Goal: Task Accomplishment & Management: Manage account settings

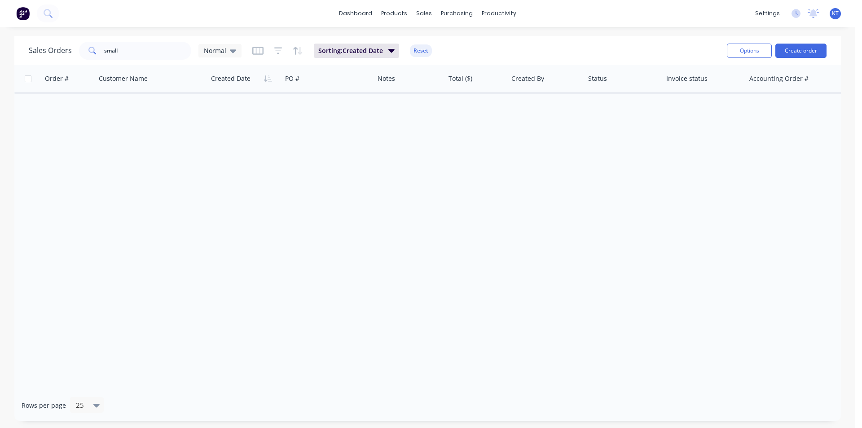
drag, startPoint x: 546, startPoint y: 4, endPoint x: 539, endPoint y: 0, distance: 8.2
click at [544, 51] on div "dashboard products sales purchasing productivity dashboard products Product Cat…" at bounding box center [427, 214] width 855 height 428
click at [794, 48] on button "Create order" at bounding box center [800, 51] width 51 height 14
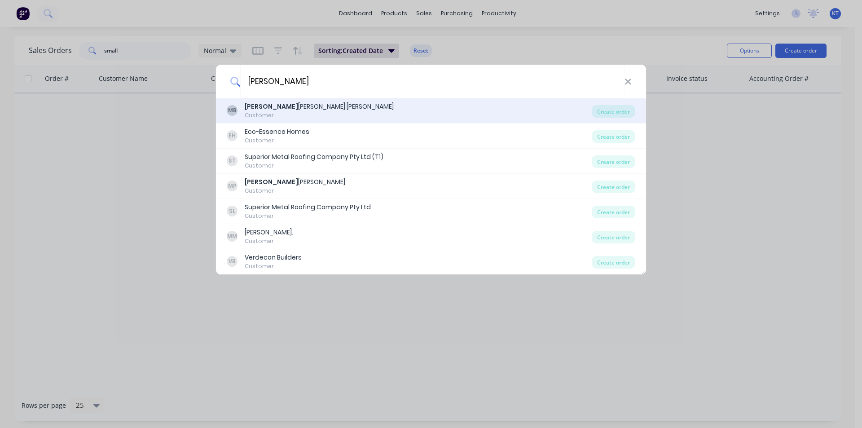
type input "mitchell"
click at [614, 101] on div "MB Mitchell Fraser Bell Customer Create order" at bounding box center [431, 110] width 430 height 25
click at [615, 116] on div "Create order" at bounding box center [614, 111] width 44 height 13
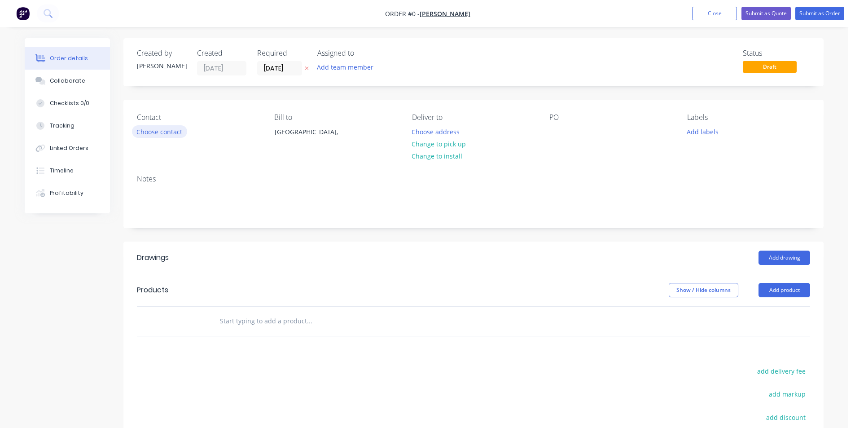
click at [144, 128] on button "Choose contact" at bounding box center [159, 131] width 55 height 12
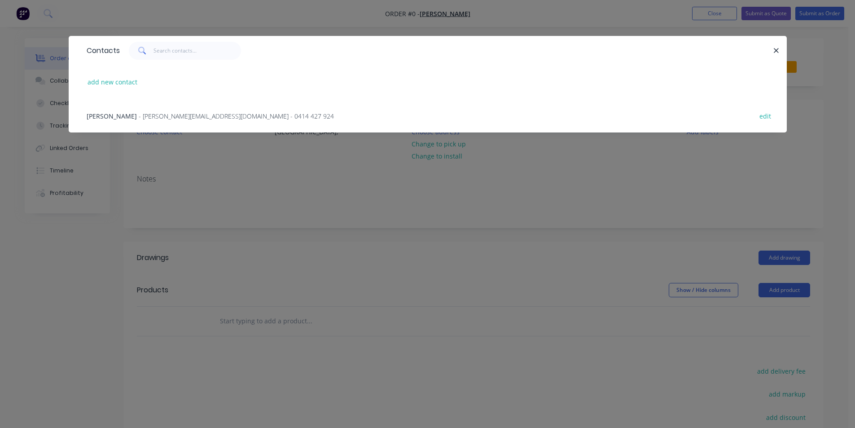
click at [145, 118] on span "- mitchell.fraserbell@gmail.com - 0414 427 924" at bounding box center [236, 116] width 195 height 9
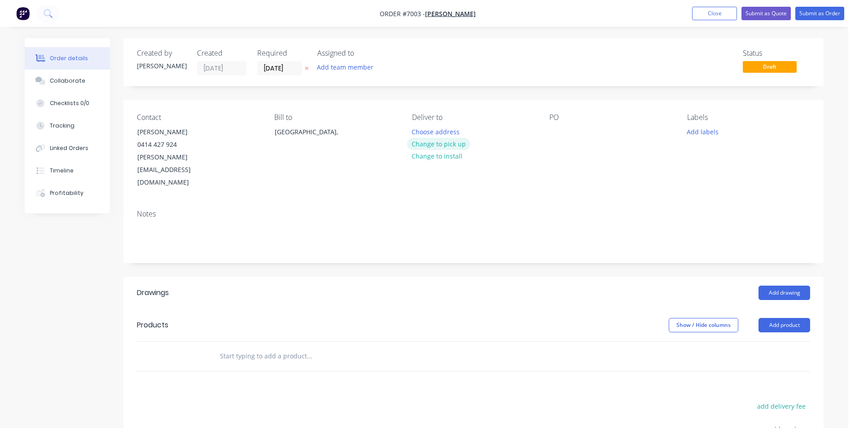
click at [451, 140] on button "Change to pick up" at bounding box center [439, 144] width 64 height 12
click at [793, 285] on button "Add drawing" at bounding box center [784, 292] width 52 height 14
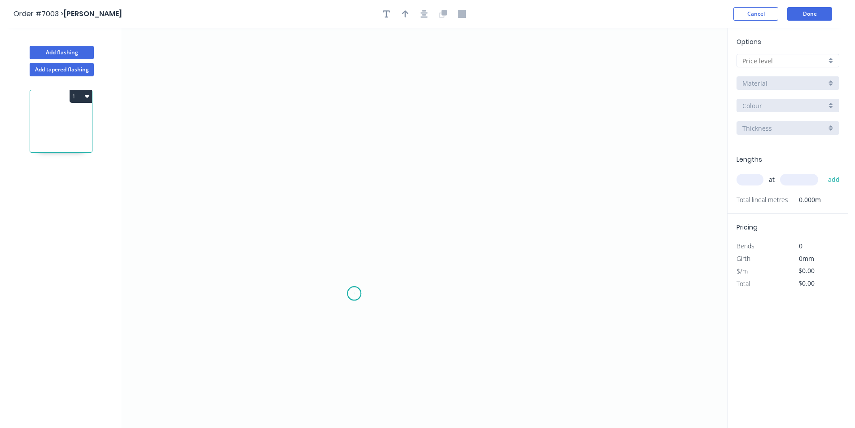
click at [354, 294] on icon "0" at bounding box center [424, 228] width 606 height 400
click at [355, 188] on icon "0" at bounding box center [424, 228] width 606 height 400
click at [513, 197] on icon "0 ?" at bounding box center [424, 228] width 606 height 400
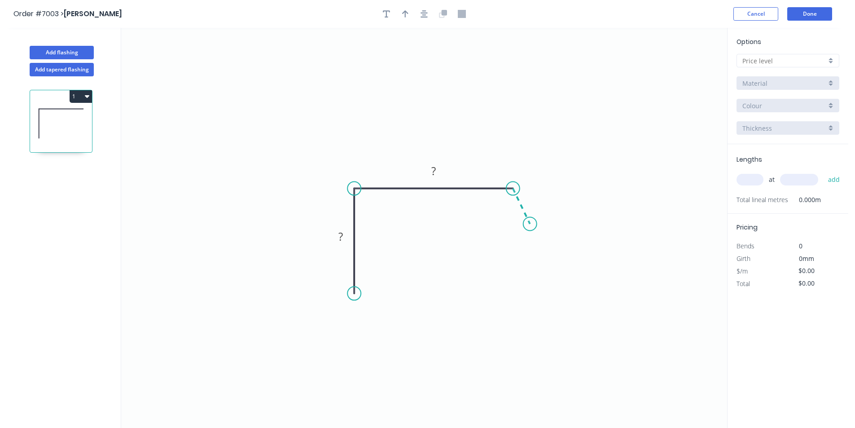
click at [530, 224] on icon "0 ? ?" at bounding box center [424, 228] width 606 height 400
click at [808, 54] on div at bounding box center [787, 60] width 103 height 13
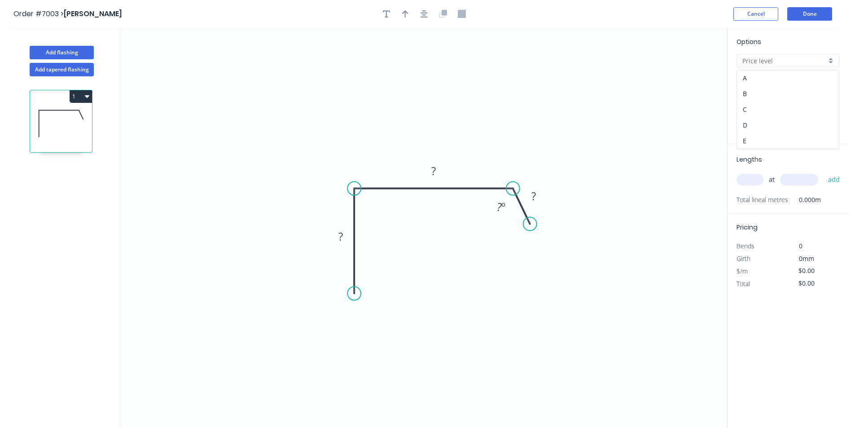
click at [788, 118] on div "D" at bounding box center [788, 125] width 102 height 16
type input "D"
click at [536, 199] on rect at bounding box center [534, 196] width 18 height 13
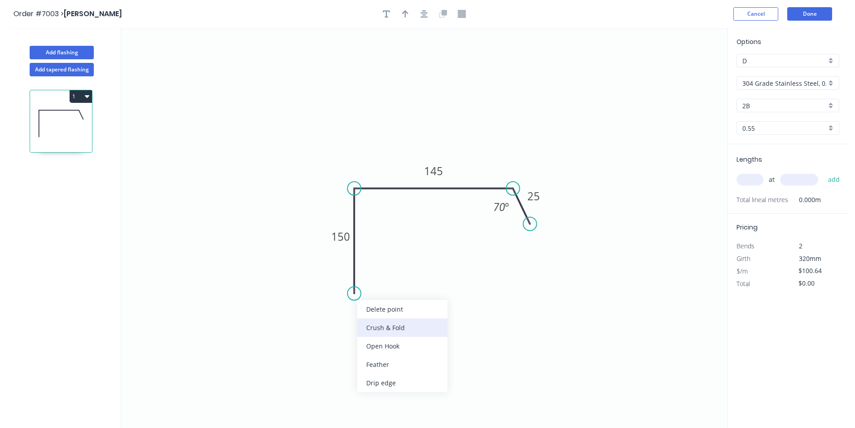
click at [399, 332] on div "Crush & Fold" at bounding box center [402, 327] width 90 height 18
type input "$93.33"
click at [422, 10] on icon "button" at bounding box center [424, 14] width 7 height 8
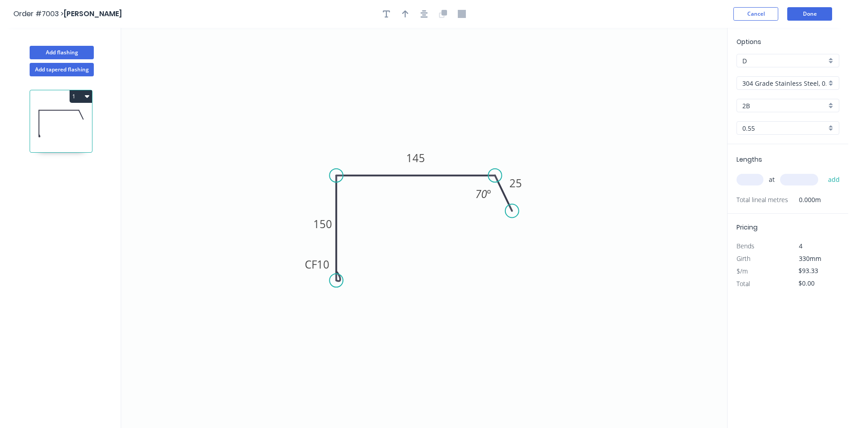
drag, startPoint x: 404, startPoint y: 15, endPoint x: 593, endPoint y: 49, distance: 191.6
click at [408, 15] on icon "button" at bounding box center [405, 14] width 6 height 8
drag, startPoint x: 682, startPoint y: 71, endPoint x: 444, endPoint y: 100, distance: 240.0
click at [444, 100] on icon at bounding box center [445, 88] width 8 height 29
click at [754, 84] on input "304 Grade Stainless Steel, 0.9mm Perforated Pattern 208 - 2mm hole" at bounding box center [784, 83] width 84 height 9
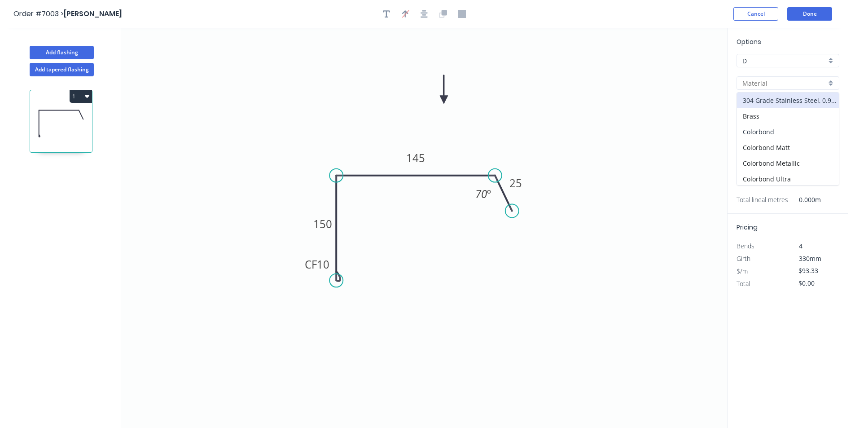
click at [758, 127] on div "Colorbond" at bounding box center [788, 132] width 102 height 16
type input "Colorbond"
type input "Basalt"
type input "$21.09"
click at [788, 108] on input "Basalt" at bounding box center [784, 105] width 84 height 9
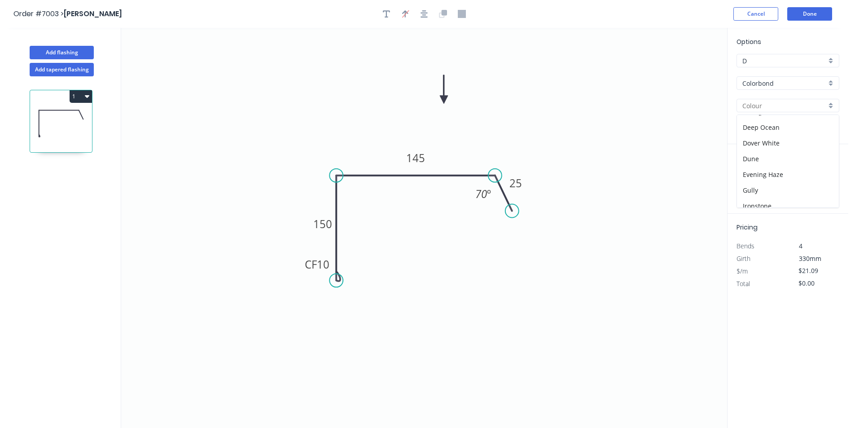
scroll to position [180, 0]
click at [772, 178] on div "Paperbark" at bounding box center [788, 179] width 102 height 16
click at [755, 180] on input "text" at bounding box center [749, 180] width 27 height 12
type input "2"
type input "4600"
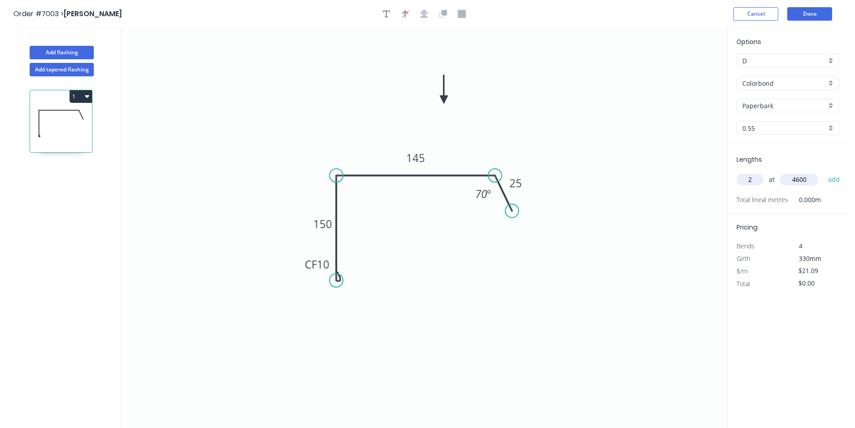
click at [824, 172] on button "add" at bounding box center [834, 179] width 21 height 15
click at [86, 98] on icon "button" at bounding box center [87, 95] width 4 height 7
click at [89, 116] on button "Duplicate" at bounding box center [49, 119] width 85 height 18
type input "$0.00"
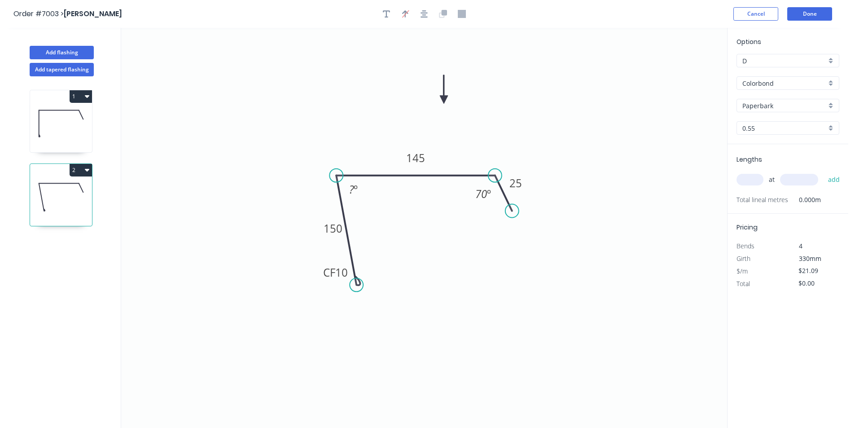
drag, startPoint x: 337, startPoint y: 284, endPoint x: 356, endPoint y: 285, distance: 19.3
click at [356, 285] on circle at bounding box center [356, 284] width 13 height 13
click at [352, 192] on tspan "?" at bounding box center [351, 189] width 5 height 15
click at [741, 182] on input "text" at bounding box center [749, 180] width 27 height 12
type input "2"
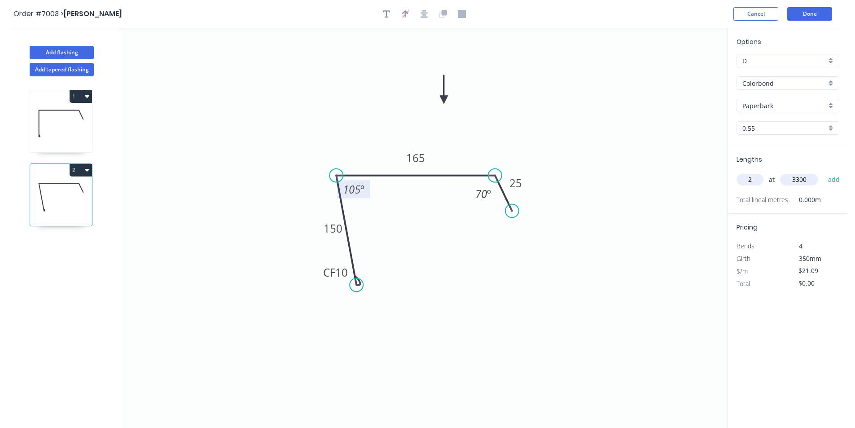
type input "3300"
click at [824, 172] on button "add" at bounding box center [834, 179] width 21 height 15
type input "$139.19"
click at [809, 10] on button "Done" at bounding box center [809, 13] width 45 height 13
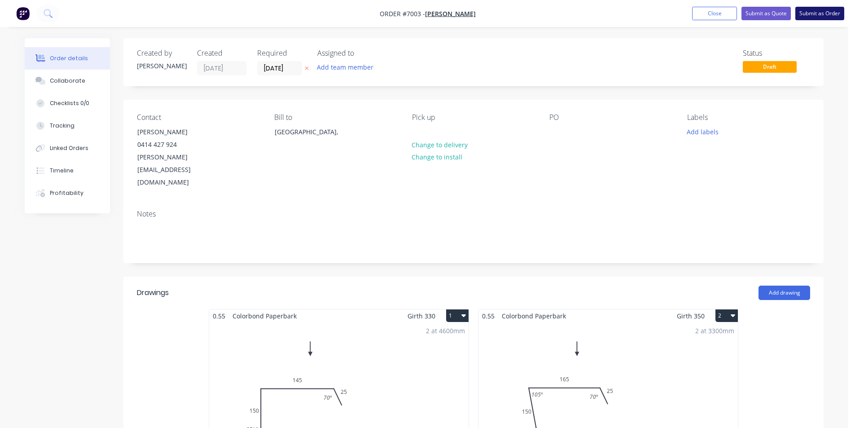
click at [823, 15] on button "Submit as Order" at bounding box center [819, 13] width 49 height 13
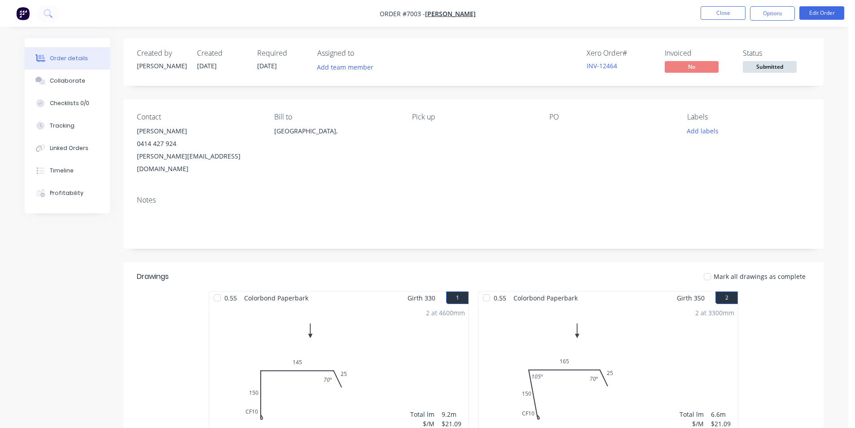
click at [765, 66] on span "Submitted" at bounding box center [770, 66] width 54 height 11
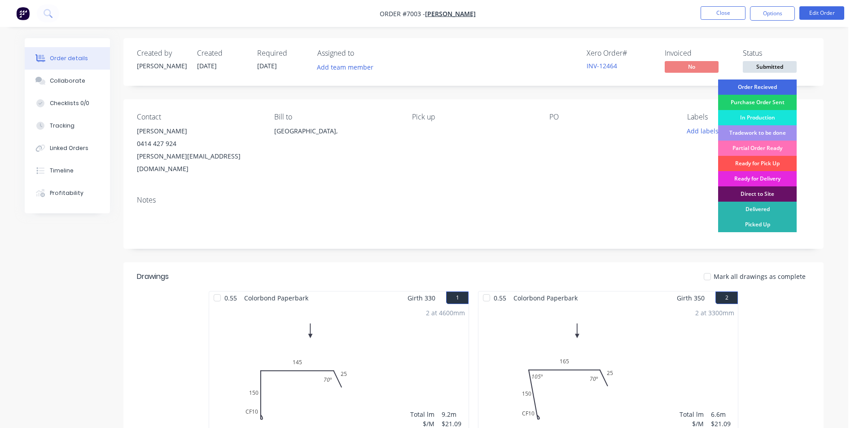
click at [761, 88] on div "Order Recieved" at bounding box center [757, 86] width 79 height 15
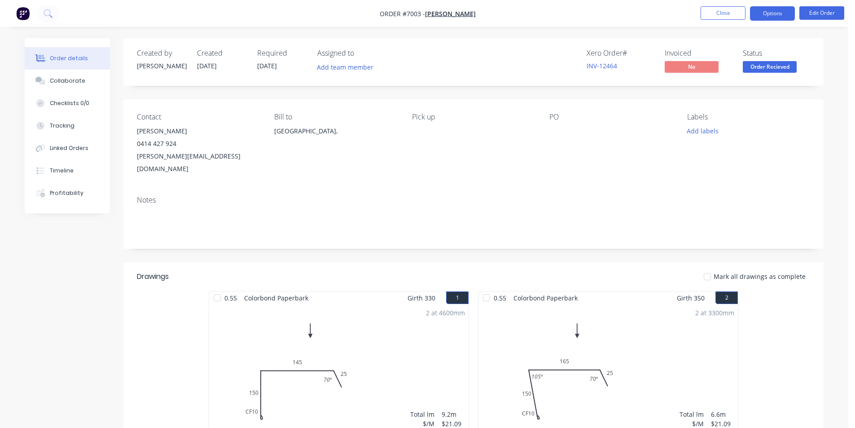
click at [766, 13] on button "Options" at bounding box center [772, 13] width 45 height 14
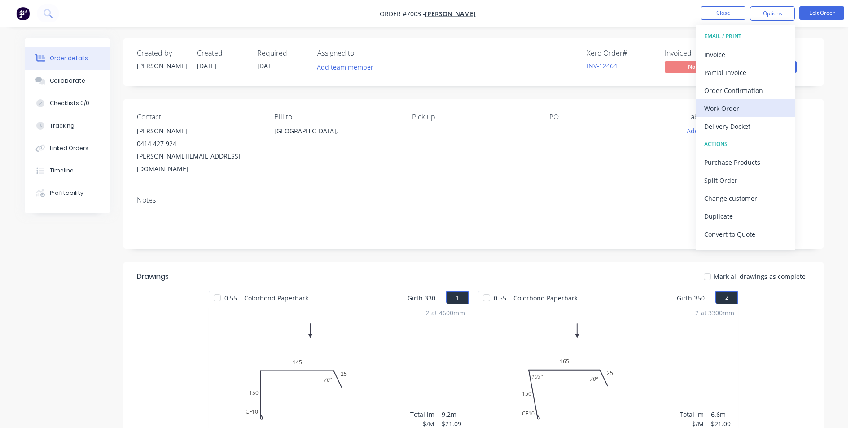
click at [735, 110] on div "Work Order" at bounding box center [745, 108] width 83 height 13
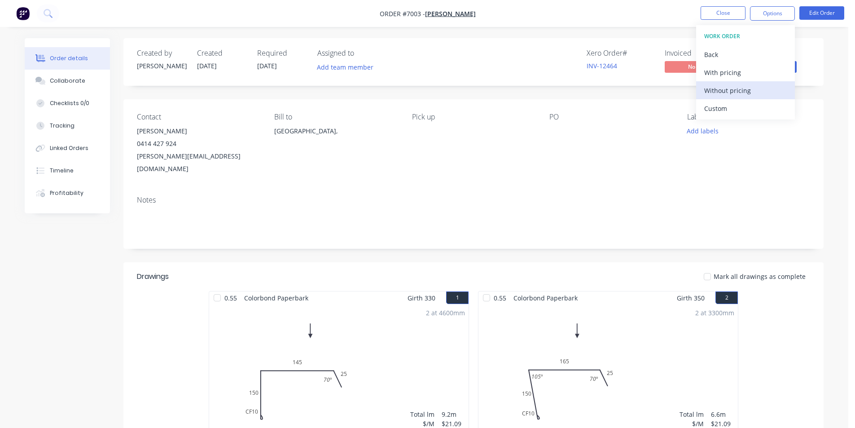
click at [731, 92] on div "Without pricing" at bounding box center [745, 90] width 83 height 13
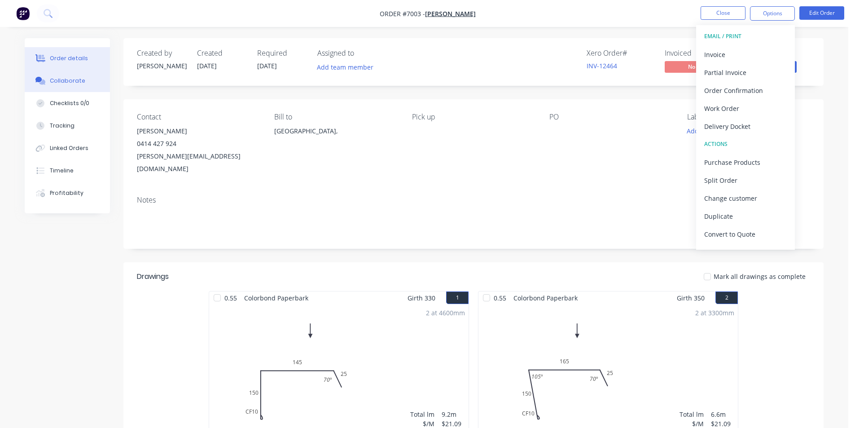
click at [72, 86] on button "Collaborate" at bounding box center [67, 81] width 85 height 22
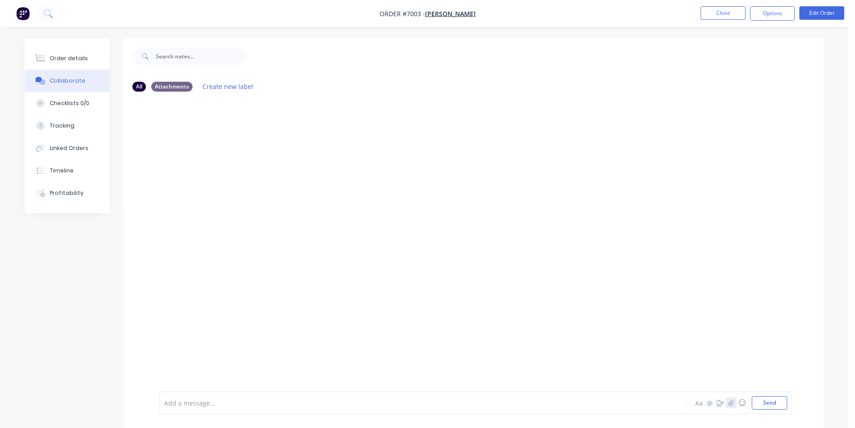
click at [729, 398] on button "button" at bounding box center [731, 402] width 11 height 11
click at [783, 401] on button "Send" at bounding box center [769, 402] width 35 height 13
click at [53, 66] on button "Order details" at bounding box center [67, 58] width 85 height 22
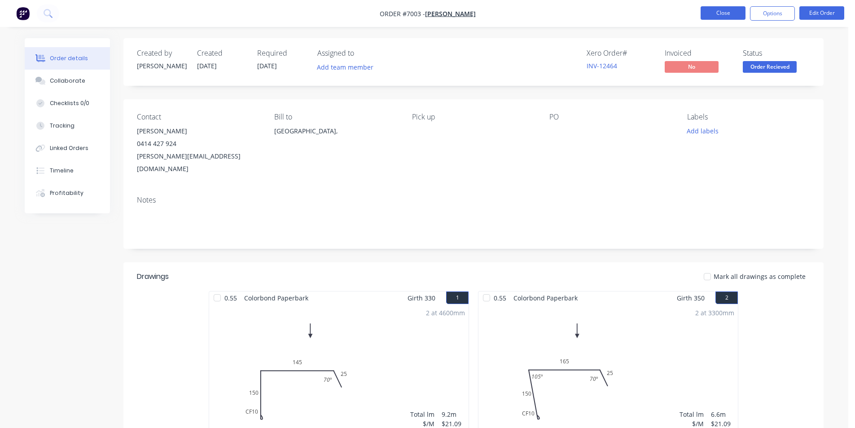
click at [721, 9] on button "Close" at bounding box center [723, 12] width 45 height 13
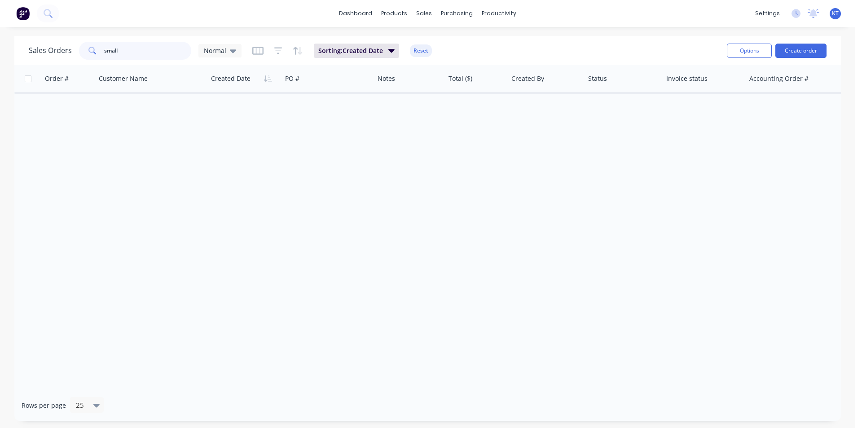
click at [166, 48] on input "small" at bounding box center [148, 51] width 88 height 18
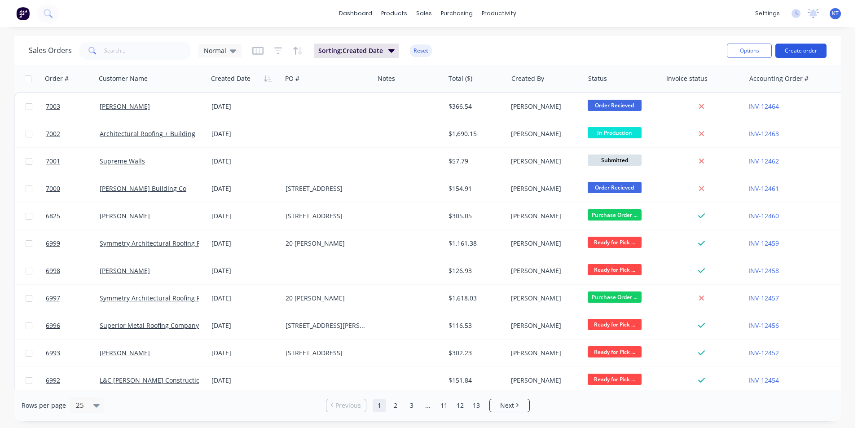
click at [799, 49] on button "Create order" at bounding box center [800, 51] width 51 height 14
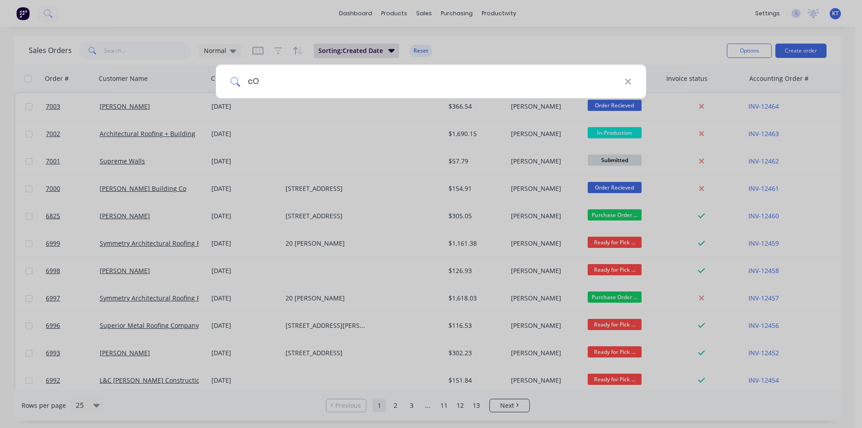
type input "c"
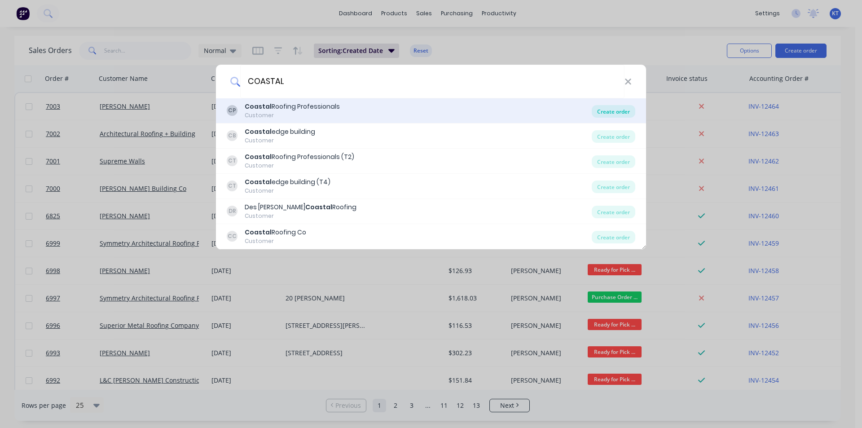
type input "COASTAL"
click at [600, 110] on div "Create order" at bounding box center [614, 111] width 44 height 13
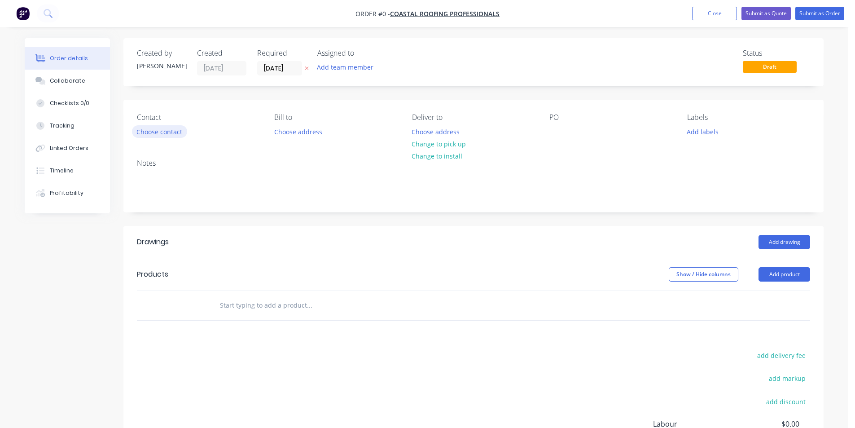
click at [155, 135] on button "Choose contact" at bounding box center [159, 131] width 55 height 12
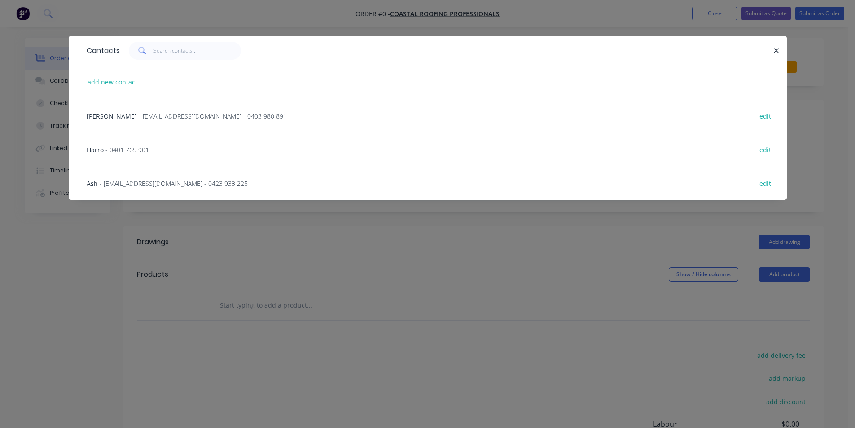
click at [130, 145] on span "- 0401 765 901" at bounding box center [127, 149] width 44 height 9
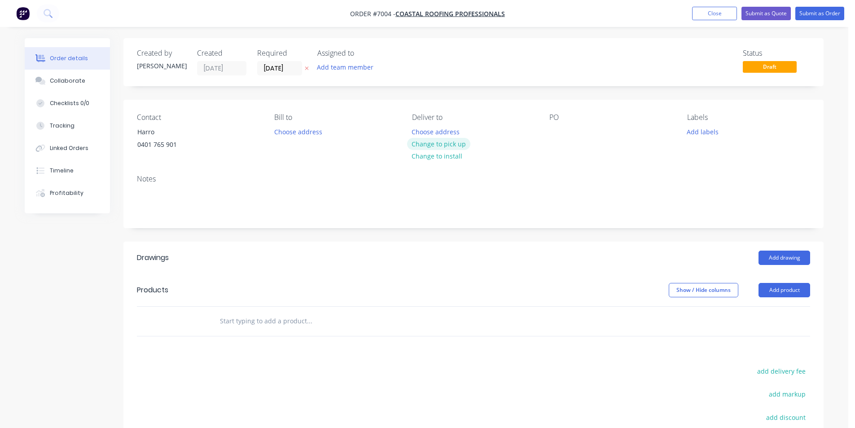
click at [442, 146] on button "Change to pick up" at bounding box center [439, 144] width 64 height 12
click at [794, 294] on button "Add product" at bounding box center [784, 290] width 52 height 14
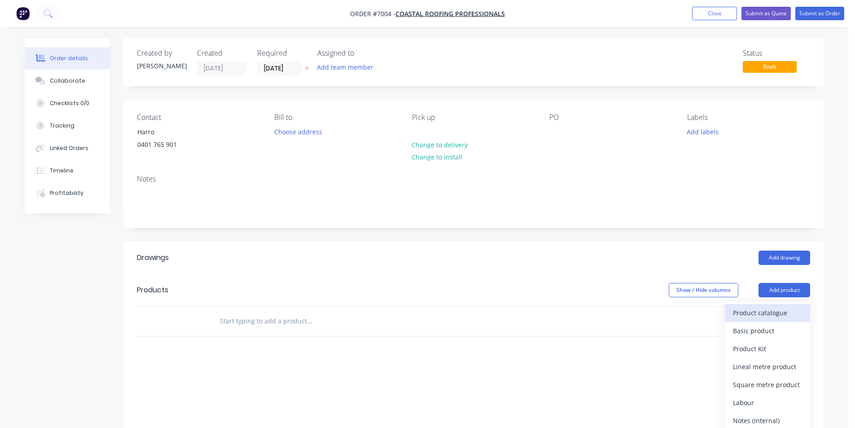
click at [785, 314] on div "Product catalogue" at bounding box center [767, 312] width 69 height 13
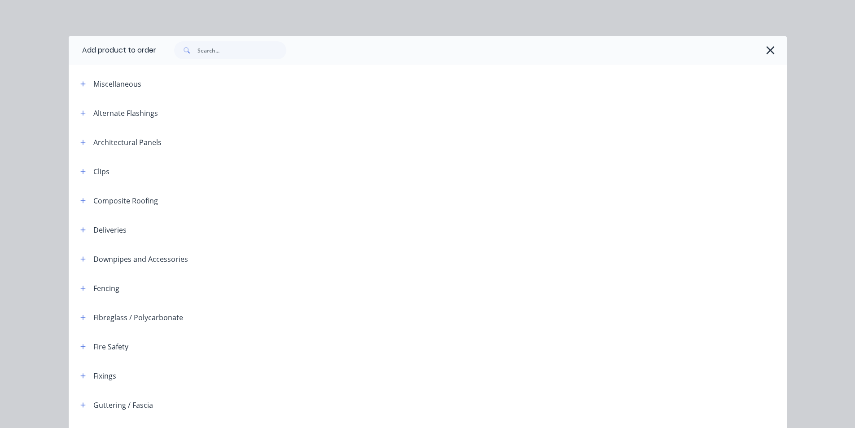
click at [288, 49] on div at bounding box center [467, 50] width 622 height 18
click at [210, 61] on div at bounding box center [471, 50] width 631 height 29
click at [214, 52] on input "text" at bounding box center [241, 50] width 89 height 18
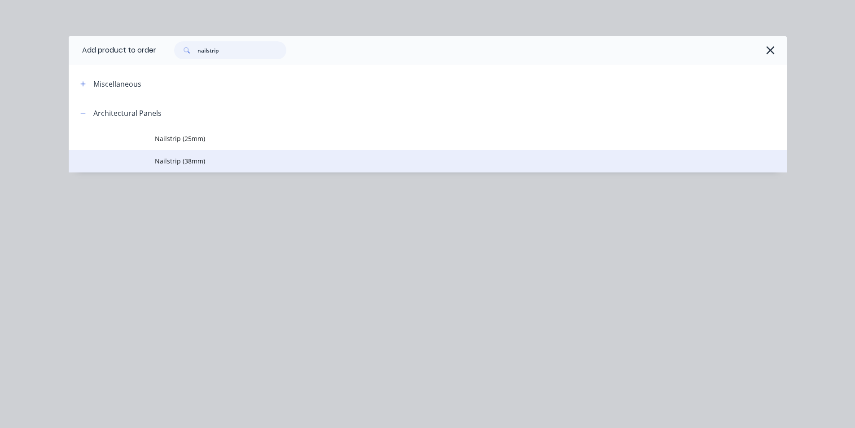
type input "nailstrip"
click at [232, 162] on span "Nailstrip (38mm)" at bounding box center [407, 160] width 505 height 9
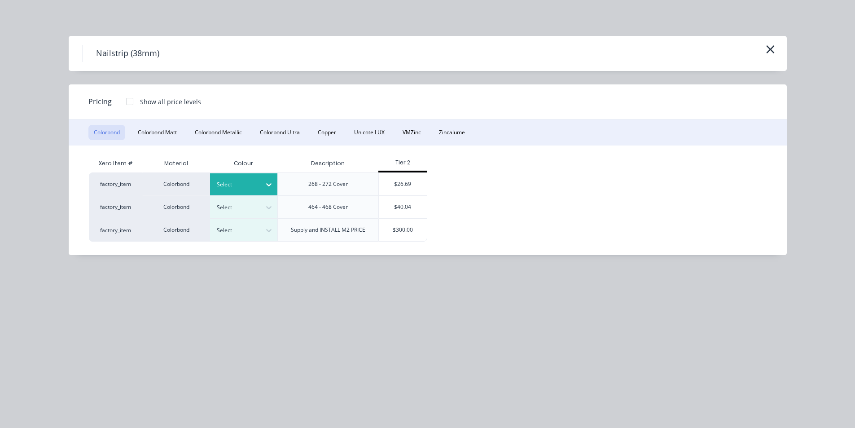
click at [251, 185] on div at bounding box center [237, 185] width 40 height 10
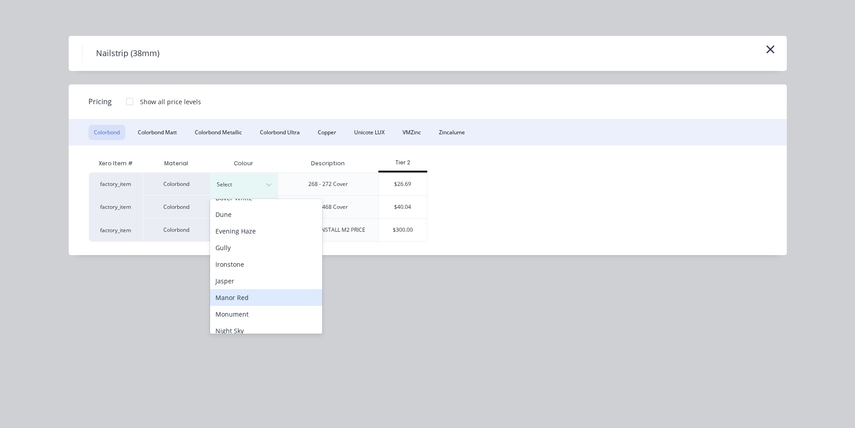
scroll to position [90, 0]
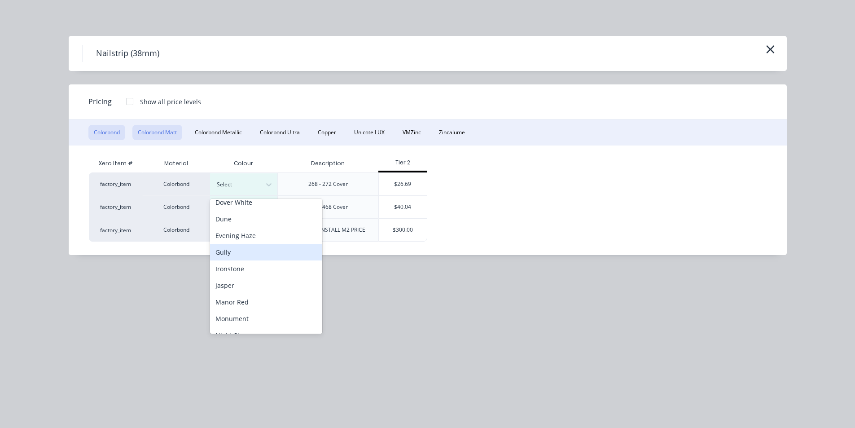
click at [167, 135] on button "Colorbond Matt" at bounding box center [157, 132] width 50 height 15
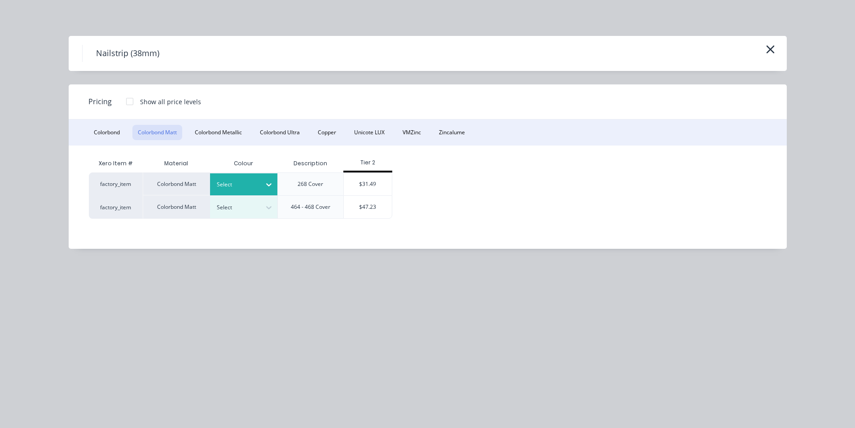
click at [251, 185] on div at bounding box center [237, 185] width 40 height 10
click at [112, 333] on div "Monument" at bounding box center [56, 341] width 112 height 17
click at [388, 188] on div "$31.49" at bounding box center [368, 184] width 48 height 22
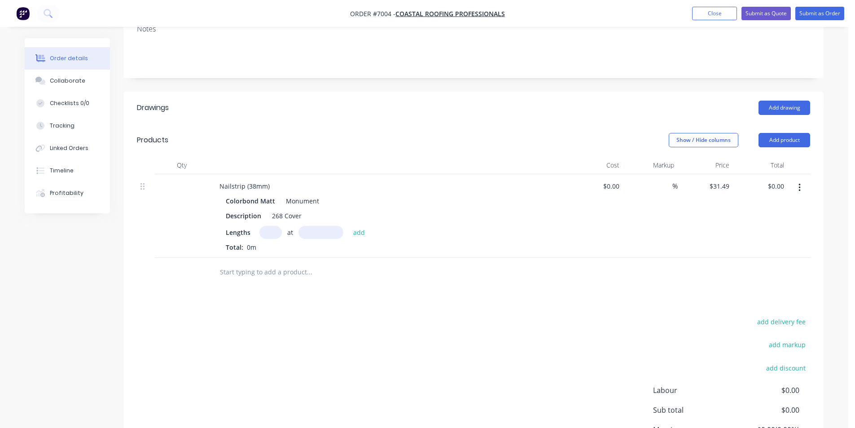
click at [276, 184] on div "Nailstrip (38mm)" at bounding box center [388, 186] width 352 height 13
click at [272, 191] on div "Nailstrip (38mm)" at bounding box center [244, 186] width 65 height 13
click at [284, 234] on div "at add" at bounding box center [314, 232] width 110 height 13
click at [279, 234] on input "text" at bounding box center [270, 232] width 22 height 13
type input "1"
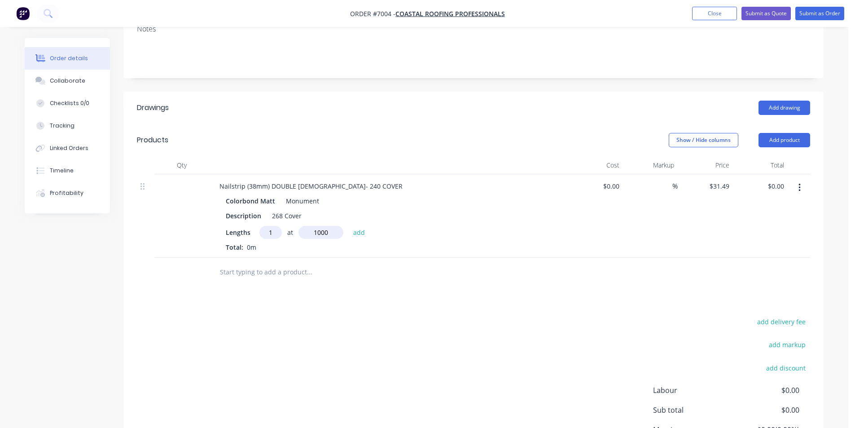
type input "1000"
click at [349, 226] on button "add" at bounding box center [359, 232] width 21 height 12
type input "$31.49"
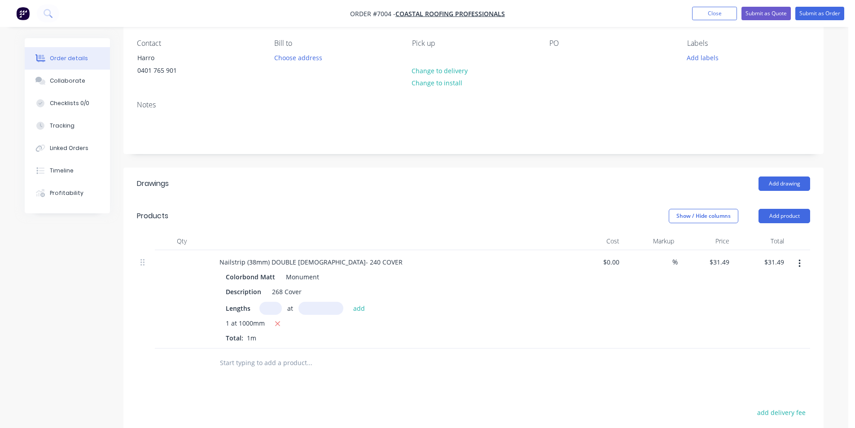
scroll to position [0, 0]
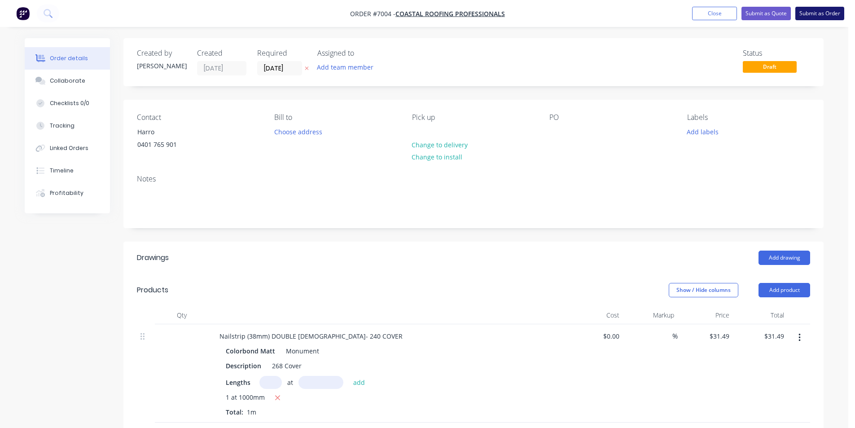
click at [826, 14] on button "Submit as Order" at bounding box center [819, 13] width 49 height 13
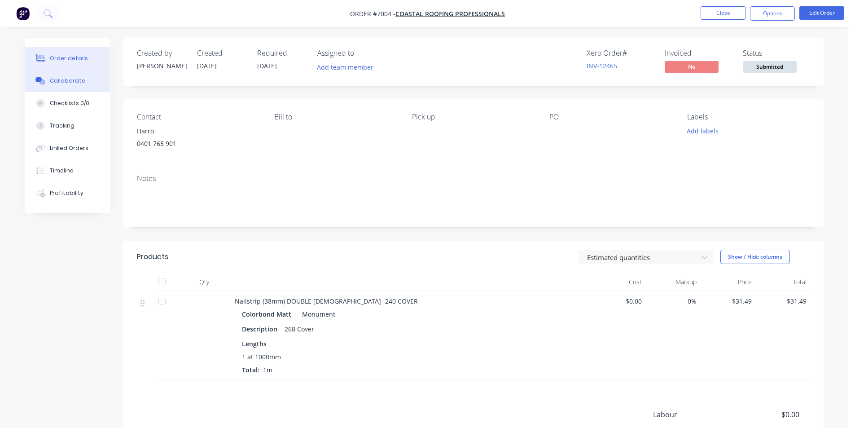
click at [55, 71] on button "Collaborate" at bounding box center [67, 81] width 85 height 22
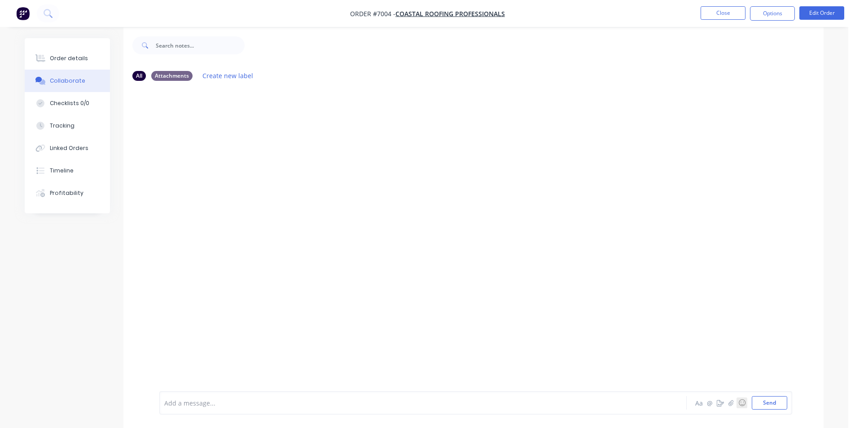
scroll to position [13, 0]
click at [732, 402] on icon "button" at bounding box center [730, 402] width 5 height 6
click at [766, 401] on button "Send" at bounding box center [769, 402] width 35 height 13
click at [66, 63] on button "Order details" at bounding box center [67, 58] width 85 height 22
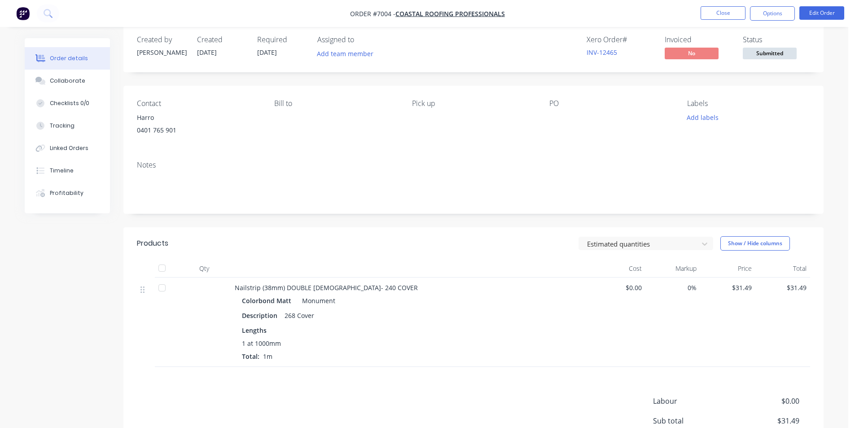
click at [768, 48] on span "Submitted" at bounding box center [770, 53] width 54 height 11
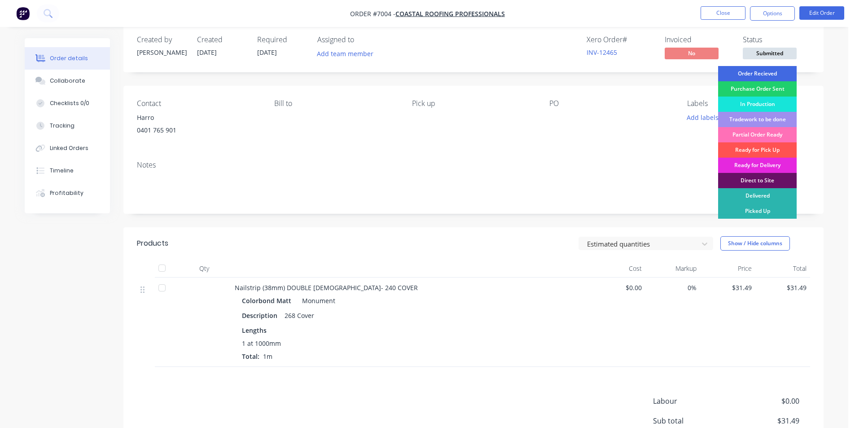
click at [771, 72] on div "Order Recieved" at bounding box center [757, 73] width 79 height 15
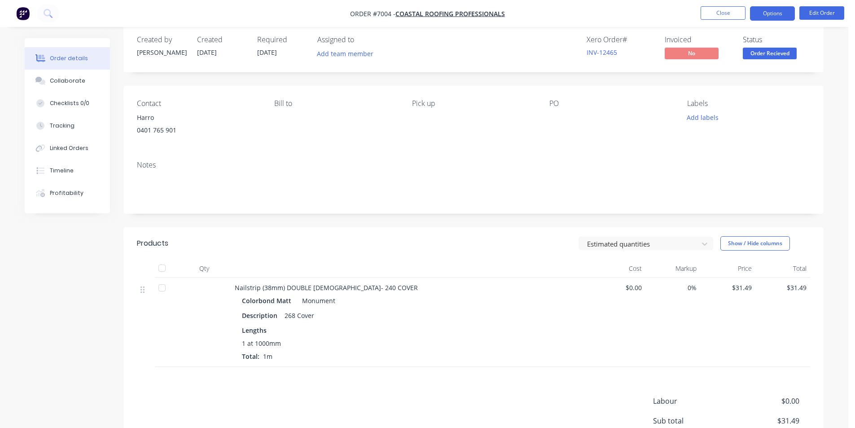
click at [776, 14] on button "Options" at bounding box center [772, 13] width 45 height 14
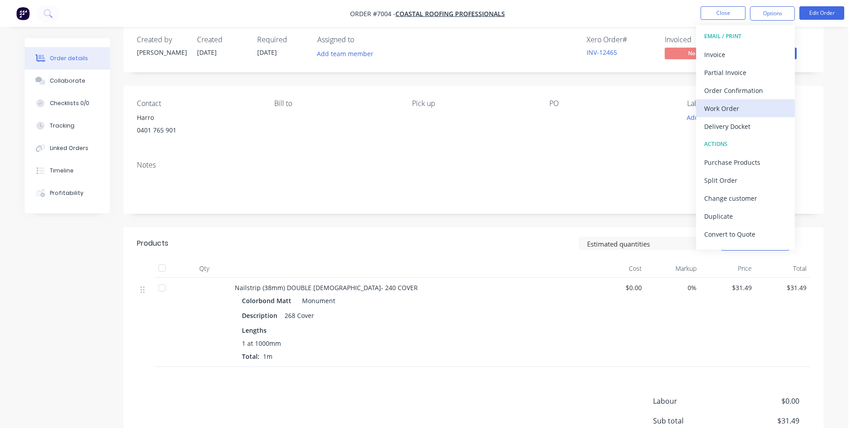
click at [748, 109] on div "Work Order" at bounding box center [745, 108] width 83 height 13
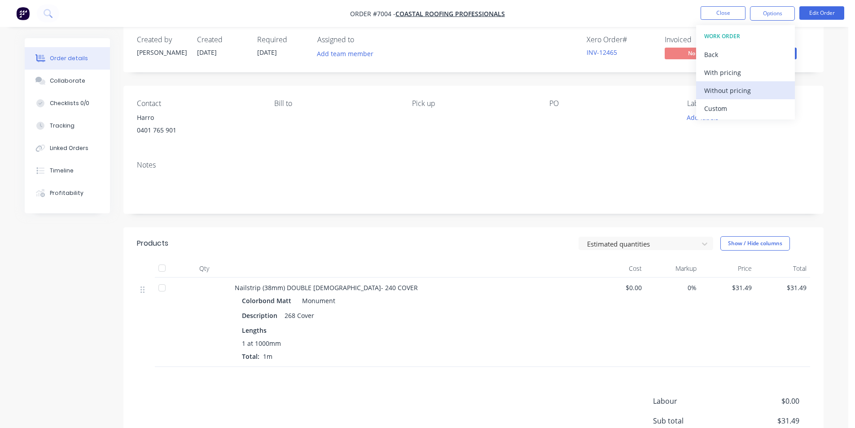
click at [747, 93] on div "Without pricing" at bounding box center [745, 90] width 83 height 13
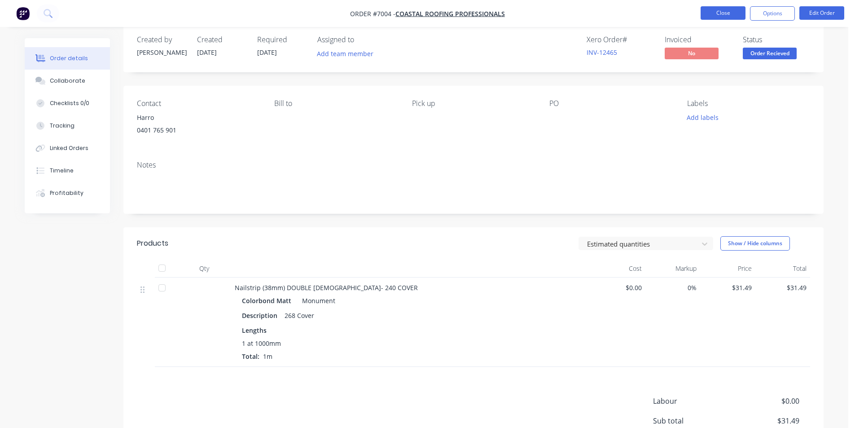
click at [733, 10] on button "Close" at bounding box center [723, 12] width 45 height 13
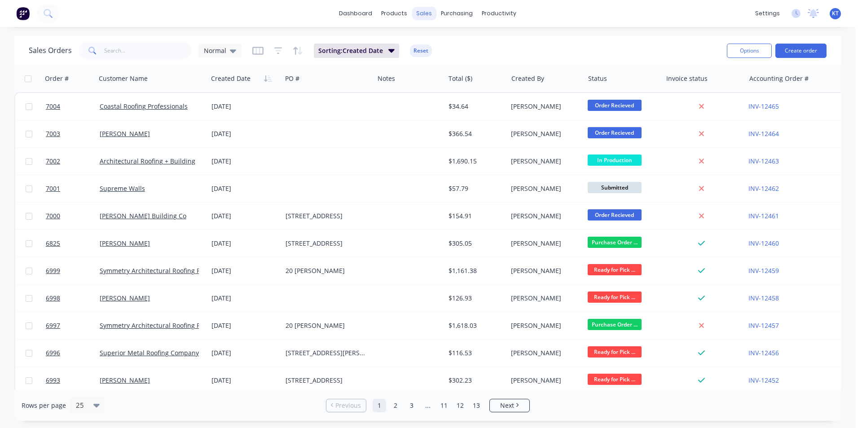
click at [430, 15] on div "sales" at bounding box center [424, 13] width 25 height 13
click at [447, 46] on div "Sales Orders" at bounding box center [457, 43] width 37 height 8
drag, startPoint x: 804, startPoint y: 37, endPoint x: 804, endPoint y: 49, distance: 11.7
click at [804, 47] on div "Sales Orders Normal Sorting: Created Date Reset Options Create order" at bounding box center [427, 50] width 826 height 29
click at [804, 49] on button "Create order" at bounding box center [800, 51] width 51 height 14
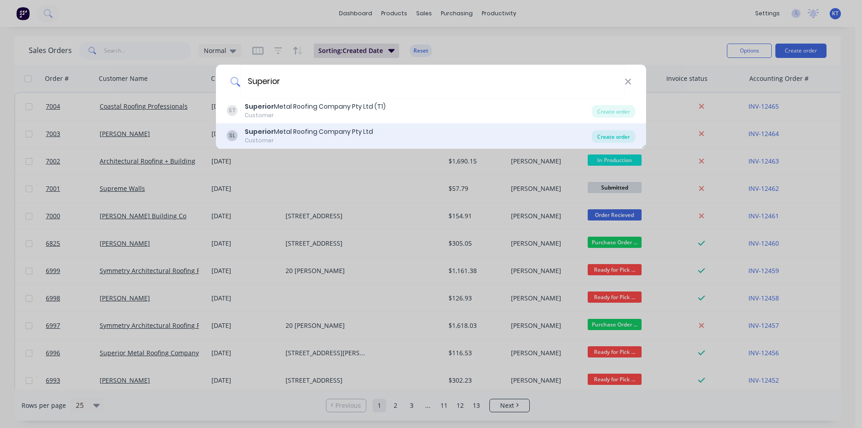
type input "Superior"
click at [616, 138] on div "Create order" at bounding box center [614, 136] width 44 height 13
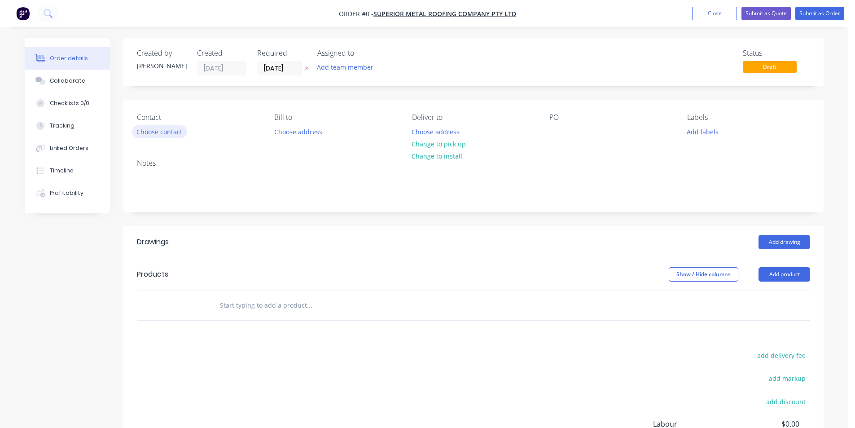
click at [171, 131] on button "Choose contact" at bounding box center [159, 131] width 55 height 12
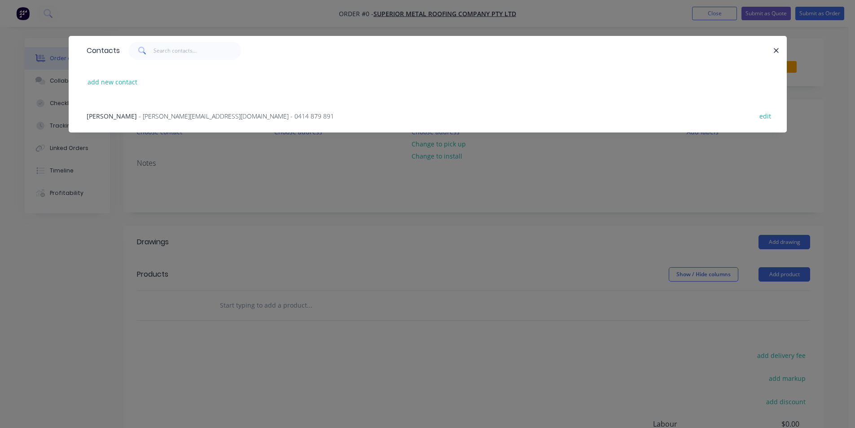
click at [179, 117] on span "- mitch@superiormetalroofing.co - 0414 879 891" at bounding box center [236, 116] width 195 height 9
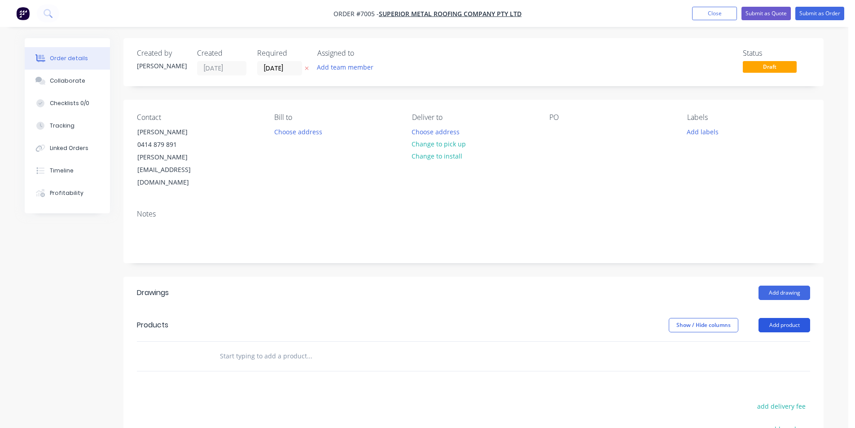
click at [778, 318] on button "Add product" at bounding box center [784, 325] width 52 height 14
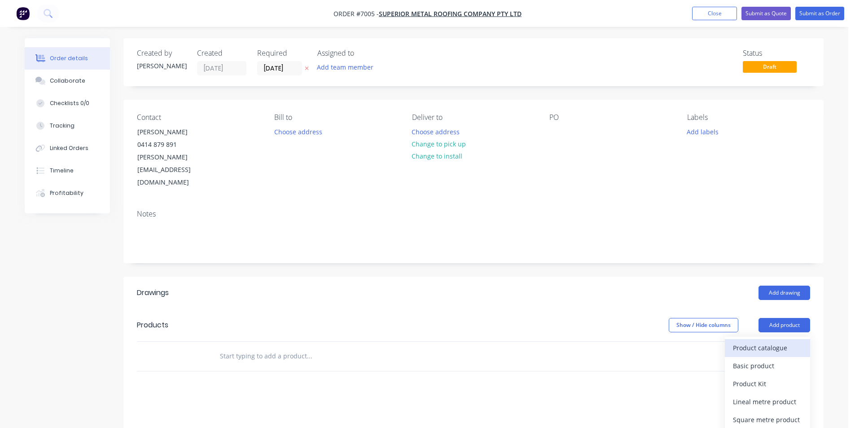
click at [775, 341] on div "Product catalogue" at bounding box center [767, 347] width 69 height 13
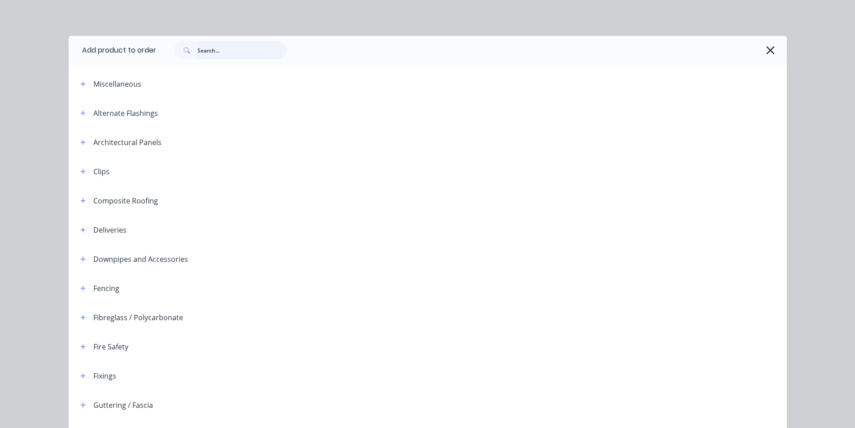
drag, startPoint x: 270, startPoint y: 43, endPoint x: 263, endPoint y: 53, distance: 12.5
click at [263, 53] on input "text" at bounding box center [241, 50] width 89 height 18
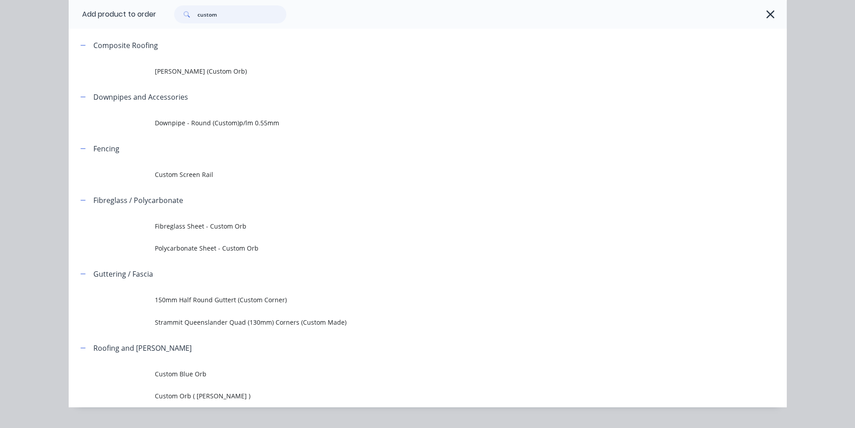
scroll to position [109, 0]
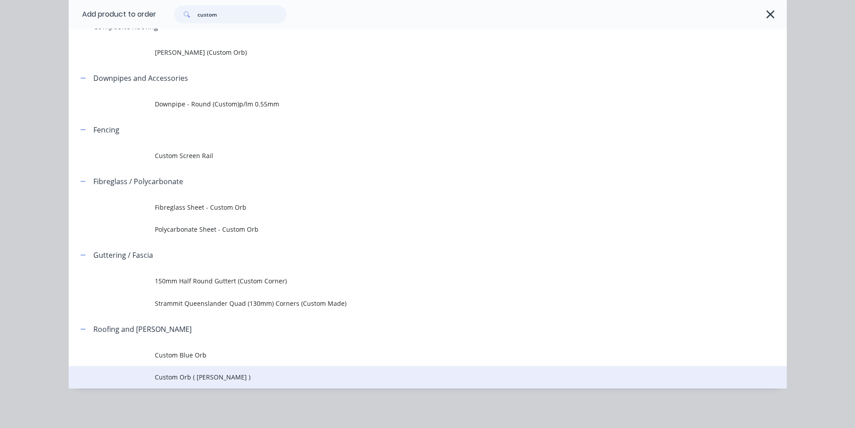
type input "custom"
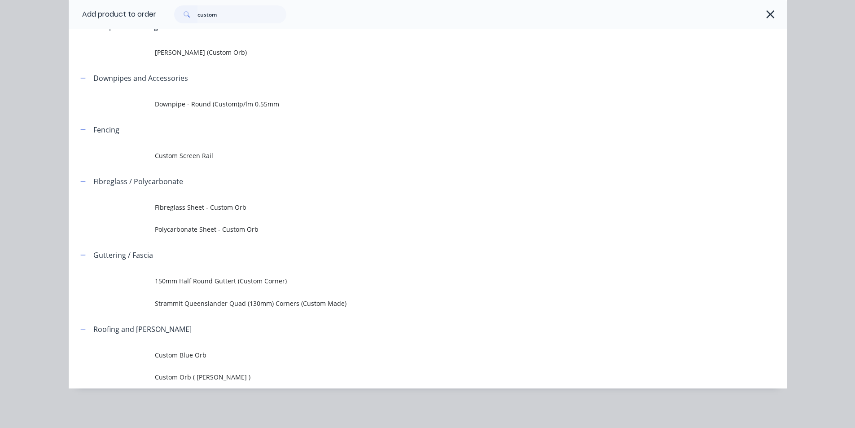
click at [199, 385] on td "Custom Orb ( Corro )" at bounding box center [471, 377] width 632 height 22
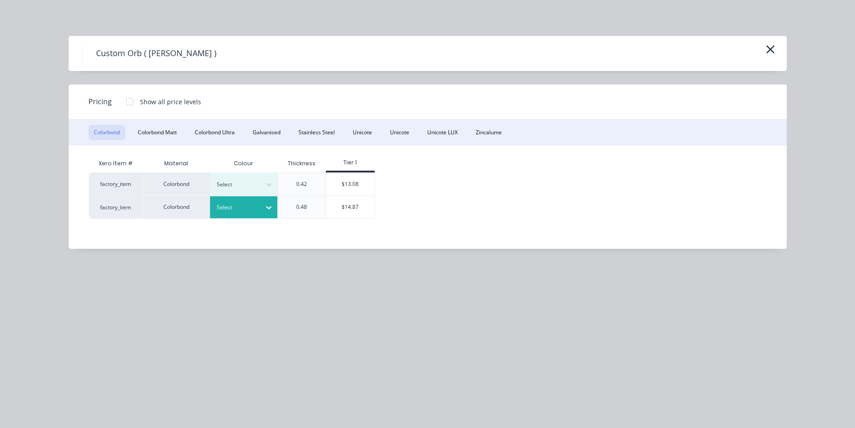
click at [267, 210] on icon at bounding box center [268, 207] width 9 height 9
click at [351, 218] on div "$14.87" at bounding box center [350, 207] width 48 height 22
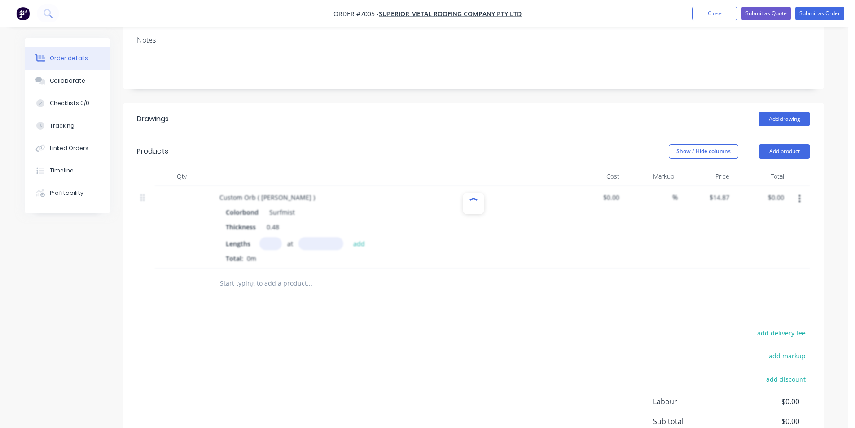
scroll to position [248, 0]
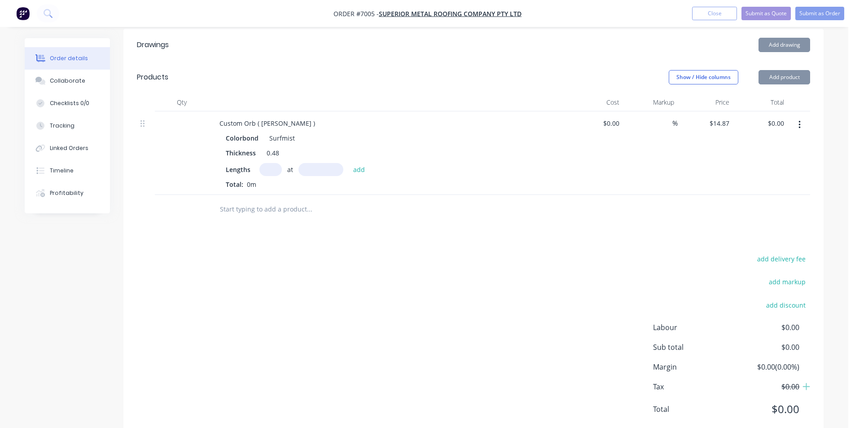
click at [276, 163] on input "text" at bounding box center [270, 169] width 22 height 13
type input "6"
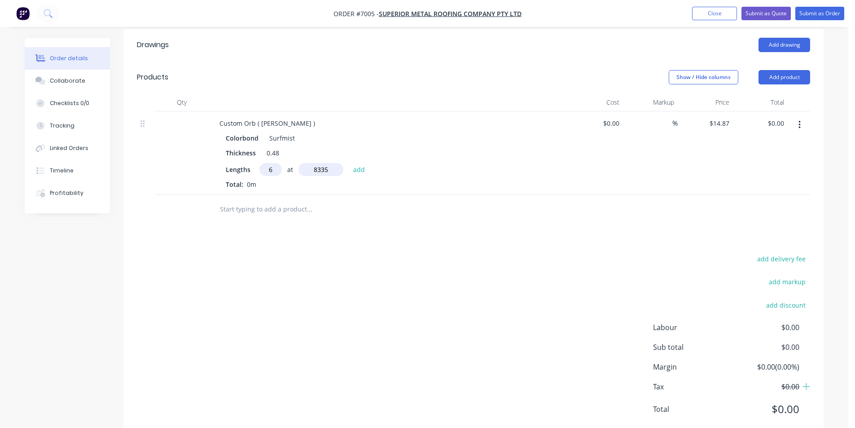
type input "8335"
click at [349, 163] on button "add" at bounding box center [359, 169] width 21 height 12
type input "$743.65"
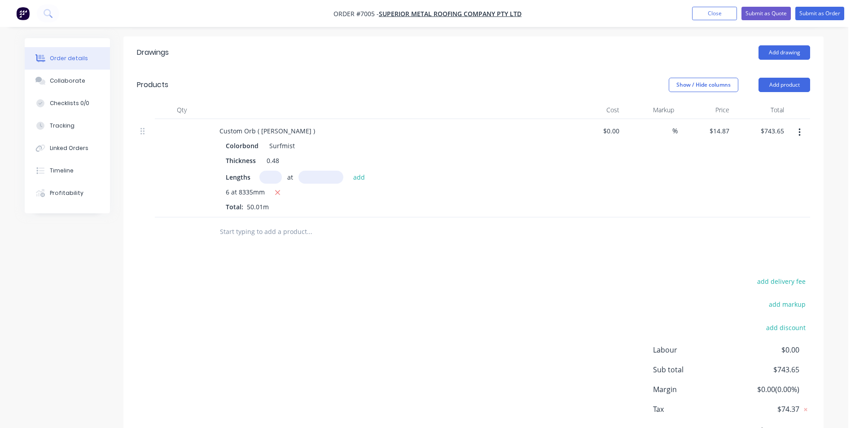
scroll to position [263, 0]
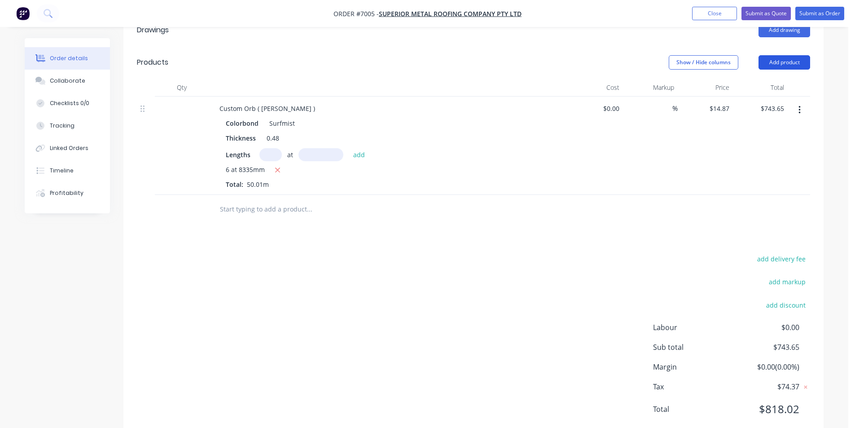
click at [783, 55] on button "Add product" at bounding box center [784, 62] width 52 height 14
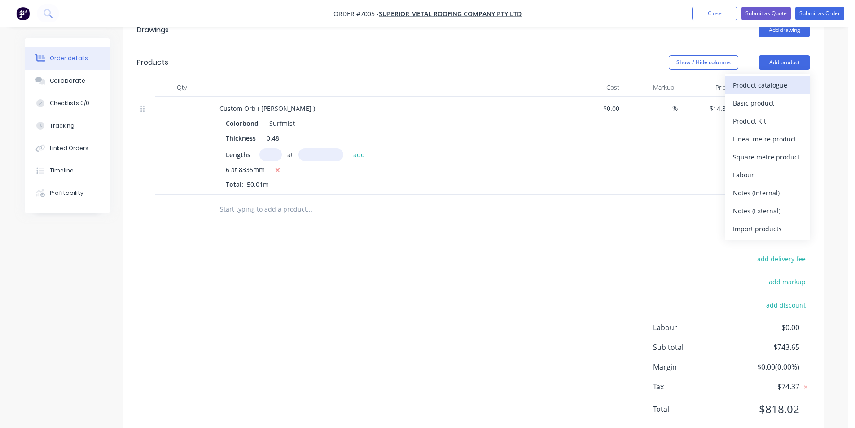
click at [784, 79] on div "Product catalogue" at bounding box center [767, 85] width 69 height 13
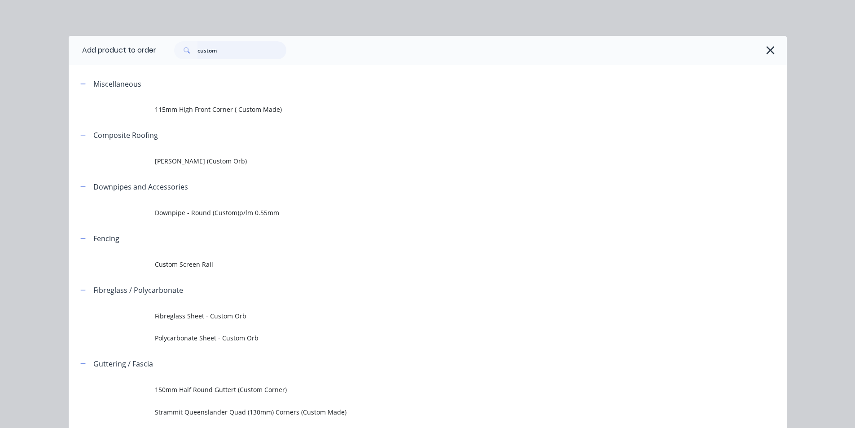
click at [243, 48] on input "custom" at bounding box center [241, 50] width 89 height 18
type input "c"
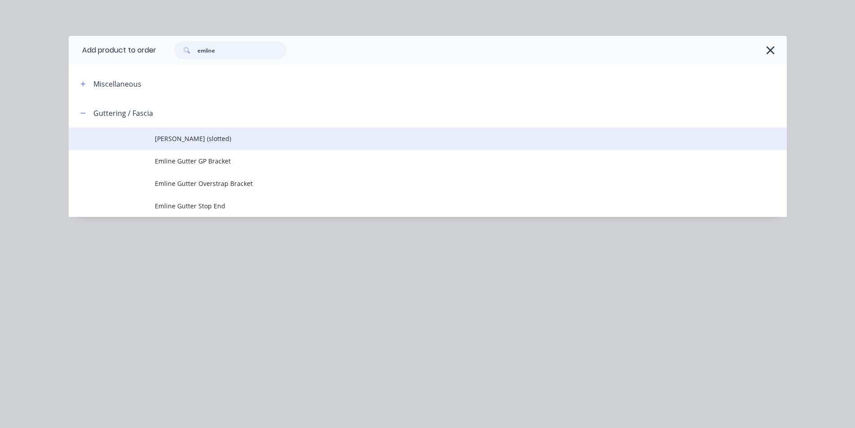
type input "emline"
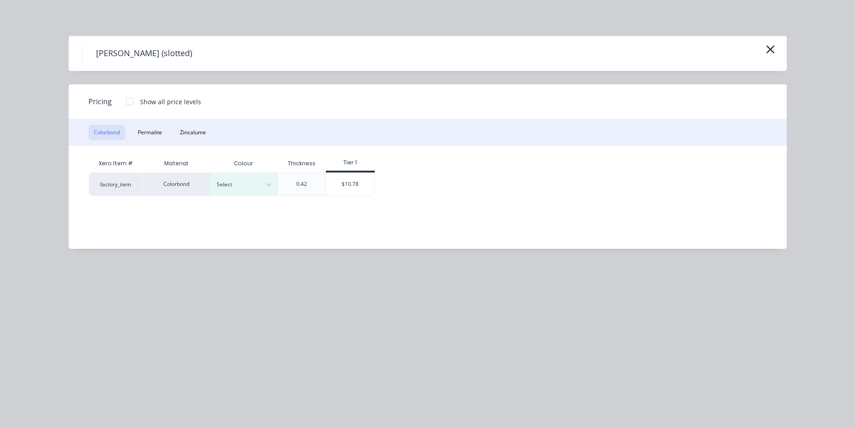
scroll to position [100, 0]
click at [112, 274] on div "Monument" at bounding box center [56, 266] width 112 height 17
click at [356, 188] on div "$10.78" at bounding box center [350, 184] width 48 height 22
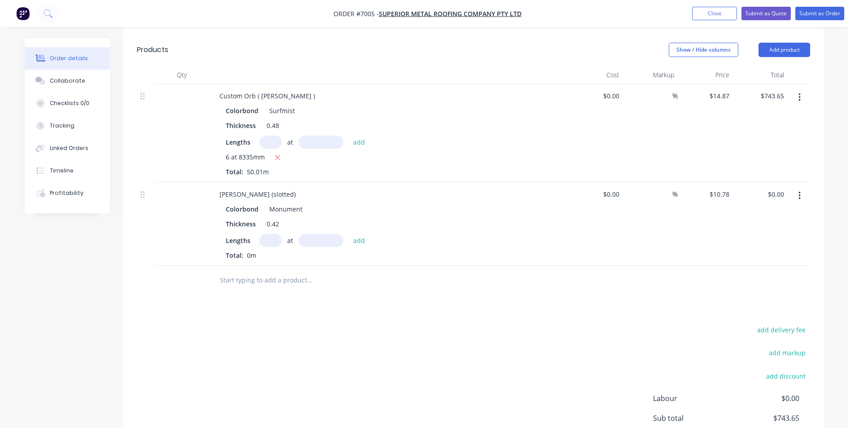
click at [278, 234] on input "text" at bounding box center [270, 240] width 22 height 13
type input "2"
type input "3800"
click at [349, 234] on button "add" at bounding box center [359, 240] width 21 height 12
type input "$81.93"
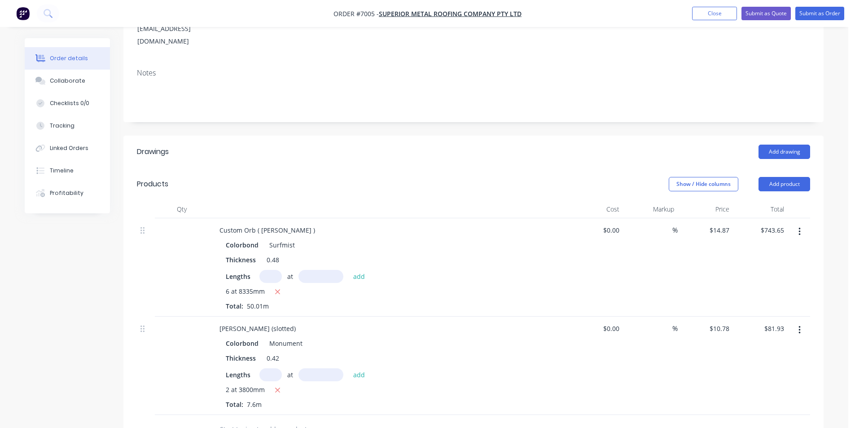
scroll to position [140, 0]
click at [796, 177] on button "Add product" at bounding box center [784, 184] width 52 height 14
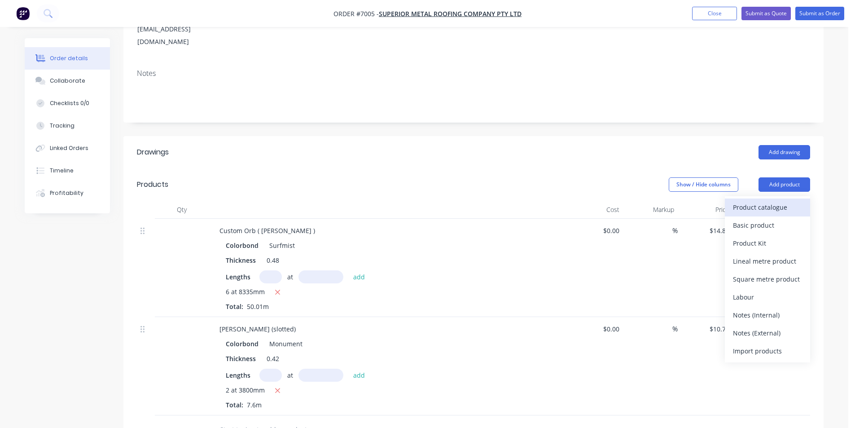
click at [783, 198] on button "Product catalogue" at bounding box center [767, 207] width 85 height 18
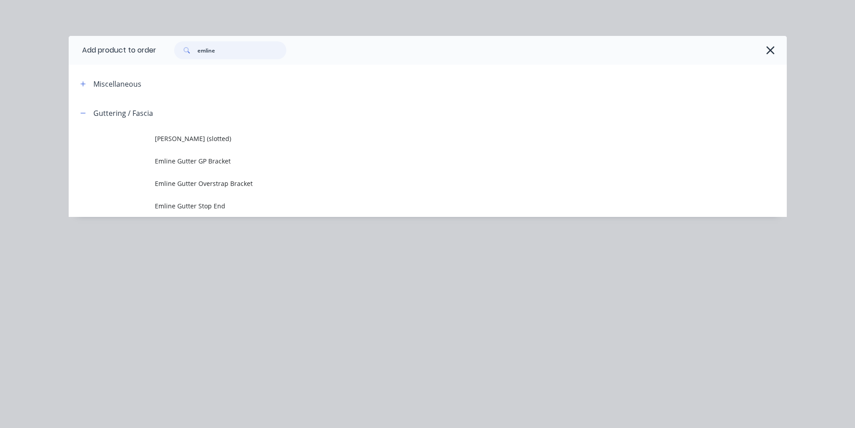
click at [264, 49] on input "emline" at bounding box center [241, 50] width 89 height 18
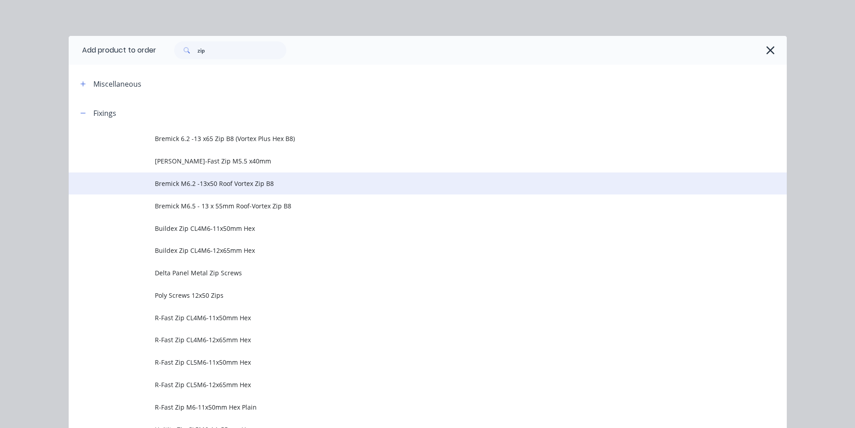
click at [223, 193] on td "Bremick M6.2 -13x50 Roof Vortex Zip B8" at bounding box center [471, 183] width 632 height 22
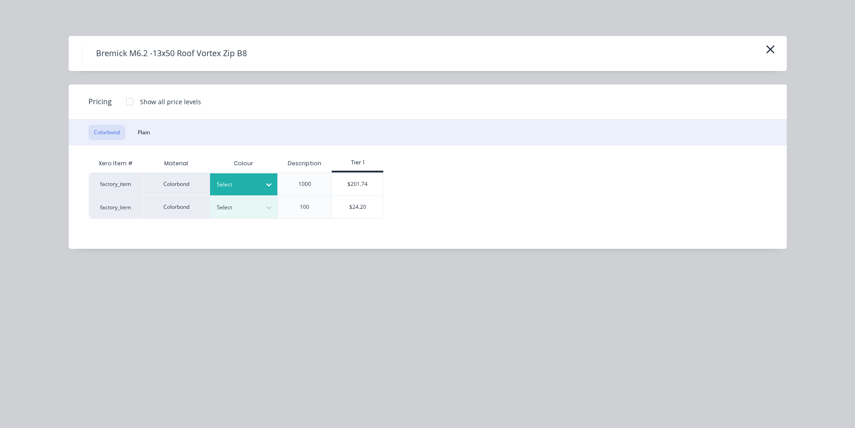
click at [225, 190] on div "Select" at bounding box center [235, 185] width 50 height 12
click at [226, 205] on div at bounding box center [237, 207] width 40 height 10
click at [112, 357] on div "Surfmist" at bounding box center [56, 365] width 112 height 17
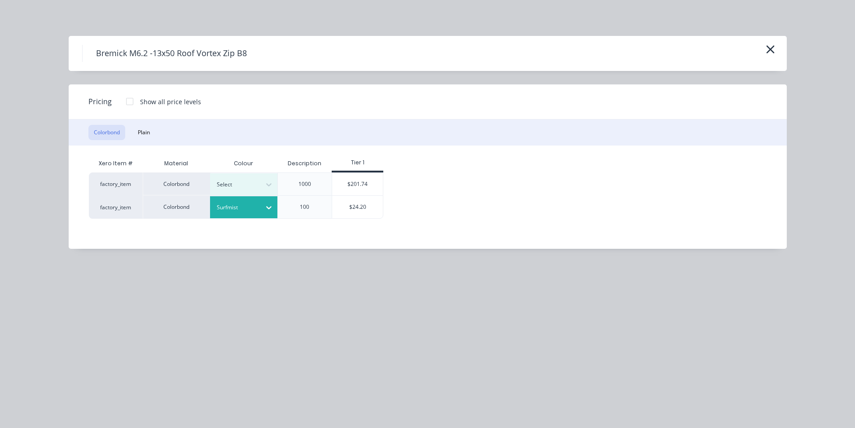
click at [342, 219] on div "Xero Item # Material Colour Description Tier 1 factory_item Colorbond Select 10…" at bounding box center [421, 190] width 705 height 90
click at [346, 215] on div "$24.20" at bounding box center [357, 207] width 51 height 22
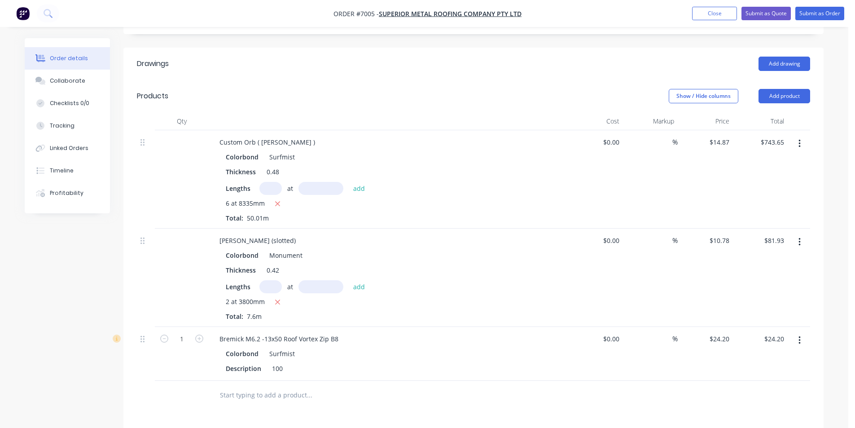
scroll to position [230, 0]
click at [201, 333] on icon "button" at bounding box center [199, 337] width 8 height 8
type input "2"
type input "$48.40"
click at [201, 333] on icon "button" at bounding box center [199, 337] width 8 height 8
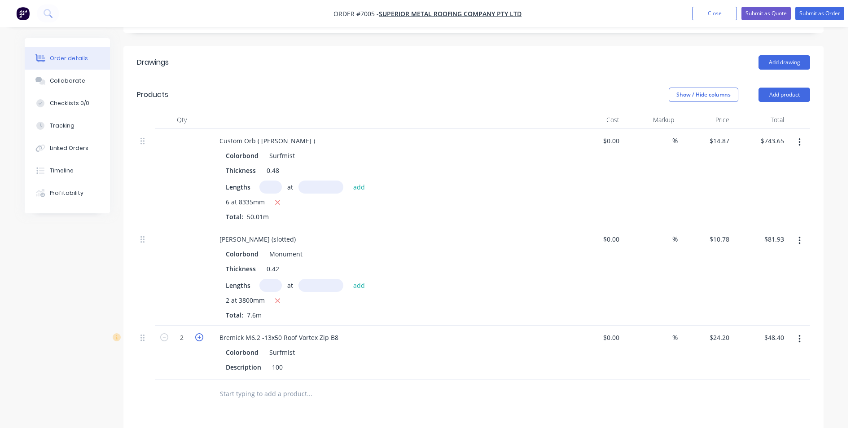
type input "3"
type input "$72.60"
click at [201, 333] on icon "button" at bounding box center [199, 337] width 8 height 8
type input "4"
type input "$96.80"
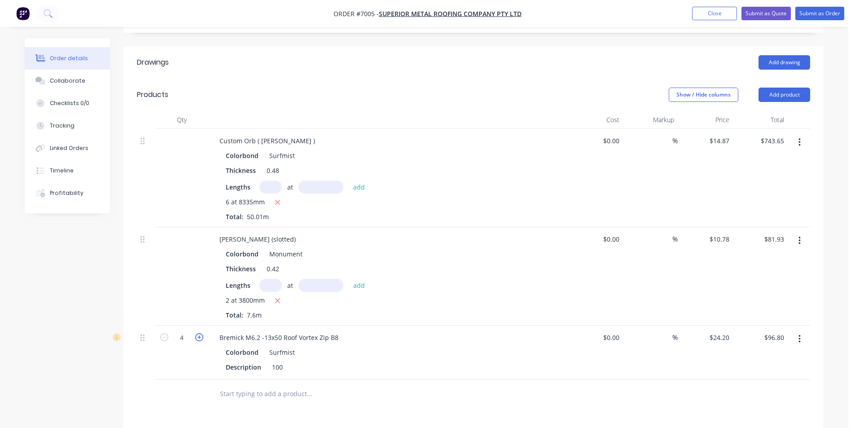
click at [200, 333] on icon "button" at bounding box center [199, 337] width 8 height 8
type input "5"
type input "$121.00"
click at [799, 88] on button "Add product" at bounding box center [784, 95] width 52 height 14
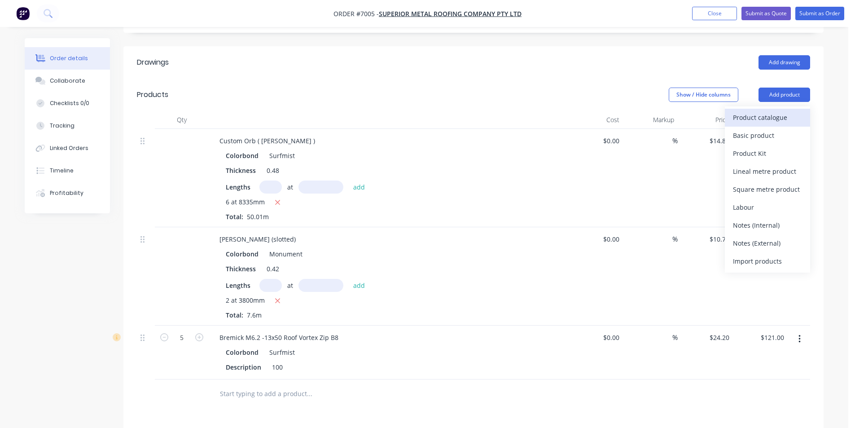
click at [799, 111] on div "Product catalogue" at bounding box center [767, 117] width 69 height 13
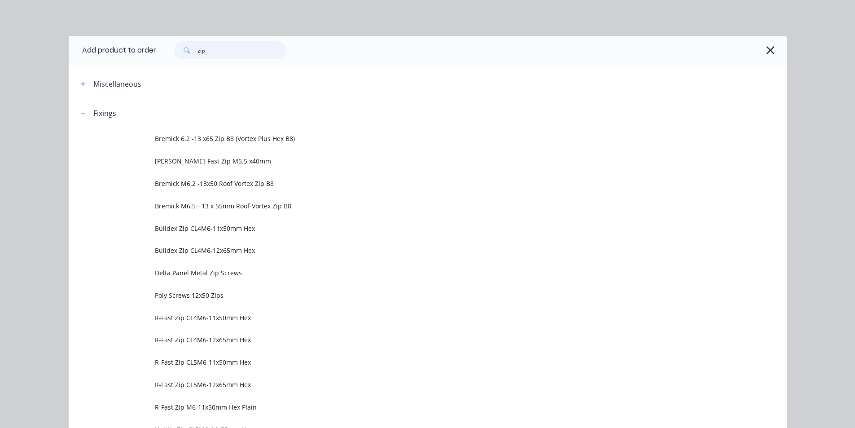
drag, startPoint x: 215, startPoint y: 54, endPoint x: 150, endPoint y: 58, distance: 65.6
click at [150, 58] on header "Add product to order zip" at bounding box center [428, 50] width 718 height 29
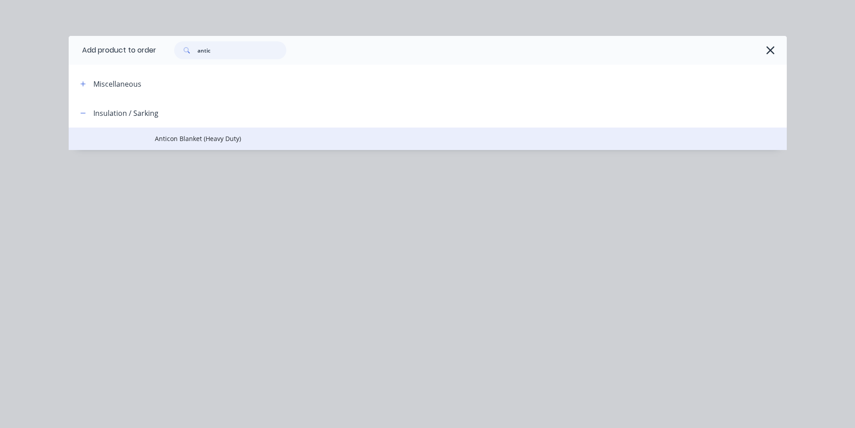
type input "antic"
click at [212, 142] on span "Anticon Blanket (Heavy Duty)" at bounding box center [407, 138] width 505 height 9
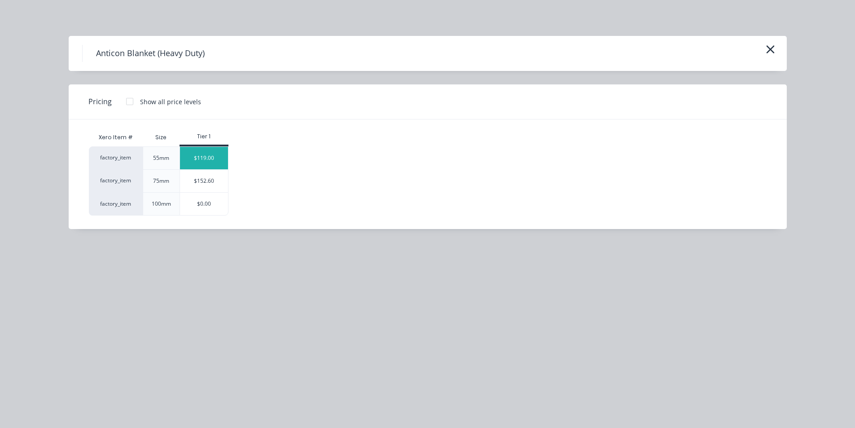
click at [194, 167] on div "$119.00" at bounding box center [204, 158] width 48 height 22
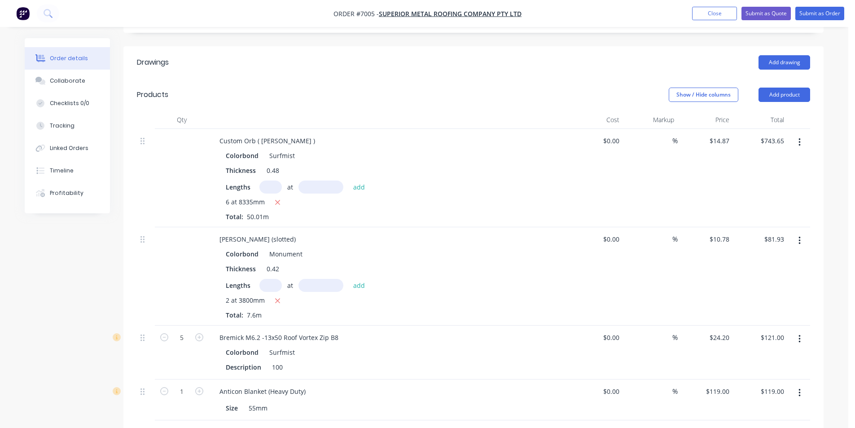
type input "2"
type input "$238.00"
click at [798, 88] on button "Add product" at bounding box center [784, 95] width 52 height 14
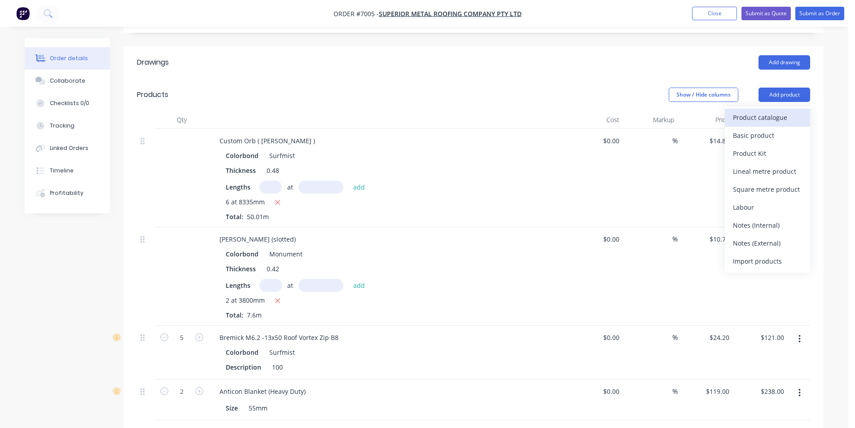
click at [739, 111] on div "Product catalogue" at bounding box center [767, 117] width 69 height 13
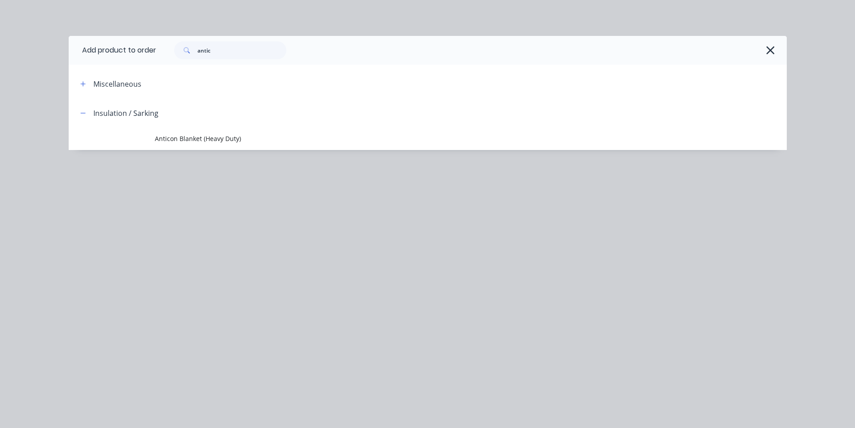
drag, startPoint x: 255, startPoint y: 59, endPoint x: 250, endPoint y: 54, distance: 7.6
click at [252, 55] on div "antic" at bounding box center [471, 50] width 631 height 29
click at [250, 53] on input "antic" at bounding box center [241, 50] width 89 height 18
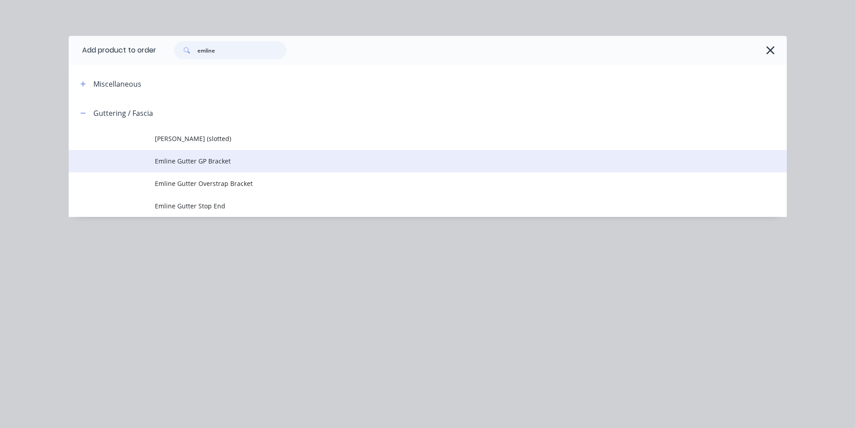
type input "emline"
click at [196, 170] on td "Emline Gutter GP Bracket" at bounding box center [471, 161] width 632 height 22
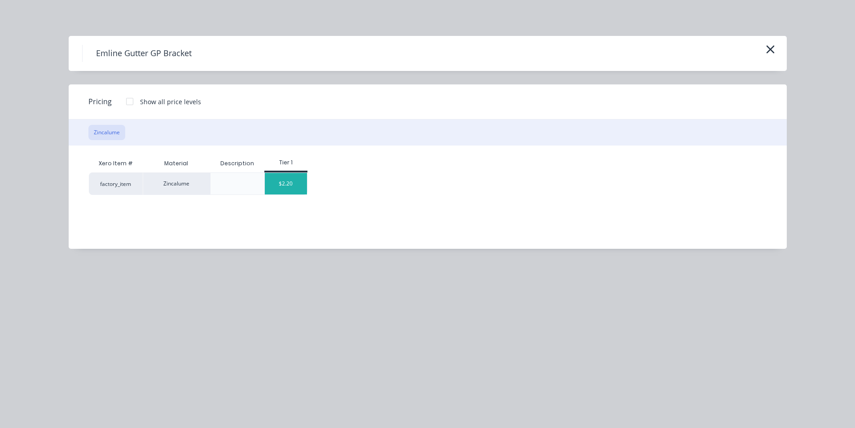
click at [298, 188] on div "$2.20" at bounding box center [286, 184] width 42 height 22
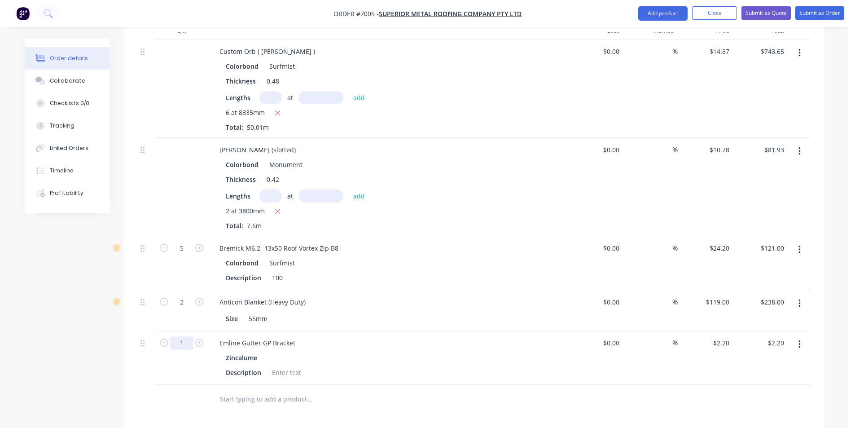
scroll to position [320, 0]
click at [199, 338] on icon "button" at bounding box center [199, 342] width 8 height 8
type input "2"
type input "$4.40"
click at [199, 338] on icon "button" at bounding box center [199, 342] width 8 height 8
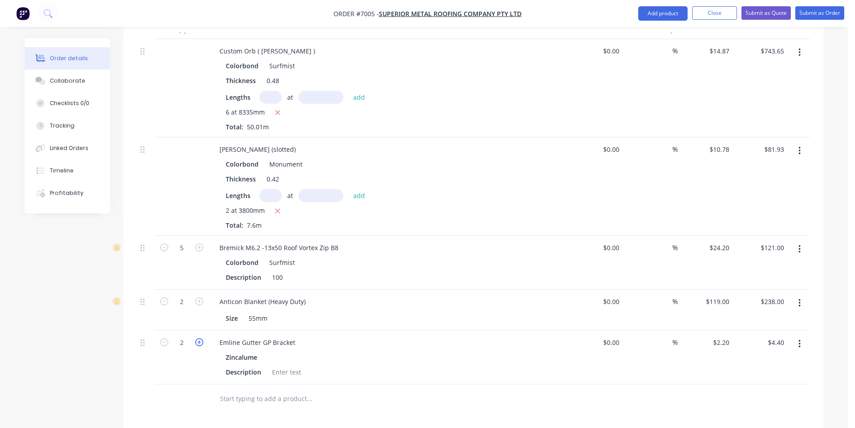
type input "3"
type input "$6.60"
click at [199, 338] on icon "button" at bounding box center [199, 342] width 8 height 8
type input "4"
type input "$8.80"
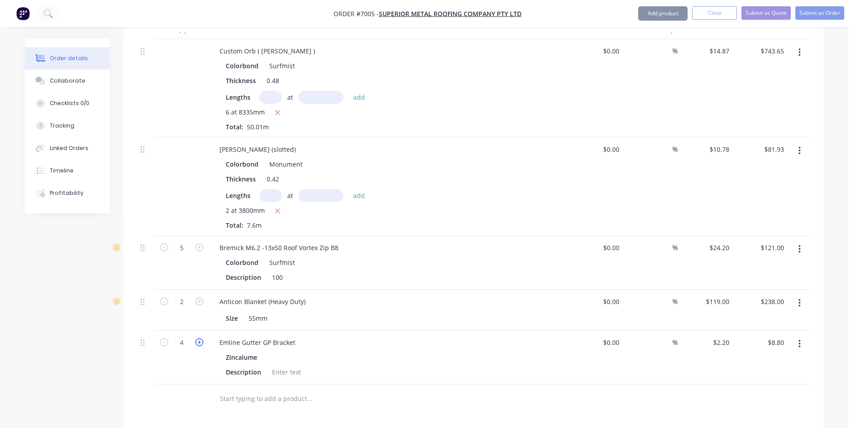
click at [199, 338] on icon "button" at bounding box center [199, 342] width 8 height 8
type input "5"
type input "$11.00"
click at [199, 338] on icon "button" at bounding box center [199, 342] width 8 height 8
type input "6"
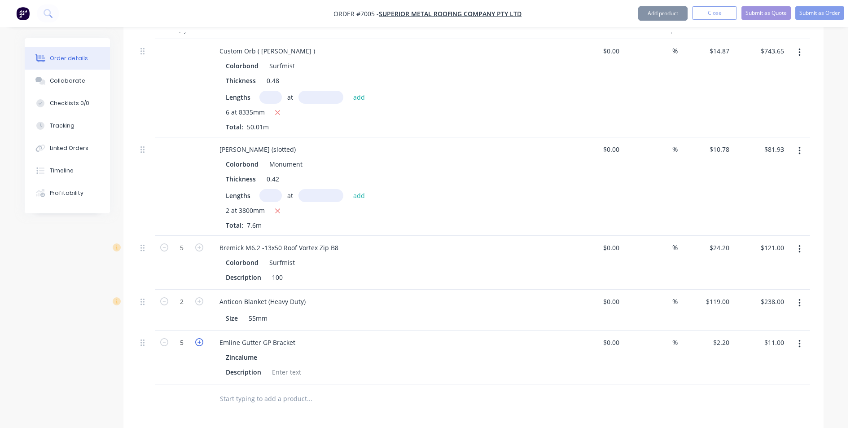
type input "$13.20"
click at [199, 338] on icon "button" at bounding box center [199, 342] width 8 height 8
type input "7"
type input "$15.40"
click at [199, 338] on icon "button" at bounding box center [199, 342] width 8 height 8
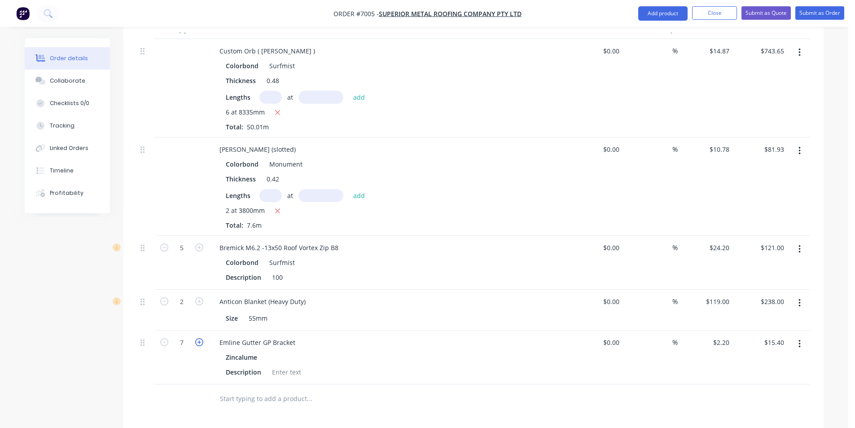
type input "8"
type input "$17.60"
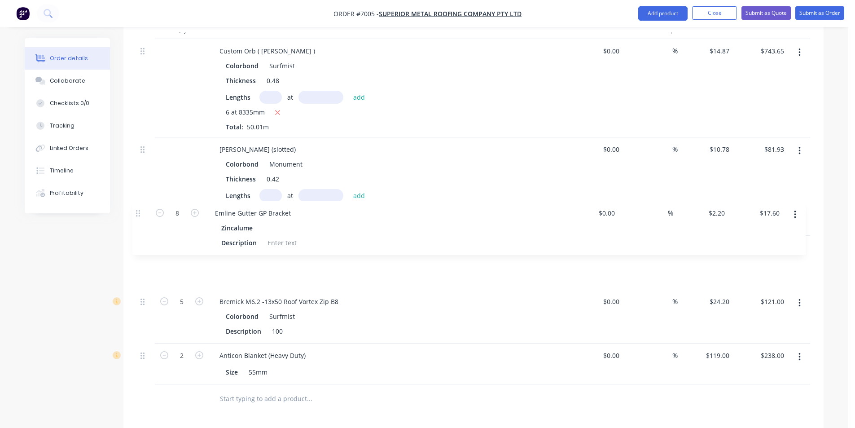
drag, startPoint x: 142, startPoint y: 320, endPoint x: 137, endPoint y: 214, distance: 106.1
click at [137, 214] on div "Custom Orb ( Corro ) Colorbond Surfmist Thickness 0.48 Lengths at add 6 at 8335…" at bounding box center [473, 211] width 673 height 345
click at [662, 10] on button "Add product" at bounding box center [662, 13] width 49 height 14
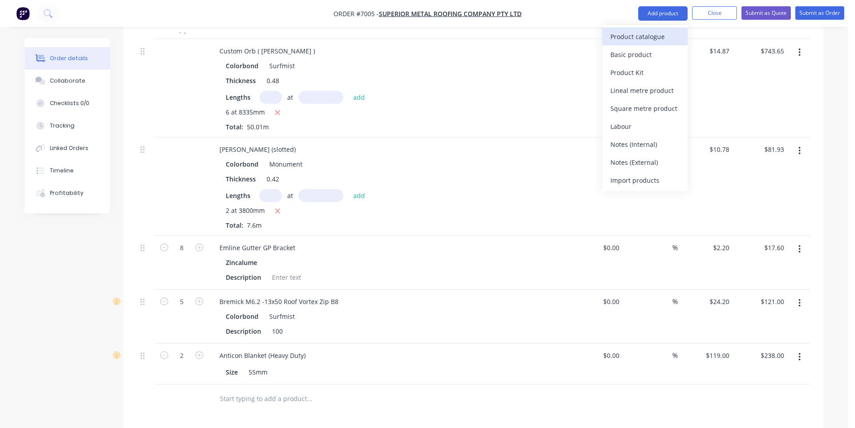
click at [656, 36] on div "Product catalogue" at bounding box center [644, 36] width 69 height 13
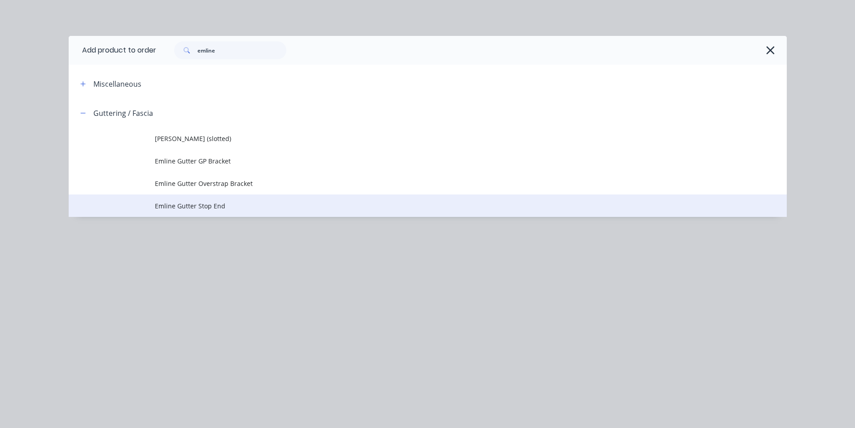
click at [179, 199] on td "Emline Gutter Stop End" at bounding box center [471, 205] width 632 height 22
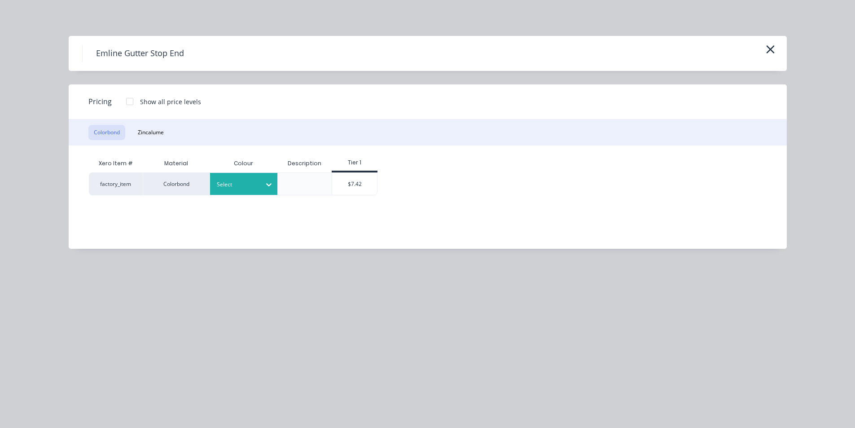
click at [257, 194] on div "Select" at bounding box center [243, 184] width 67 height 22
click at [112, 184] on div "Monument" at bounding box center [56, 176] width 112 height 17
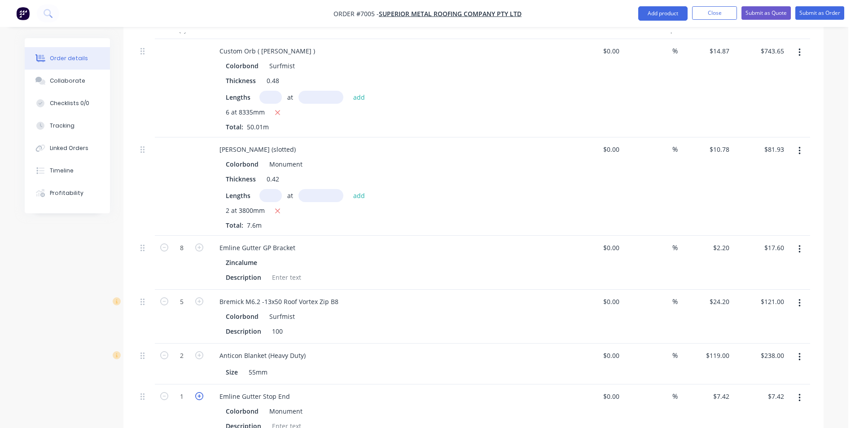
click at [197, 392] on icon "button" at bounding box center [199, 396] width 8 height 8
type input "2"
type input "$14.84"
click at [197, 392] on icon "button" at bounding box center [199, 396] width 8 height 8
type input "3"
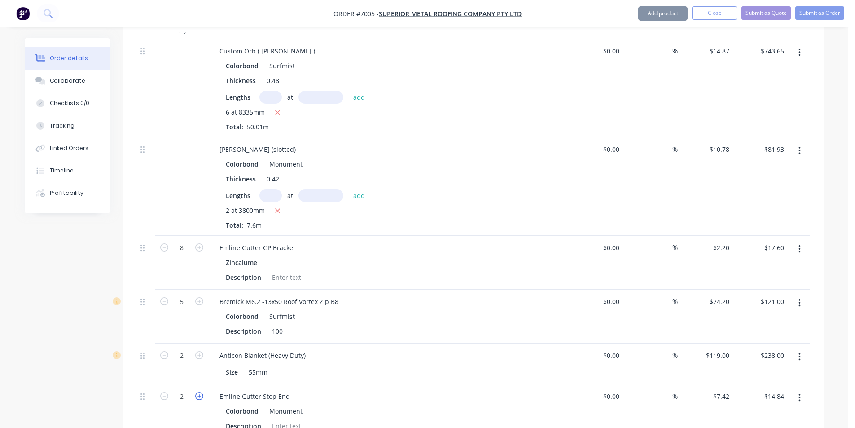
type input "$22.26"
click at [197, 392] on icon "button" at bounding box center [199, 396] width 8 height 8
type input "4"
type input "$29.68"
click at [197, 392] on icon "button" at bounding box center [199, 396] width 8 height 8
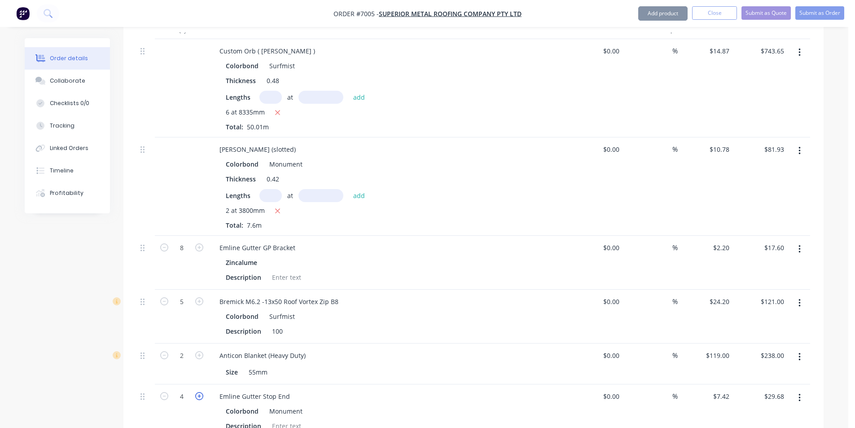
type input "5"
type input "$37.10"
click at [165, 392] on icon "button" at bounding box center [164, 396] width 8 height 8
type input "4"
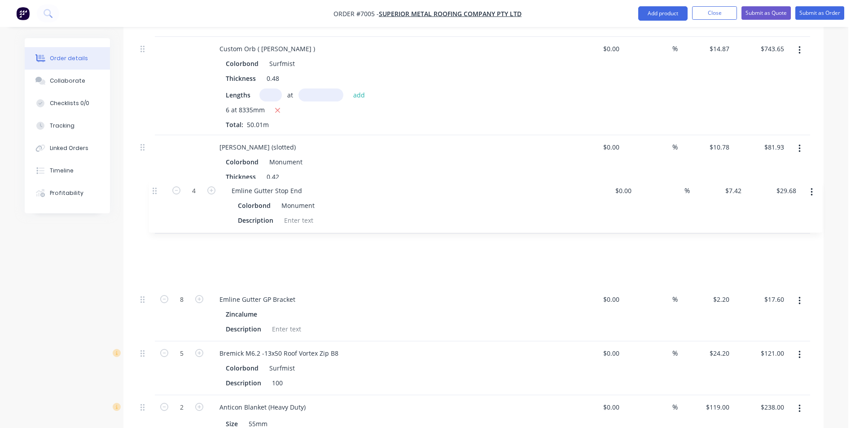
drag, startPoint x: 147, startPoint y: 370, endPoint x: 158, endPoint y: 184, distance: 186.6
click at [158, 184] on div "Custom Orb ( Corro ) Colorbond Surfmist Thickness 0.48 Lengths at add 6 at 8335…" at bounding box center [473, 236] width 673 height 399
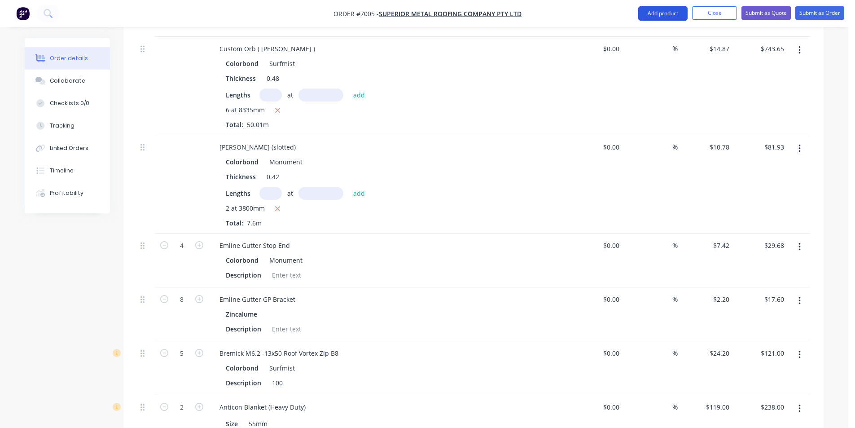
click at [677, 13] on button "Add product" at bounding box center [662, 13] width 49 height 14
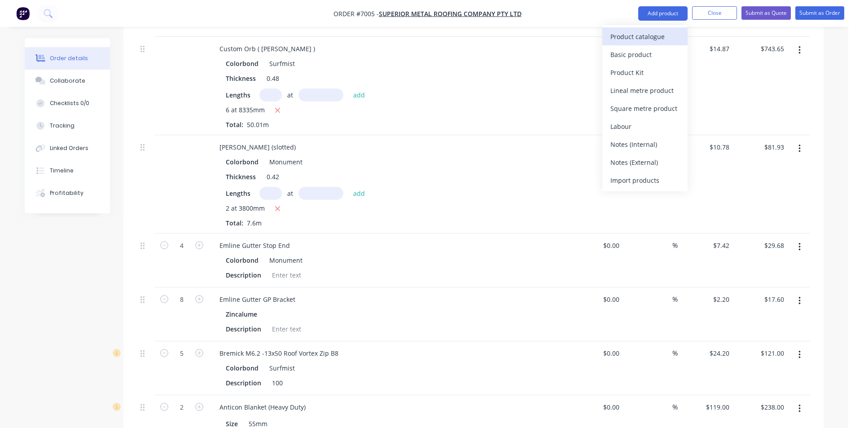
click at [675, 34] on div "Product catalogue" at bounding box center [644, 36] width 69 height 13
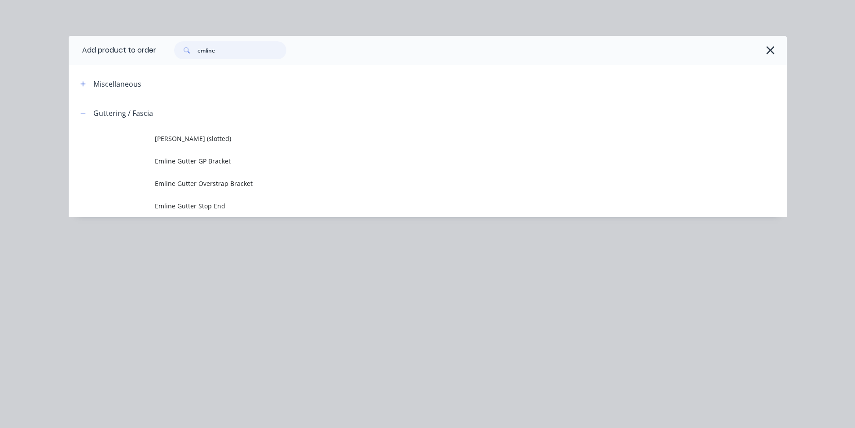
click at [229, 46] on input "emline" at bounding box center [241, 50] width 89 height 18
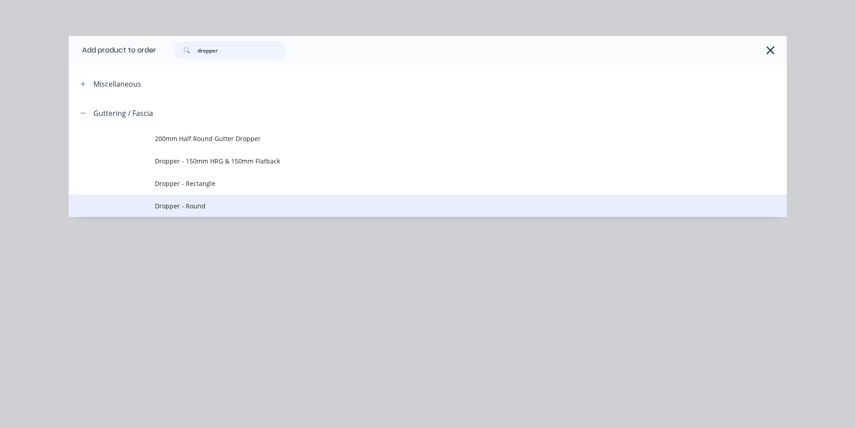
type input "dropper"
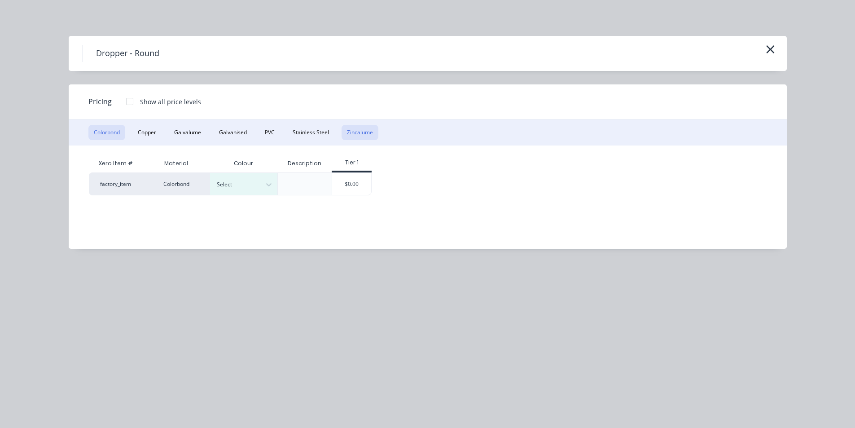
click at [357, 127] on button "Zincalume" at bounding box center [360, 132] width 37 height 15
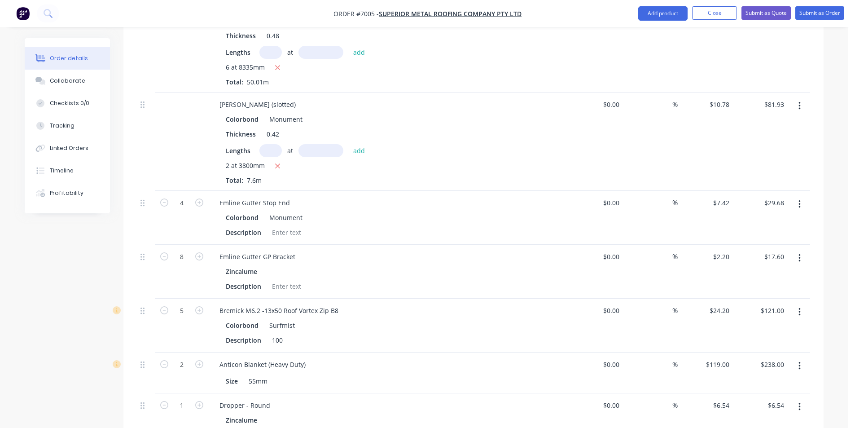
scroll to position [412, 0]
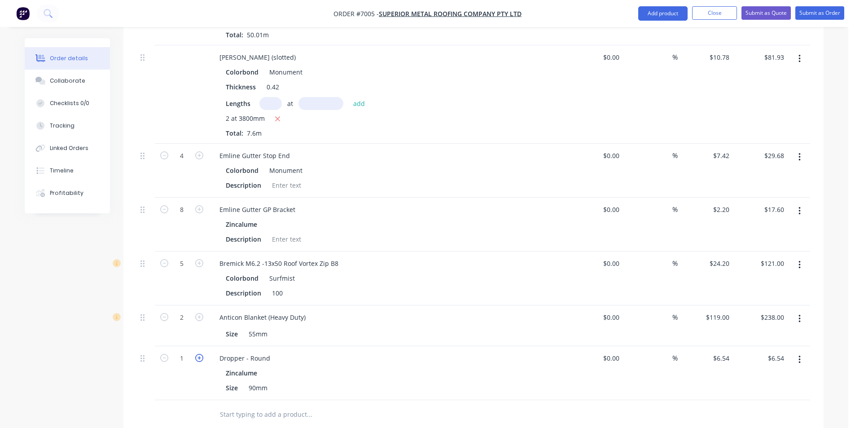
click at [202, 354] on icon "button" at bounding box center [199, 358] width 8 height 8
type input "2"
type input "$13.08"
click at [670, 18] on button "Add product" at bounding box center [662, 13] width 49 height 14
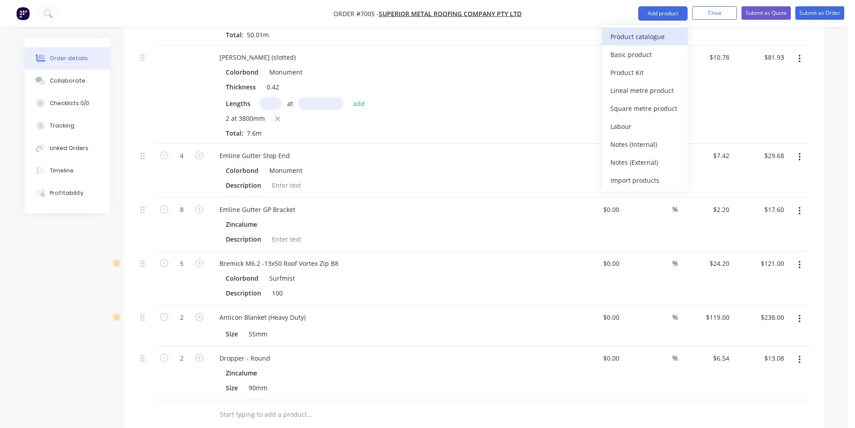
click at [660, 30] on div "Product catalogue" at bounding box center [644, 36] width 69 height 13
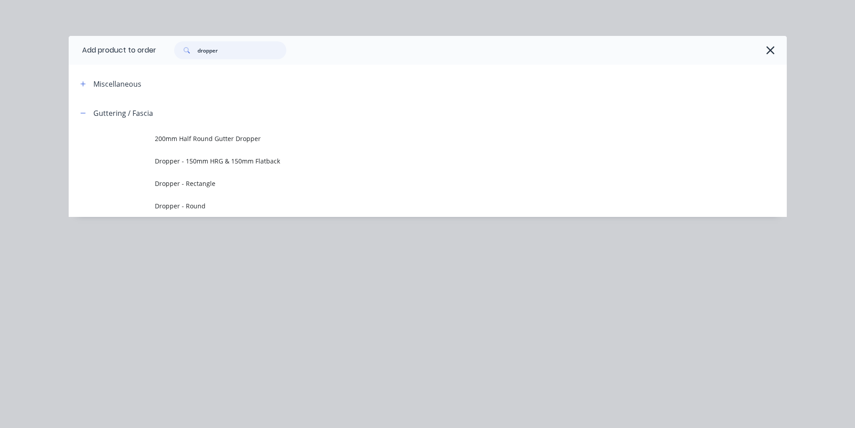
click at [231, 51] on input "dropper" at bounding box center [241, 50] width 89 height 18
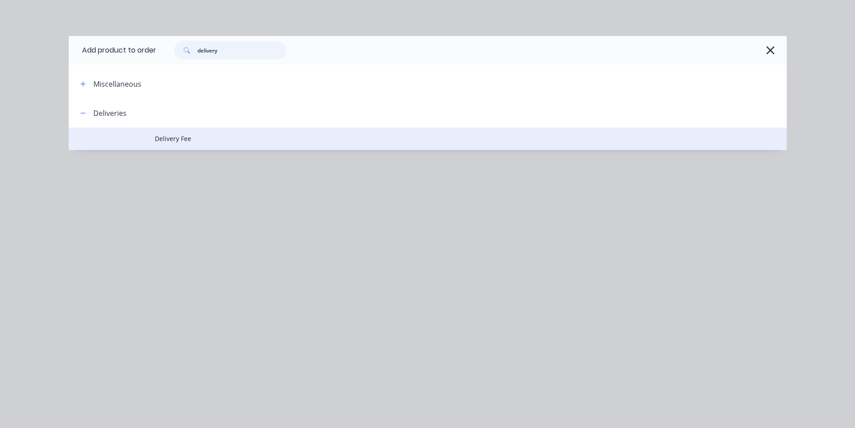
type input "delivery"
click at [211, 140] on span "Delivery Fee" at bounding box center [407, 138] width 505 height 9
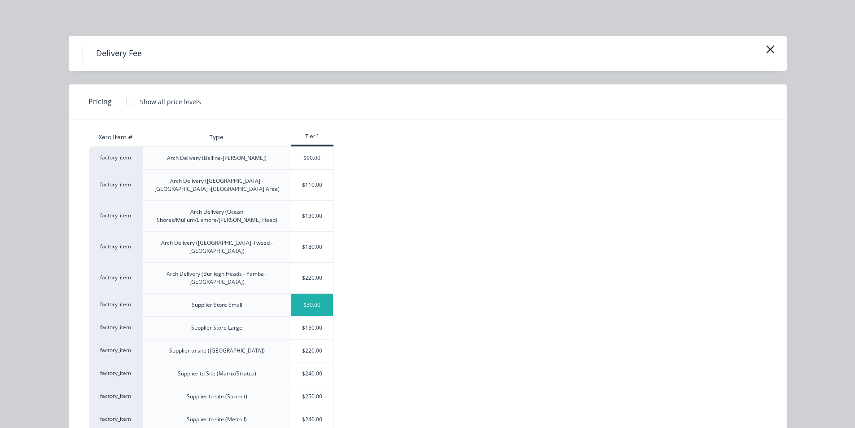
click at [314, 294] on div "$30.00" at bounding box center [312, 305] width 42 height 22
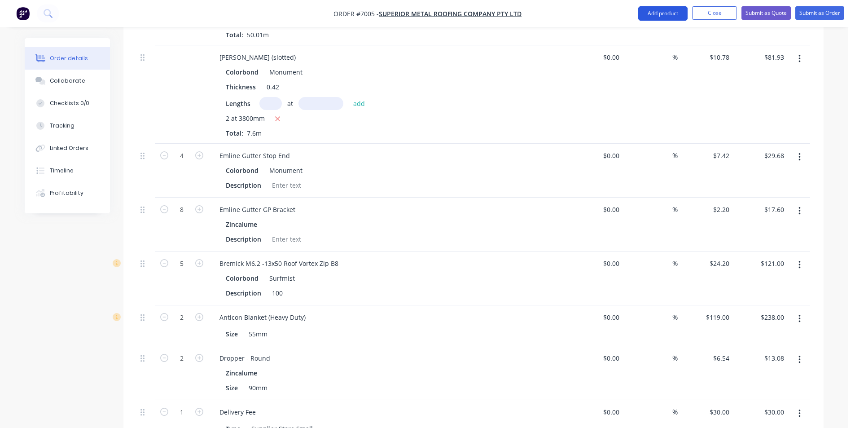
click at [645, 8] on button "Add product" at bounding box center [662, 13] width 49 height 14
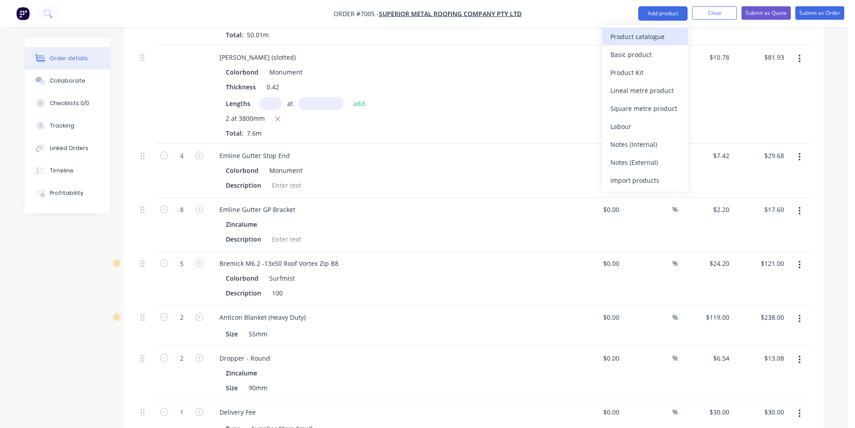
click at [657, 33] on div "Product catalogue" at bounding box center [644, 36] width 69 height 13
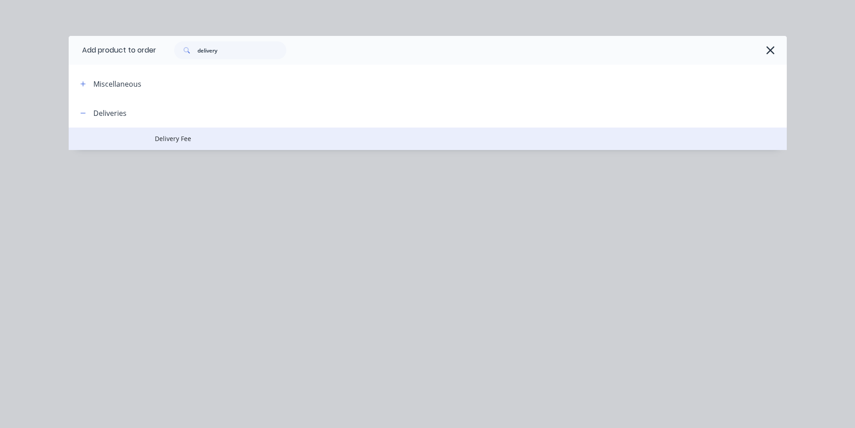
click at [188, 136] on span "Delivery Fee" at bounding box center [407, 138] width 505 height 9
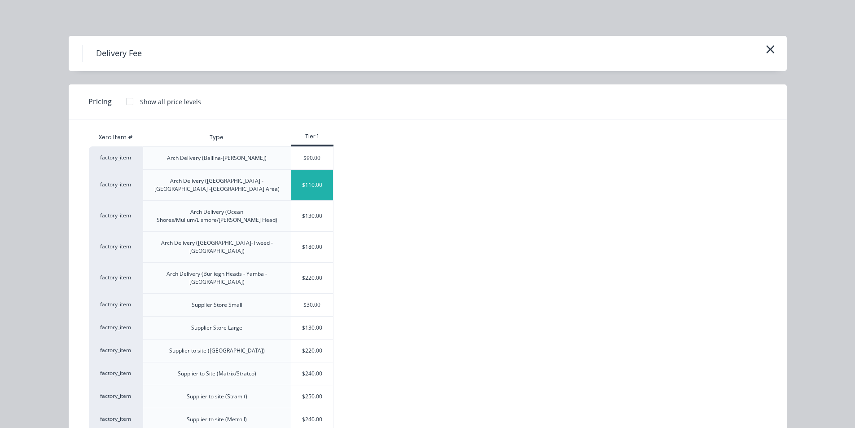
click at [324, 184] on div "$110.00" at bounding box center [312, 185] width 42 height 31
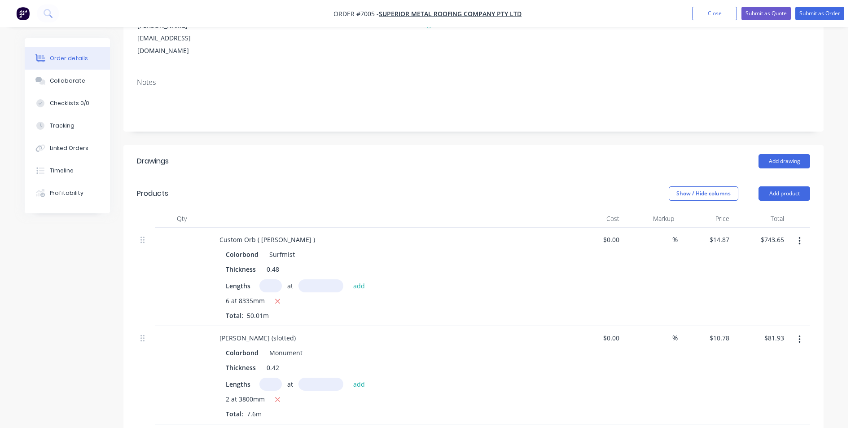
scroll to position [0, 0]
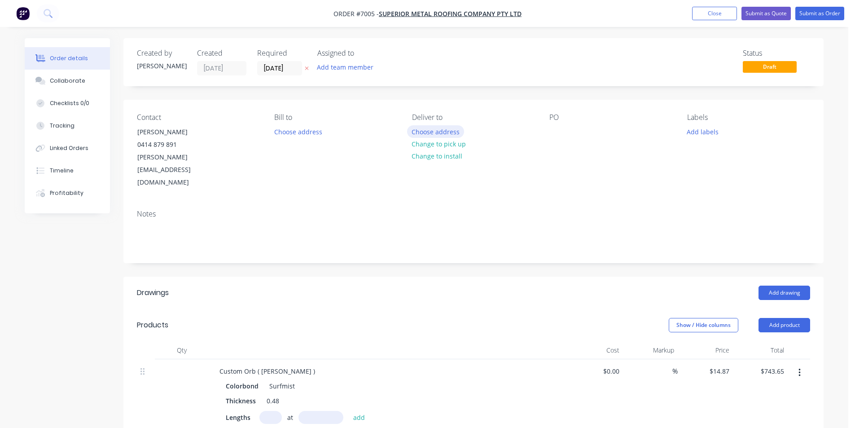
click at [432, 131] on button "Choose address" at bounding box center [435, 131] width 57 height 12
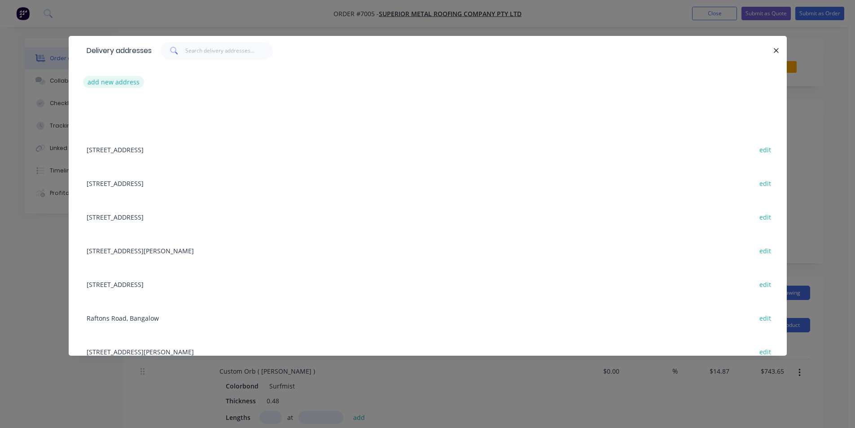
click at [121, 78] on button "add new address" at bounding box center [113, 82] width 61 height 12
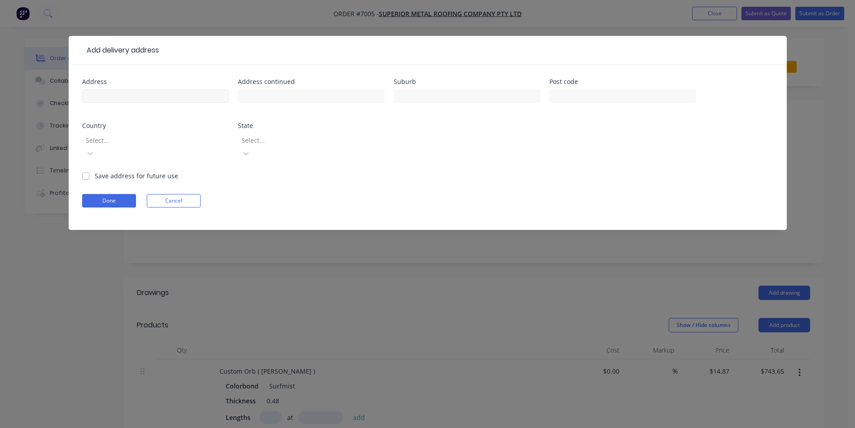
drag, startPoint x: 112, startPoint y: 105, endPoint x: 111, endPoint y: 93, distance: 11.3
click at [112, 99] on div at bounding box center [155, 100] width 147 height 26
click at [111, 93] on input "text" at bounding box center [155, 95] width 147 height 13
type input "39A Granuaille Rd"
click at [444, 101] on input "text" at bounding box center [467, 95] width 147 height 13
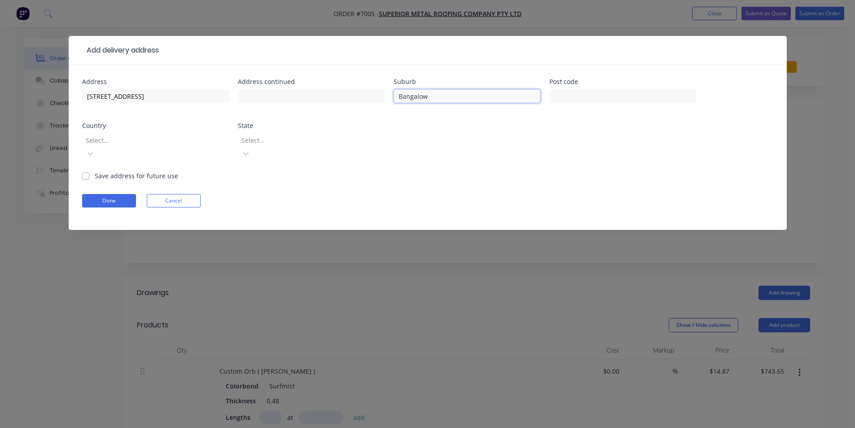
type input "Bangalow"
click at [95, 171] on label "Save address for future use" at bounding box center [136, 175] width 83 height 9
click at [82, 171] on input "Save address for future use" at bounding box center [85, 175] width 7 height 9
checkbox input "true"
drag, startPoint x: 149, startPoint y: 91, endPoint x: 61, endPoint y: 111, distance: 91.0
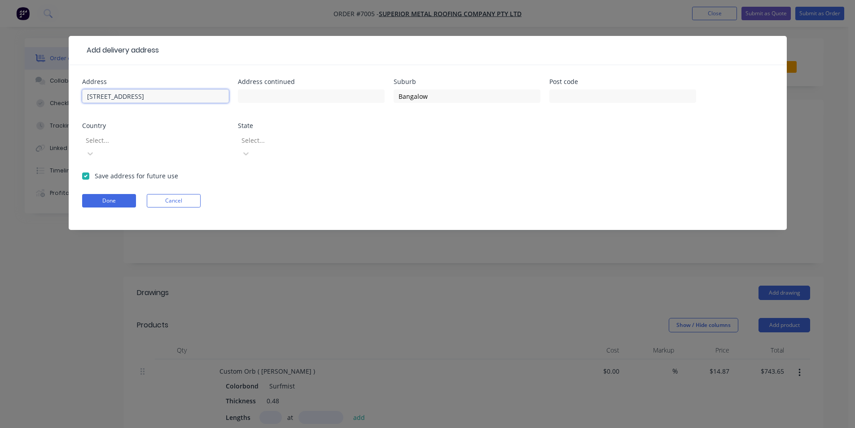
click at [57, 105] on div "Add delivery address Address 39A Granuaille Rd Address continued Suburb Bangalo…" at bounding box center [427, 214] width 855 height 428
click at [108, 194] on button "Done" at bounding box center [109, 200] width 54 height 13
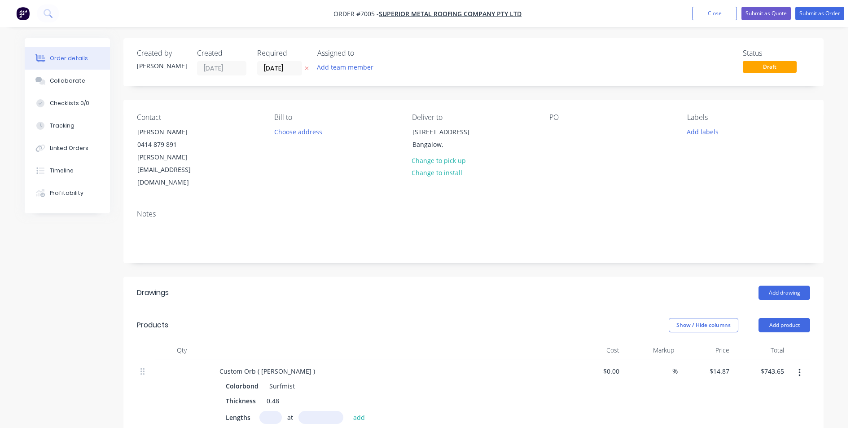
click at [543, 131] on div "Contact Mitchell Gyde 0414 879 891 mitch@superiormetalroofing.co Bill to Choose…" at bounding box center [473, 151] width 700 height 103
click at [548, 131] on div "Contact Mitchell Gyde 0414 879 891 mitch@superiormetalroofing.co Bill to Choose…" at bounding box center [473, 151] width 700 height 103
click at [553, 130] on div at bounding box center [556, 131] width 14 height 13
paste div
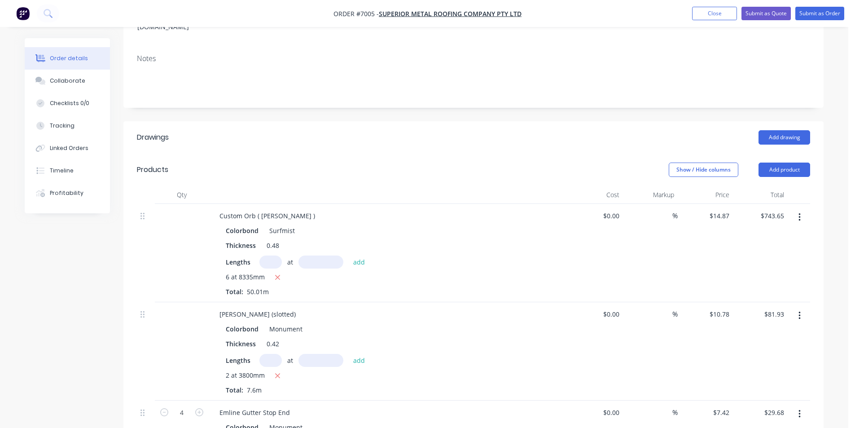
scroll to position [135, 0]
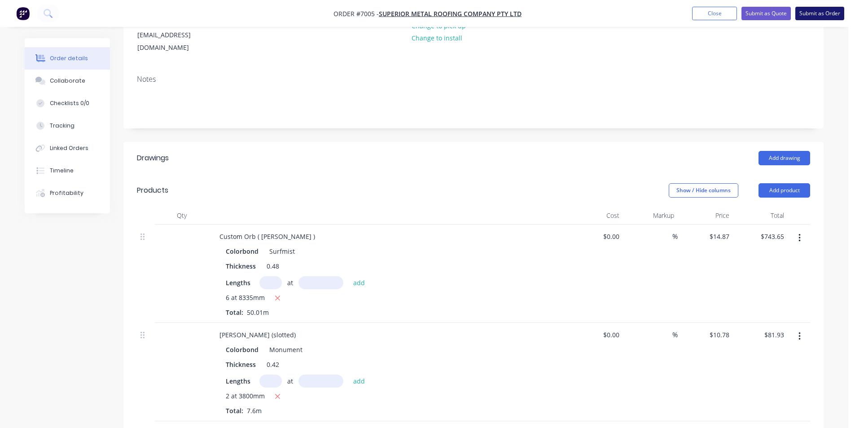
click at [806, 18] on button "Submit as Order" at bounding box center [819, 13] width 49 height 13
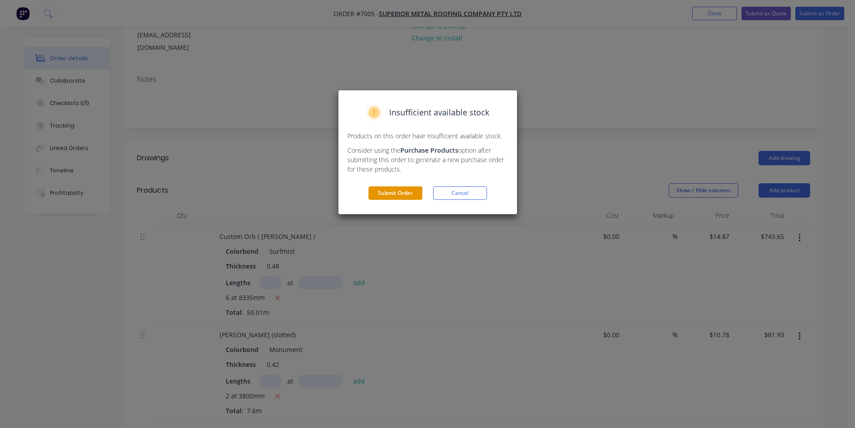
click at [395, 195] on button "Submit Order" at bounding box center [395, 192] width 54 height 13
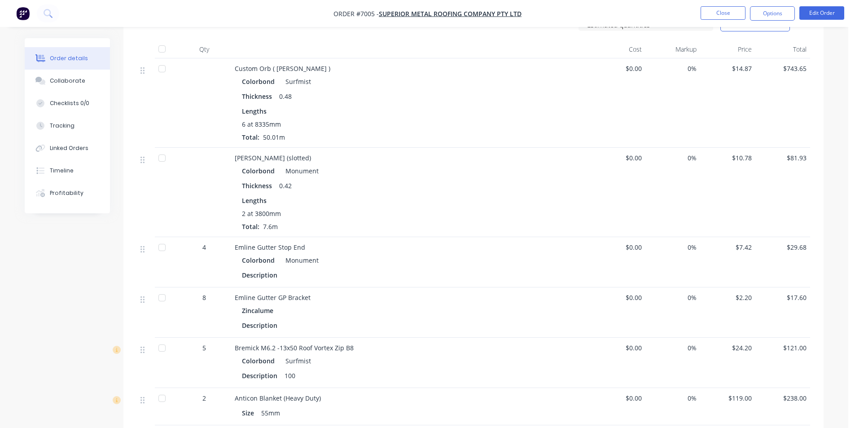
scroll to position [0, 0]
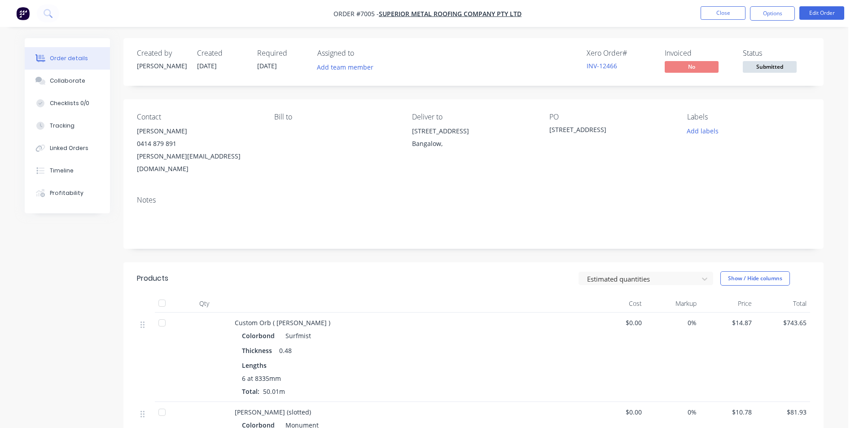
click at [759, 63] on span "Submitted" at bounding box center [770, 66] width 54 height 11
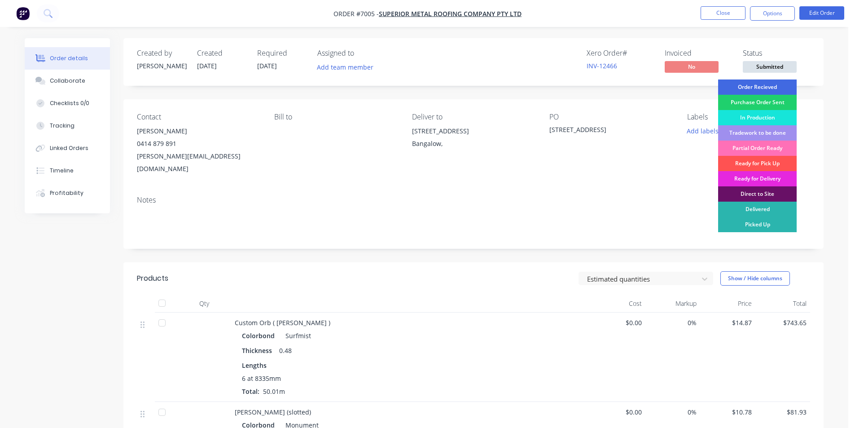
click at [761, 90] on div "Order Recieved" at bounding box center [757, 86] width 79 height 15
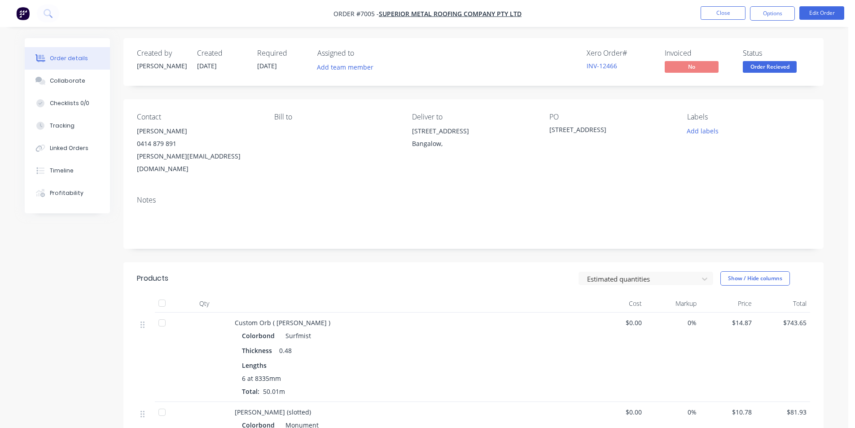
click at [768, 68] on span "Order Recieved" at bounding box center [770, 66] width 54 height 11
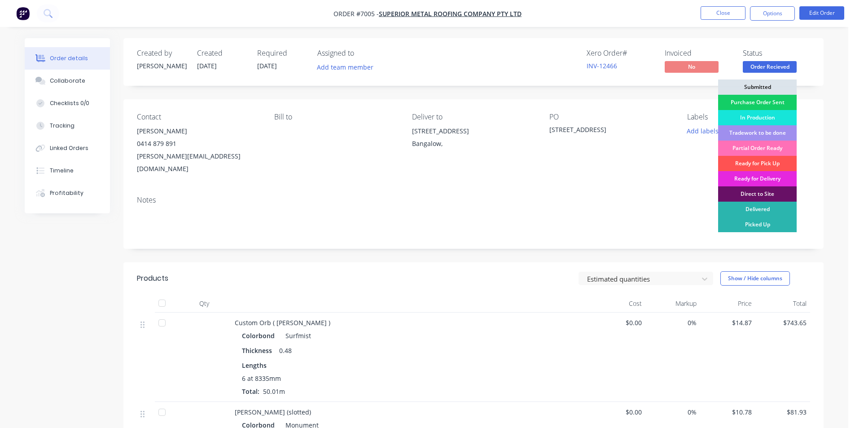
click at [777, 99] on div "Purchase Order Sent" at bounding box center [757, 102] width 79 height 15
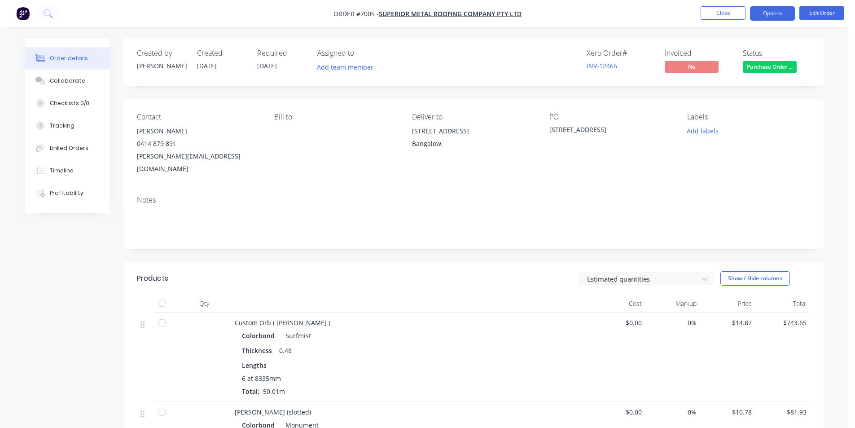
click at [782, 12] on button "Options" at bounding box center [772, 13] width 45 height 14
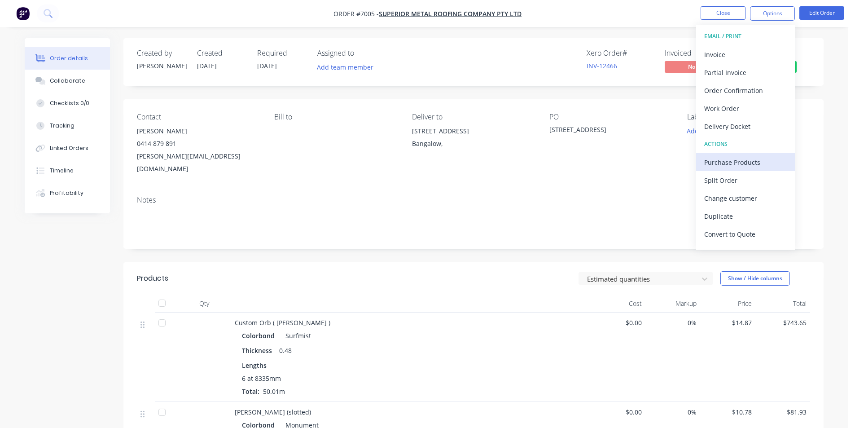
click at [758, 165] on div "Purchase Products" at bounding box center [745, 162] width 83 height 13
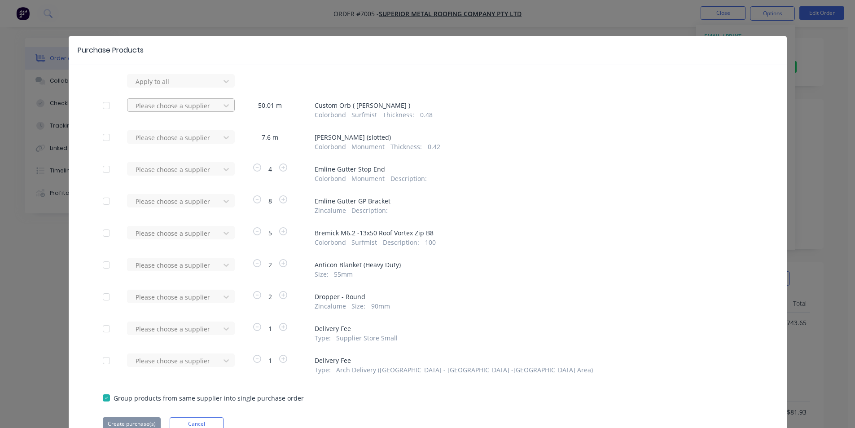
drag, startPoint x: 211, startPoint y: 106, endPoint x: 211, endPoint y: 112, distance: 5.8
click at [211, 106] on div at bounding box center [175, 105] width 81 height 11
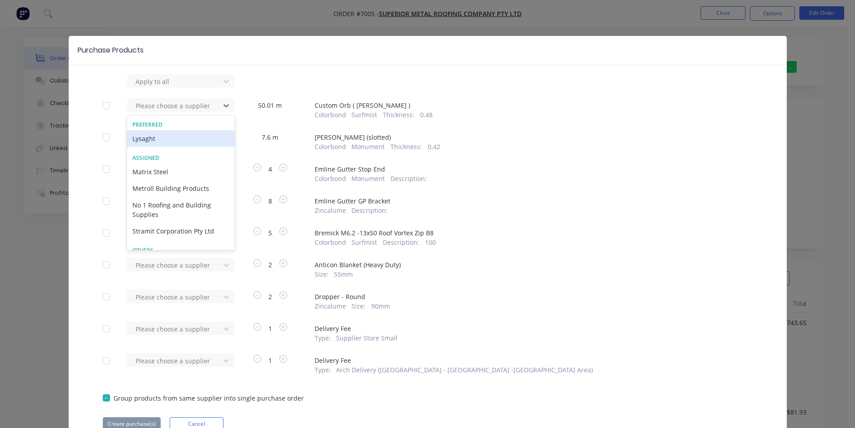
click at [201, 144] on div "Lysaght" at bounding box center [181, 138] width 108 height 17
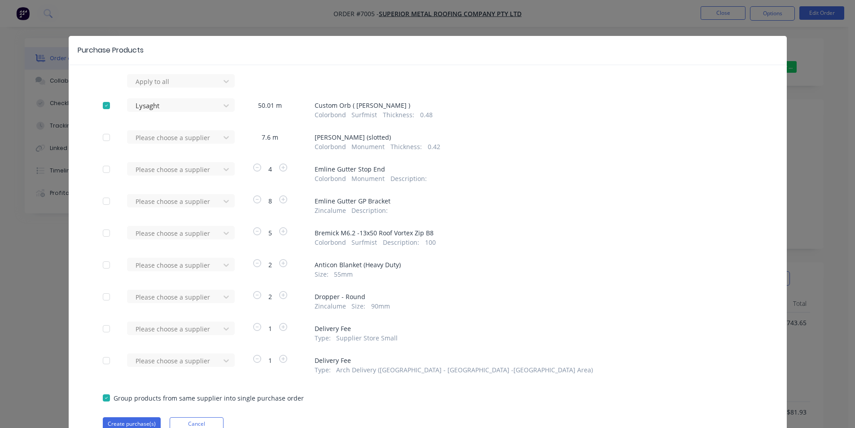
click at [206, 138] on div at bounding box center [175, 137] width 81 height 11
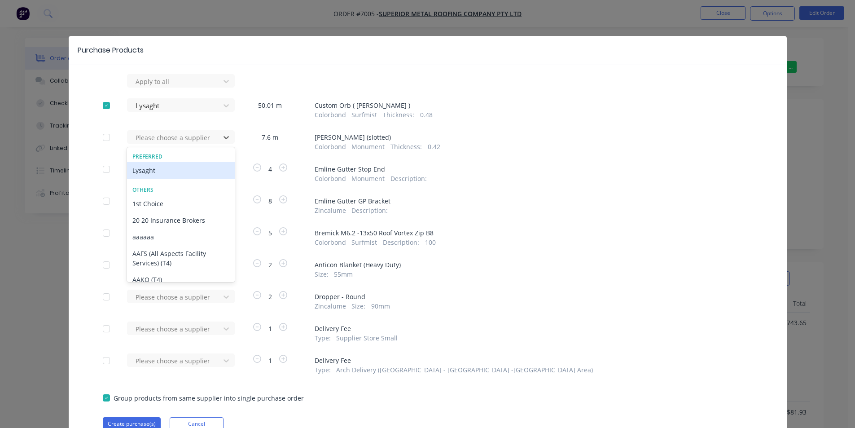
click at [189, 167] on div "Lysaght" at bounding box center [181, 170] width 108 height 17
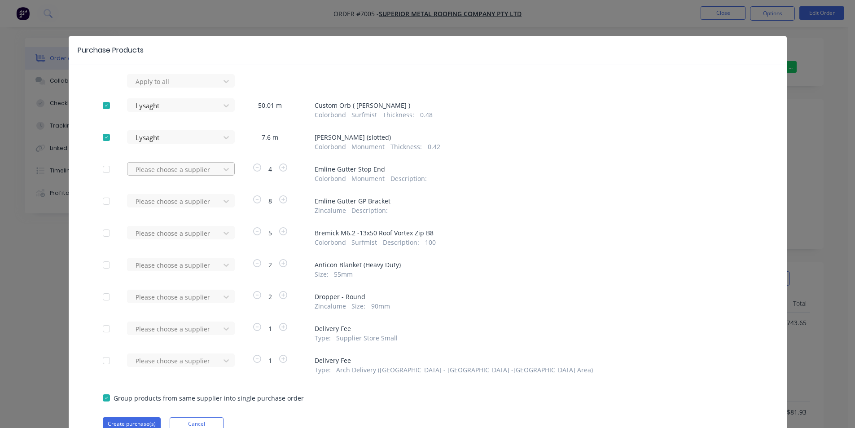
click at [190, 165] on div at bounding box center [175, 169] width 81 height 11
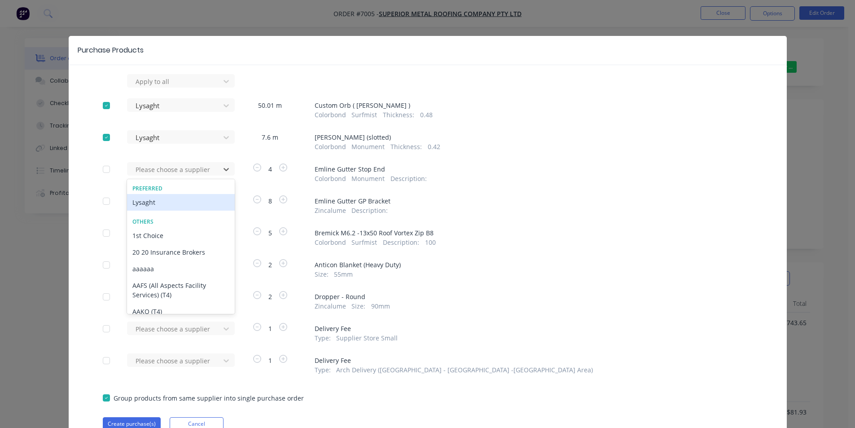
click at [185, 201] on div "Lysaght" at bounding box center [181, 202] width 108 height 17
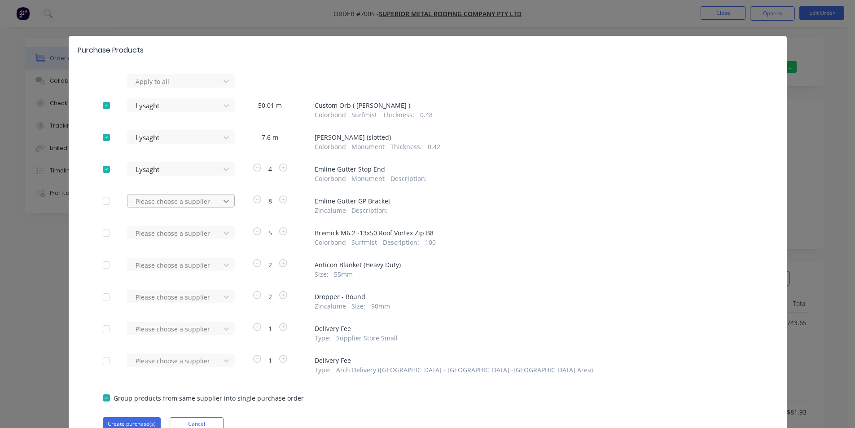
click at [225, 205] on icon at bounding box center [226, 201] width 9 height 9
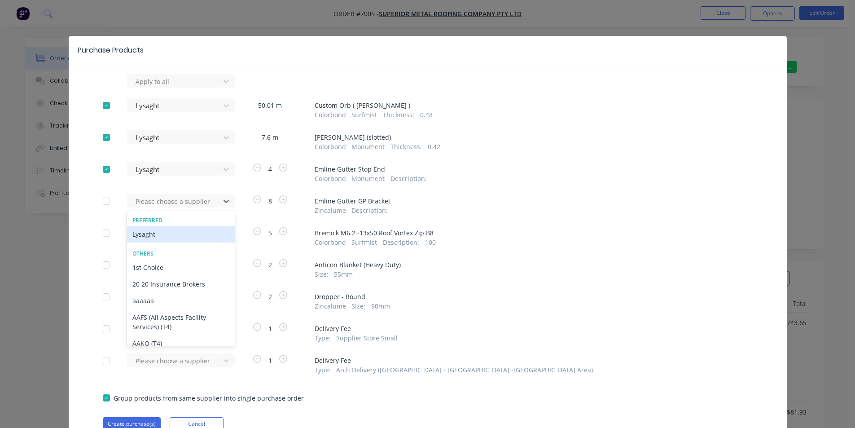
click at [212, 235] on div "Lysaght" at bounding box center [181, 234] width 108 height 17
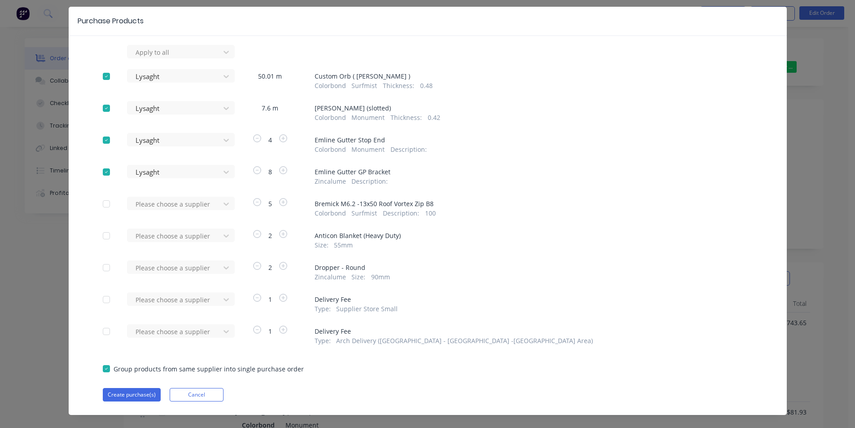
scroll to position [42, 0]
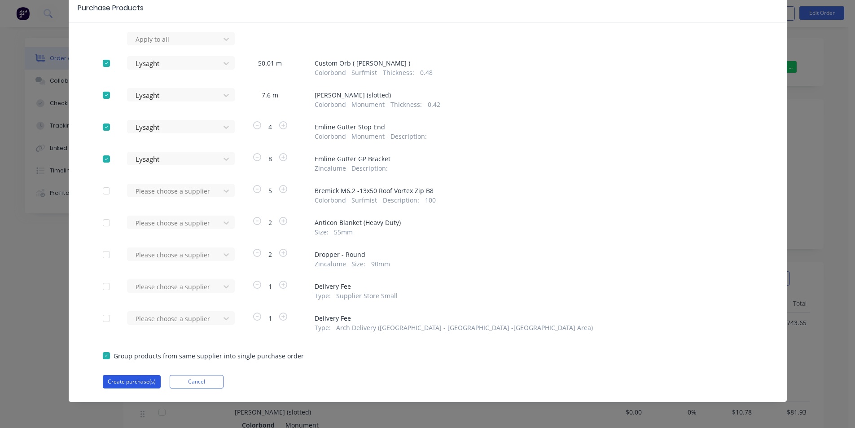
click at [139, 388] on button "Create purchase(s)" at bounding box center [132, 381] width 58 height 13
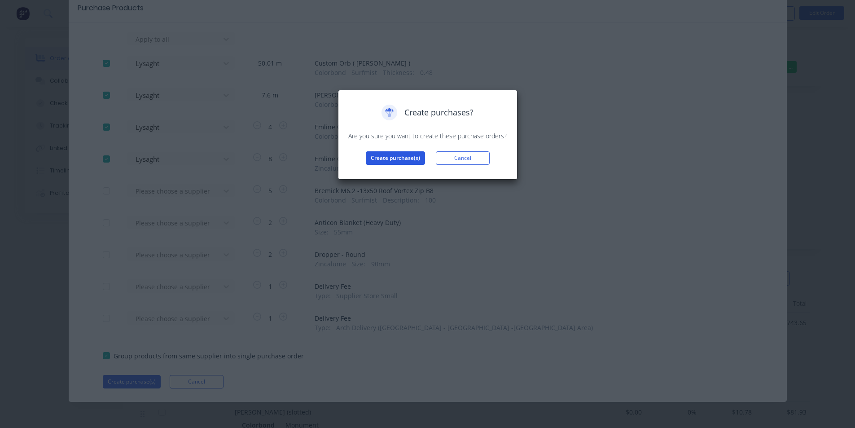
click at [396, 159] on button "Create purchase(s)" at bounding box center [395, 157] width 59 height 13
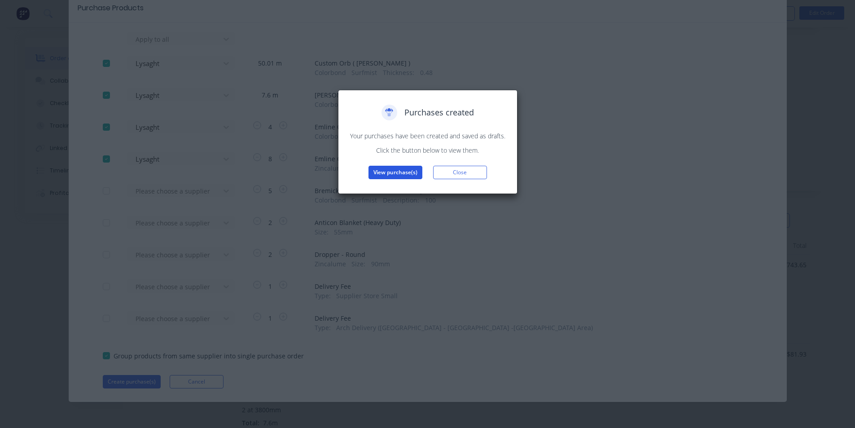
scroll to position [45, 0]
click at [407, 171] on button "View purchase(s)" at bounding box center [395, 172] width 54 height 13
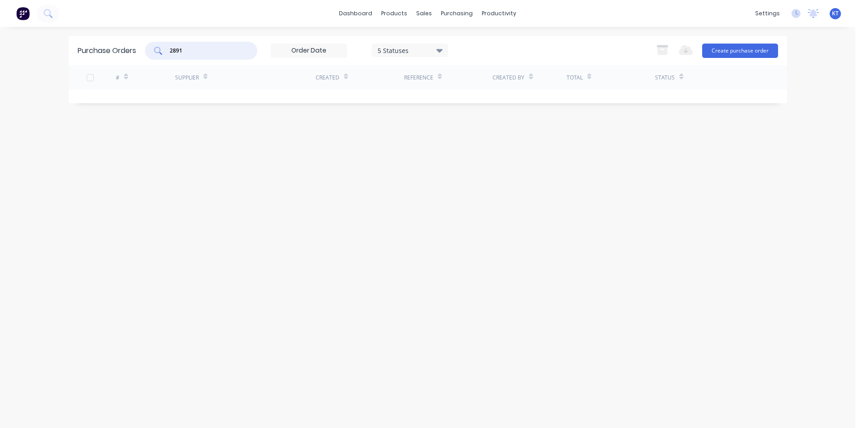
drag, startPoint x: 190, startPoint y: 50, endPoint x: 118, endPoint y: 53, distance: 72.8
click at [118, 53] on div "Purchase Orders 2891 5 Statuses 5 Statuses Export to Excel (XLSX) Create purcha…" at bounding box center [428, 50] width 718 height 29
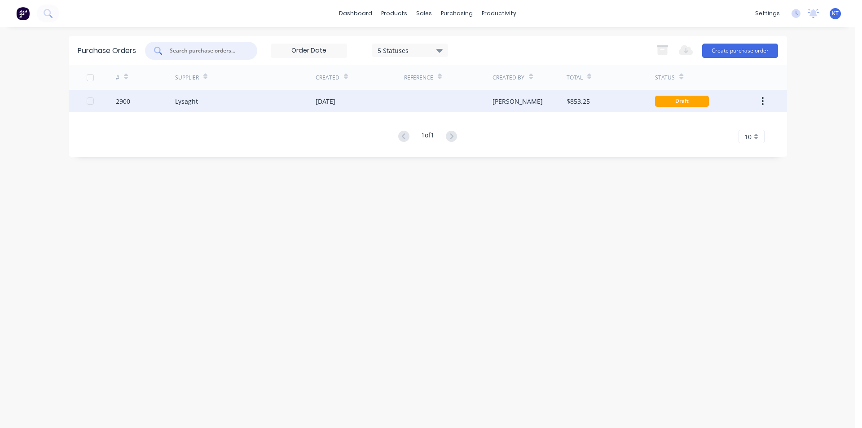
click at [263, 109] on div "Lysaght" at bounding box center [245, 101] width 140 height 22
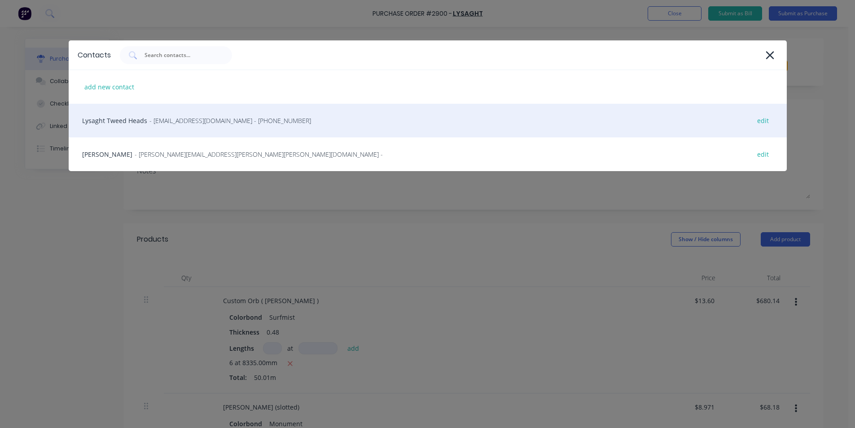
click at [175, 125] on span "- gcnsales@lysaght.com - (02) 6674 7100" at bounding box center [230, 120] width 162 height 9
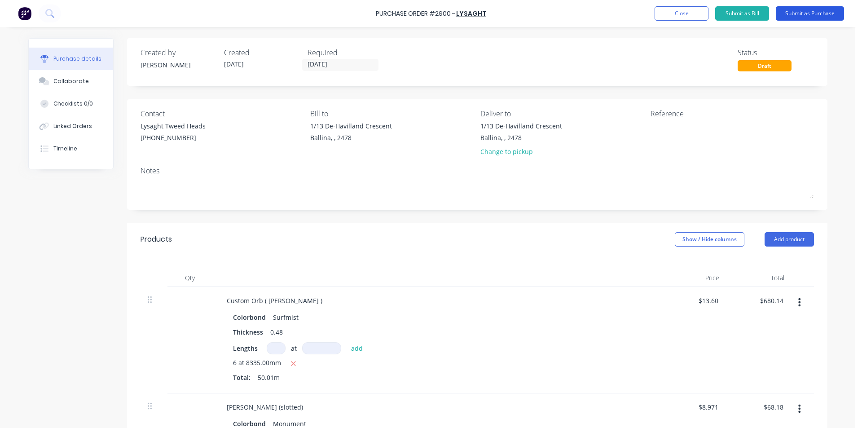
click at [826, 8] on button "Submit as Purchase" at bounding box center [810, 13] width 68 height 14
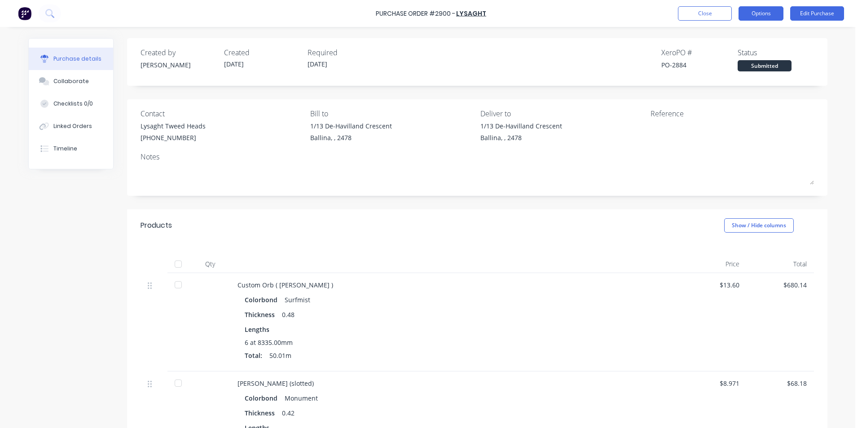
click at [751, 15] on button "Options" at bounding box center [760, 13] width 45 height 14
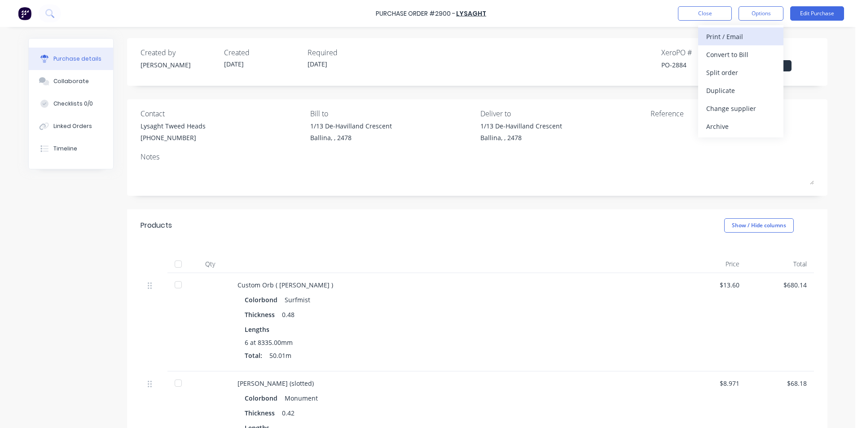
click at [737, 42] on div "Print / Email" at bounding box center [740, 36] width 69 height 13
click at [710, 77] on div "Without pricing" at bounding box center [740, 72] width 69 height 13
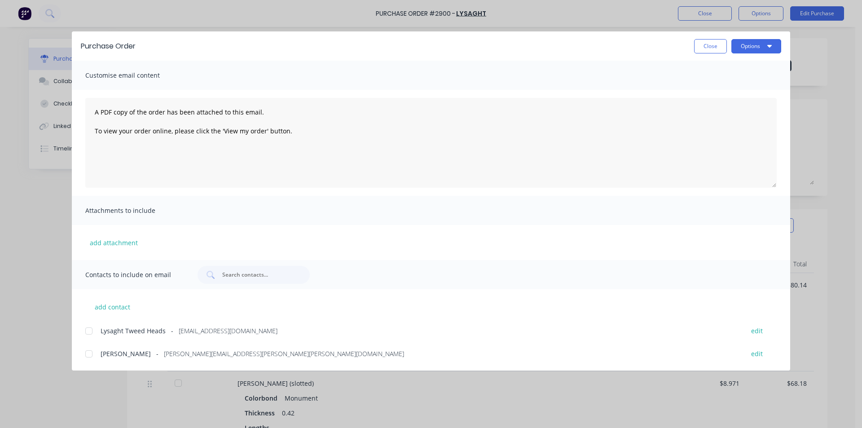
click at [94, 327] on div at bounding box center [89, 331] width 18 height 18
click at [765, 44] on button "Options" at bounding box center [756, 46] width 50 height 14
click at [746, 100] on div "Email" at bounding box center [738, 104] width 69 height 13
click at [706, 43] on button "Close" at bounding box center [710, 46] width 33 height 14
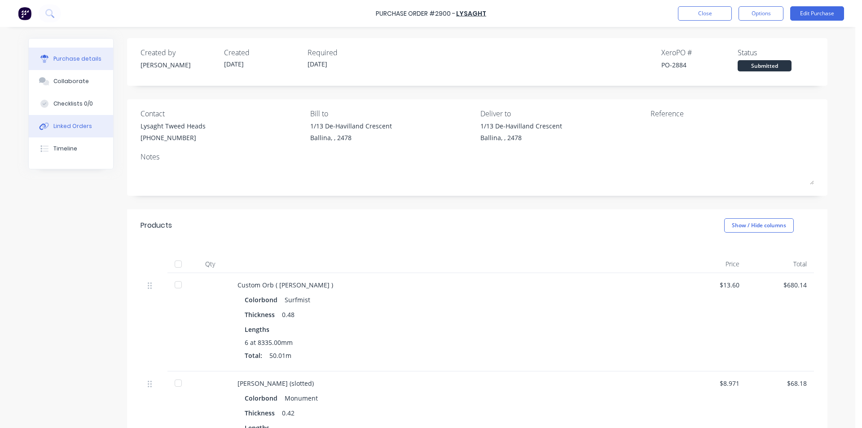
click at [53, 128] on div "Linked Orders" at bounding box center [72, 126] width 39 height 8
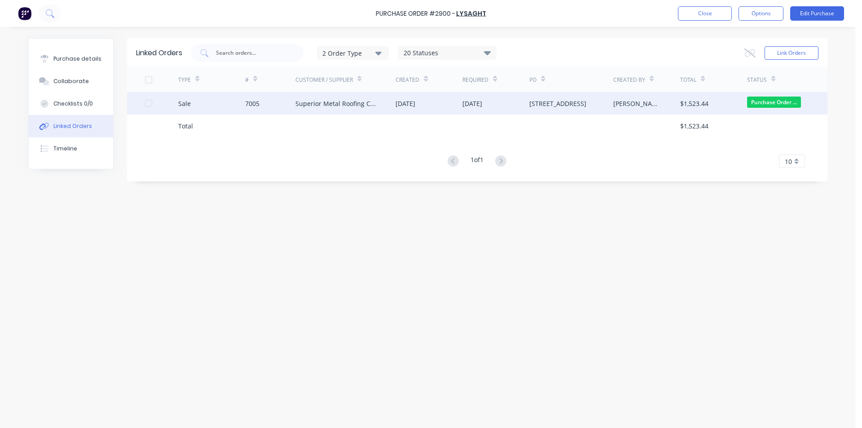
click at [356, 104] on div "Superior Metal Roofing Company Pty Ltd" at bounding box center [336, 103] width 83 height 9
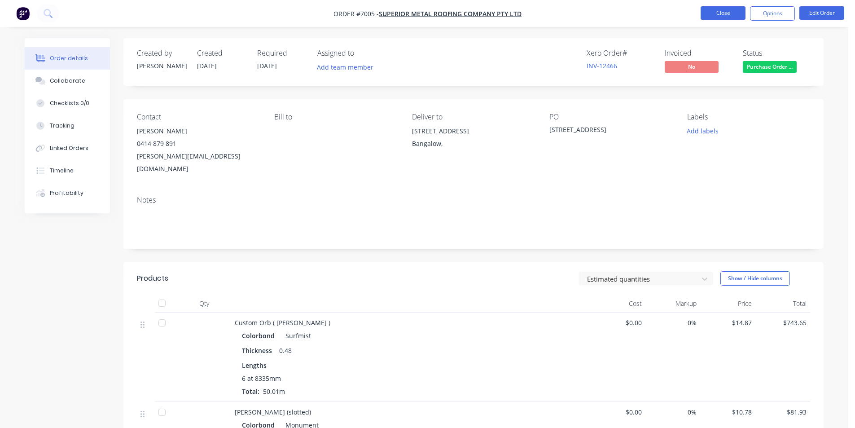
click at [707, 8] on button "Close" at bounding box center [723, 12] width 45 height 13
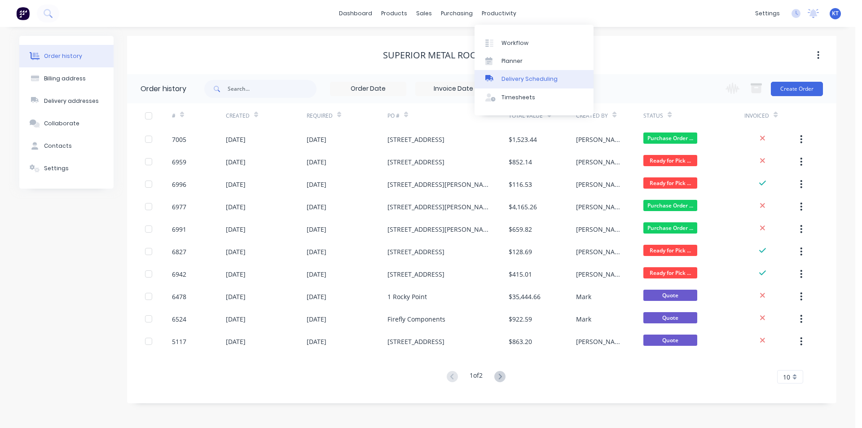
click at [527, 71] on link "Delivery Scheduling" at bounding box center [533, 79] width 119 height 18
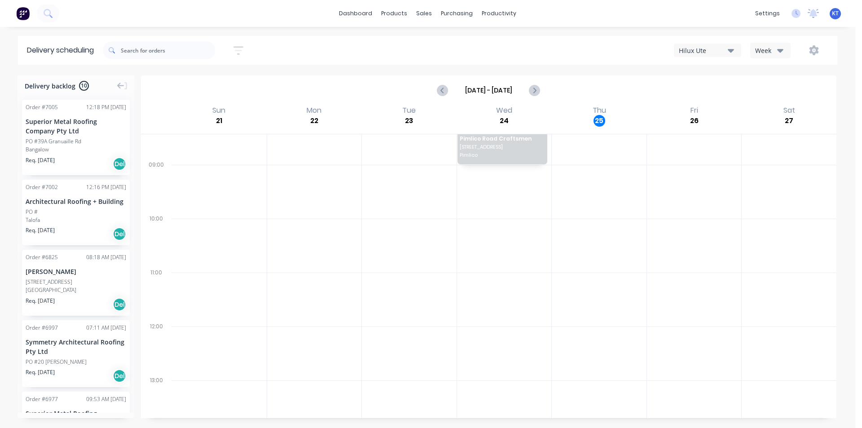
click at [118, 163] on div "Del" at bounding box center [119, 163] width 13 height 13
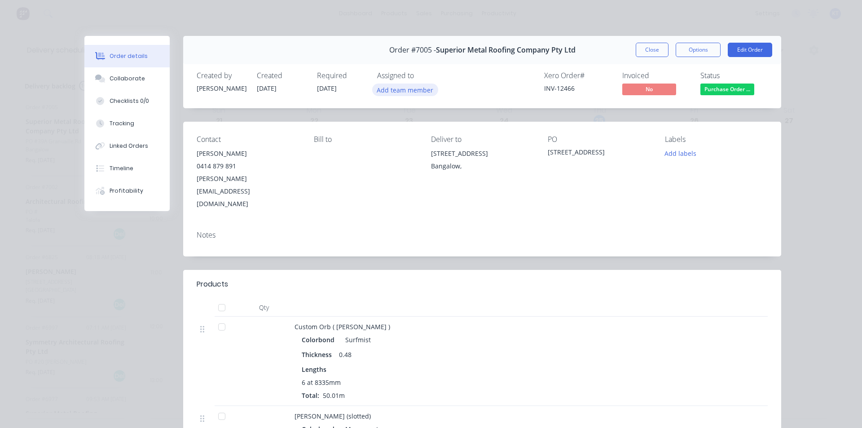
click at [412, 92] on button "Add team member" at bounding box center [405, 89] width 66 height 12
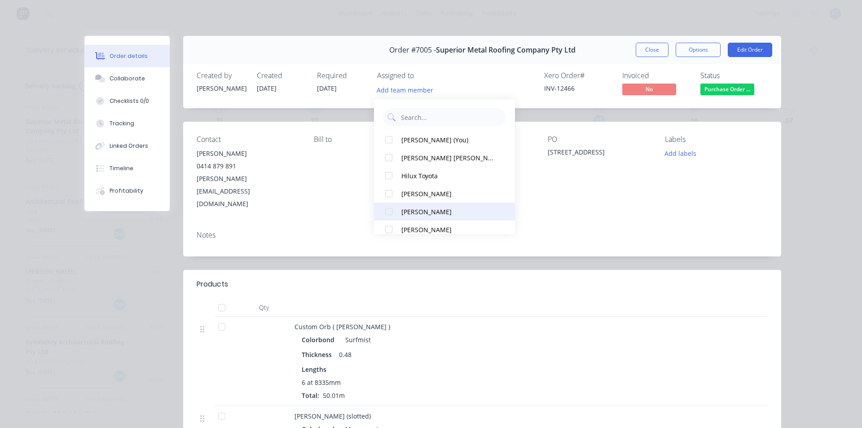
click at [389, 213] on div at bounding box center [389, 211] width 18 height 18
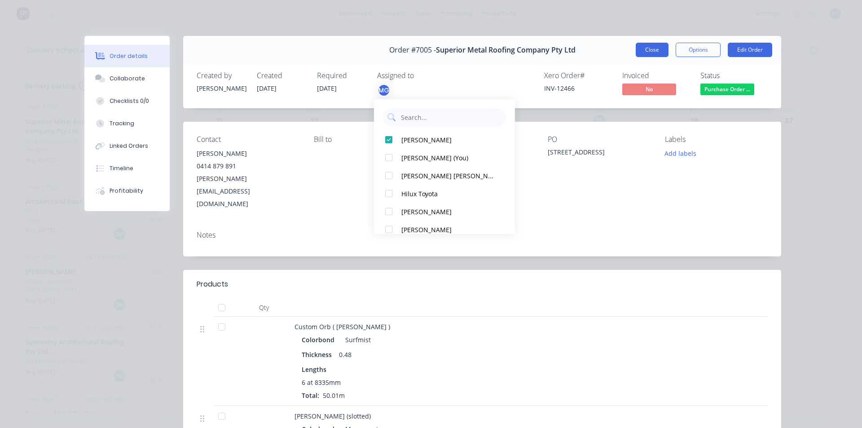
click at [653, 50] on button "Close" at bounding box center [652, 50] width 33 height 14
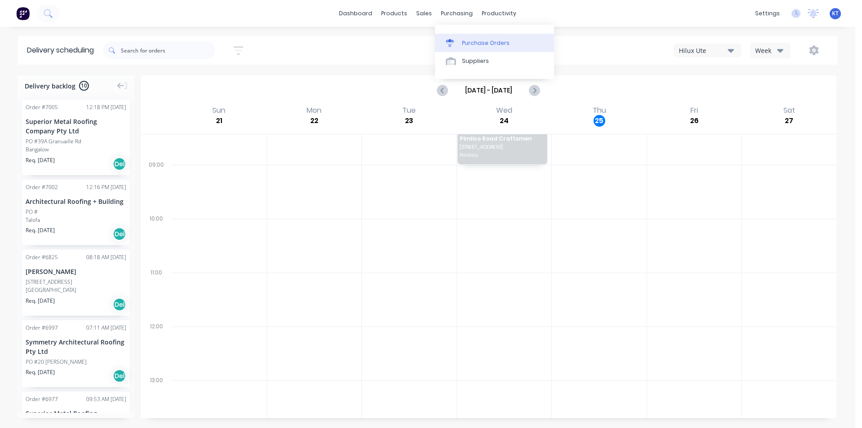
click at [461, 39] on link "Purchase Orders" at bounding box center [494, 43] width 119 height 18
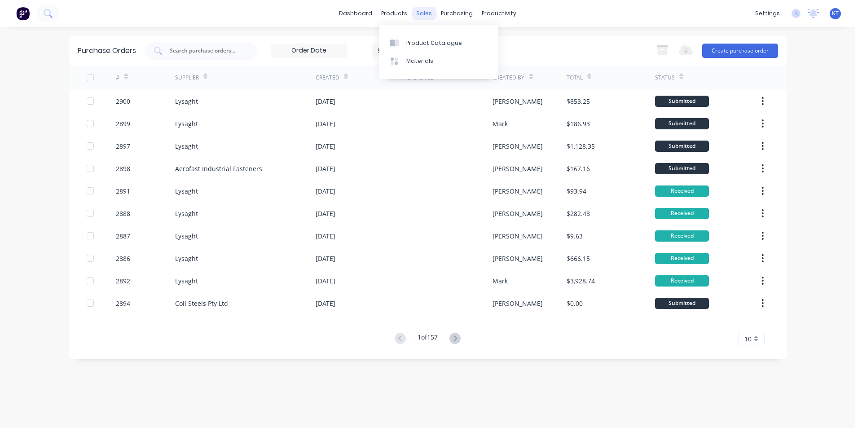
click at [423, 12] on div "sales" at bounding box center [424, 13] width 25 height 13
click at [465, 45] on div "Sales Orders" at bounding box center [457, 43] width 37 height 8
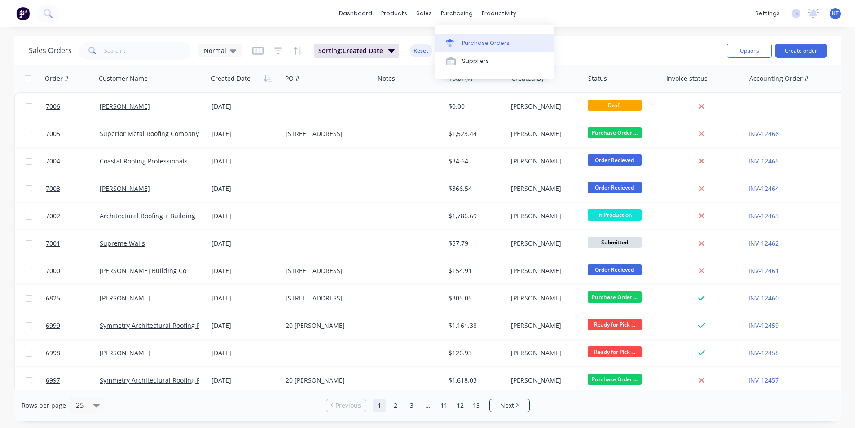
click at [467, 35] on link "Purchase Orders" at bounding box center [494, 43] width 119 height 18
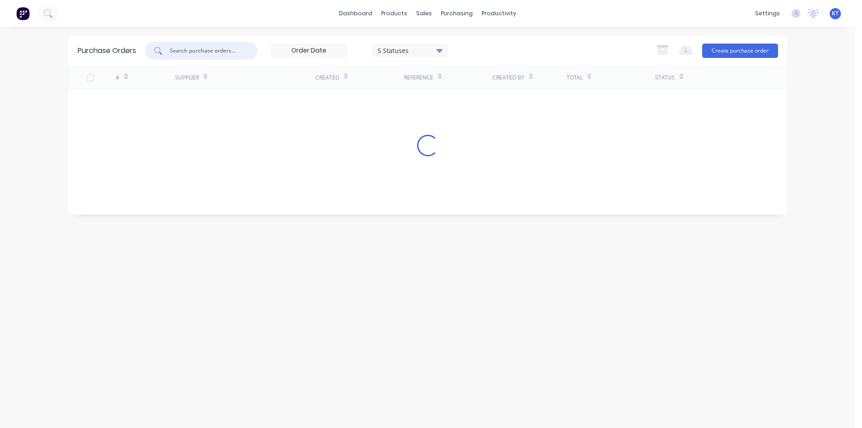
click at [183, 52] on input "text" at bounding box center [206, 50] width 75 height 9
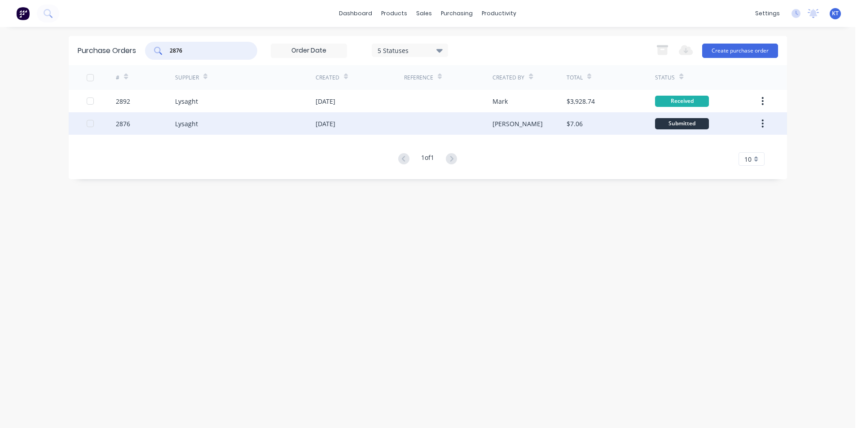
type input "2876"
click at [407, 128] on div at bounding box center [448, 123] width 88 height 22
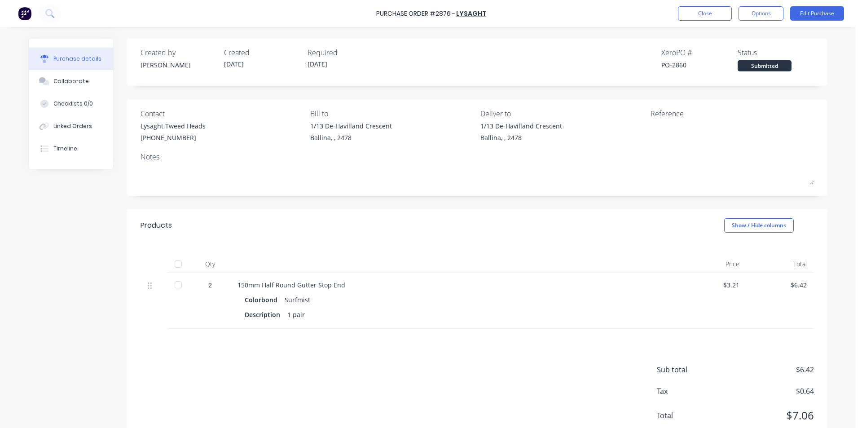
click at [171, 262] on div at bounding box center [178, 264] width 18 height 18
click at [88, 129] on button "Linked Orders" at bounding box center [71, 126] width 84 height 22
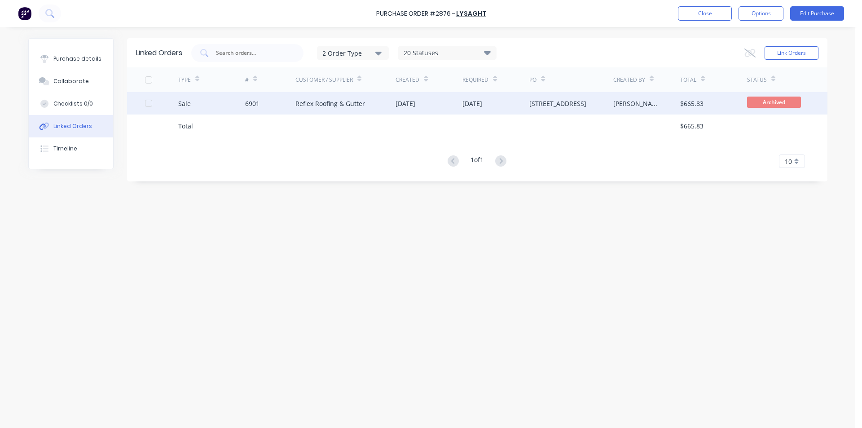
click at [520, 106] on div "18 Sep 2025" at bounding box center [495, 103] width 67 height 22
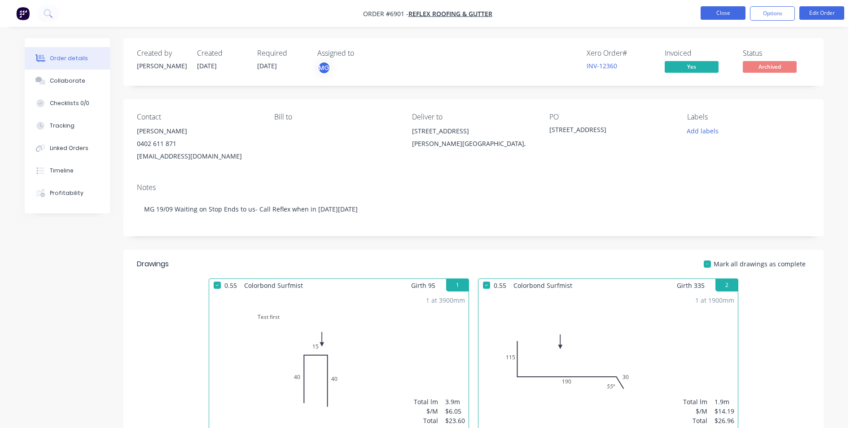
click at [731, 19] on button "Close" at bounding box center [723, 12] width 45 height 13
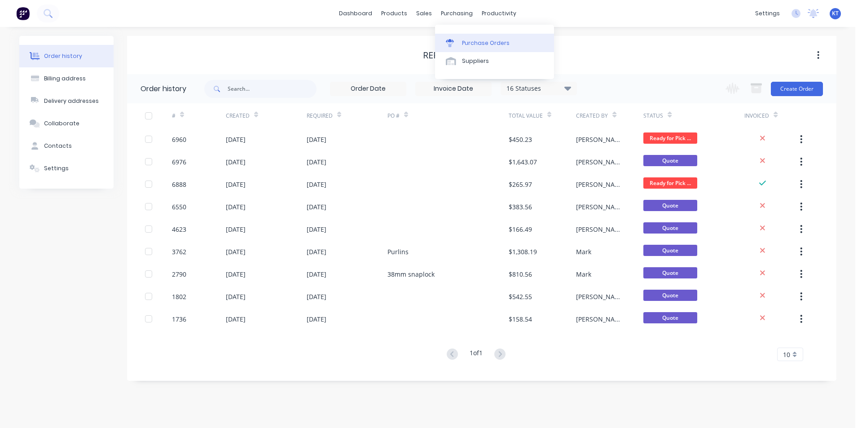
click at [463, 45] on div "Purchase Orders" at bounding box center [486, 43] width 48 height 8
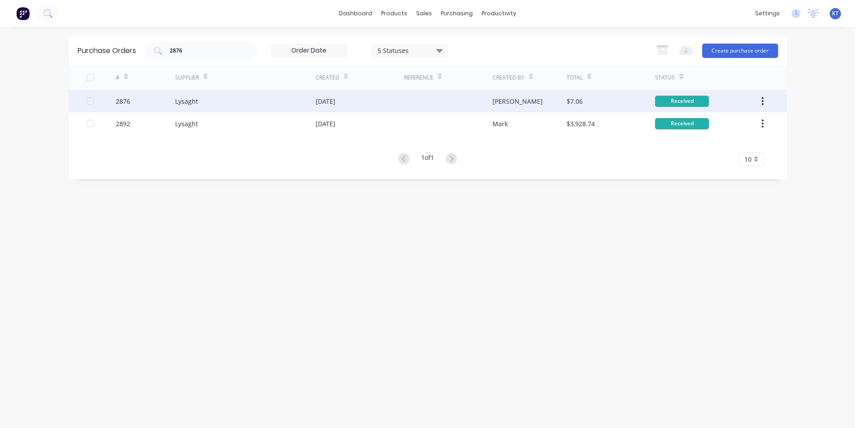
click at [254, 102] on div "Lysaght" at bounding box center [245, 101] width 140 height 22
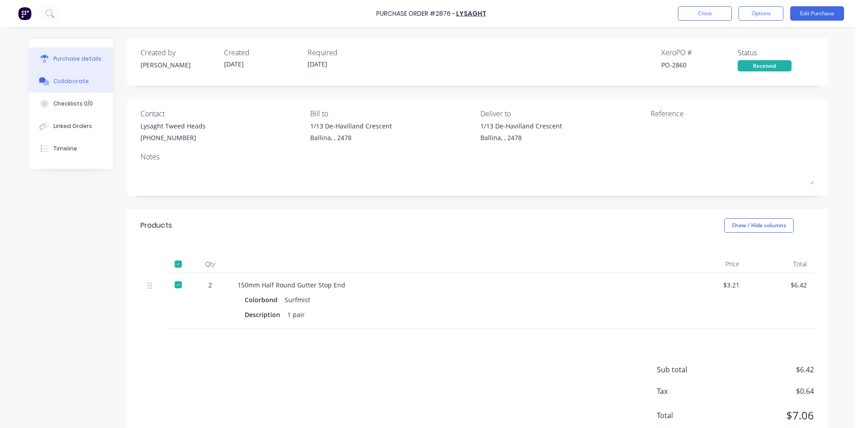
click at [88, 83] on button "Collaborate" at bounding box center [71, 81] width 84 height 22
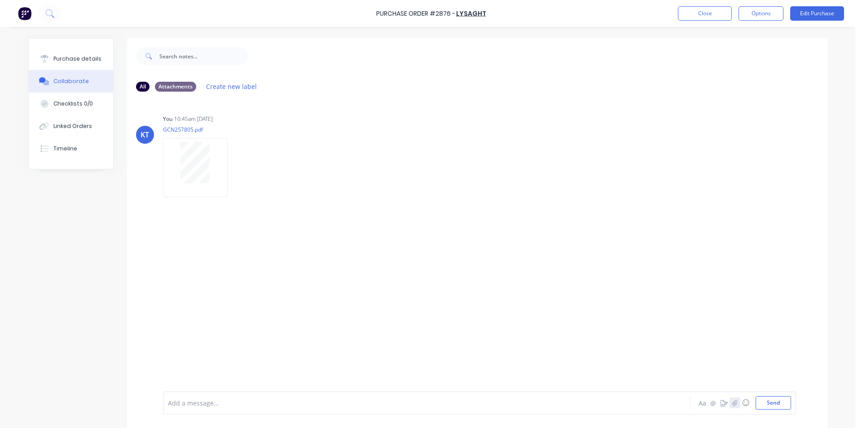
click at [735, 404] on button "button" at bounding box center [734, 402] width 11 height 11
click at [771, 405] on button "Send" at bounding box center [772, 402] width 35 height 13
click at [76, 64] on button "Purchase details" at bounding box center [71, 59] width 84 height 22
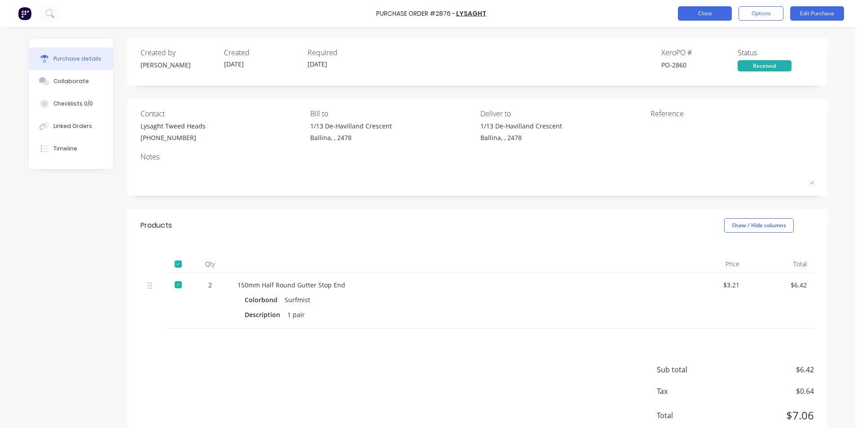
click at [724, 13] on button "Close" at bounding box center [705, 13] width 54 height 14
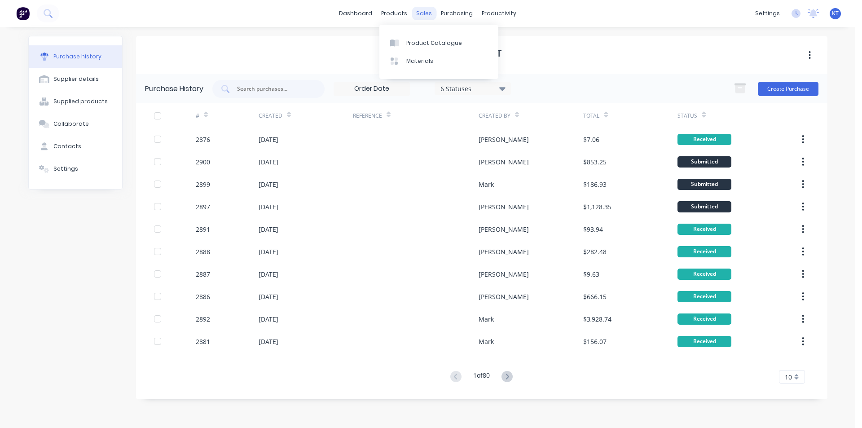
click at [417, 16] on div "sales" at bounding box center [424, 13] width 25 height 13
click at [436, 46] on link "Sales Orders" at bounding box center [471, 43] width 119 height 18
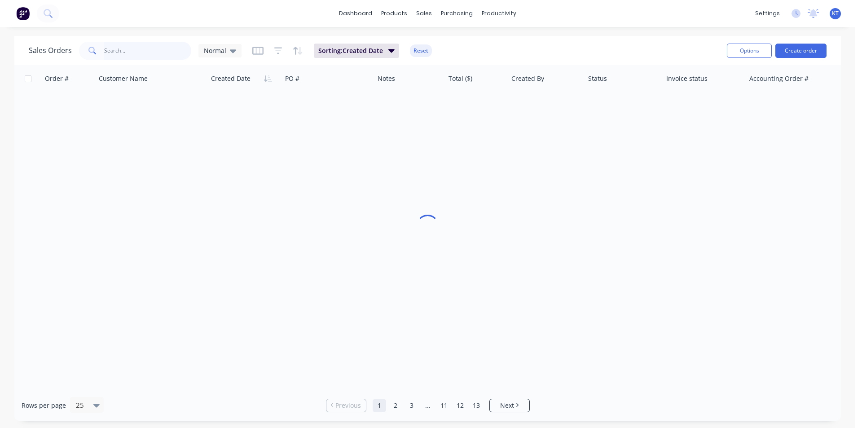
click at [151, 55] on input "text" at bounding box center [148, 51] width 88 height 18
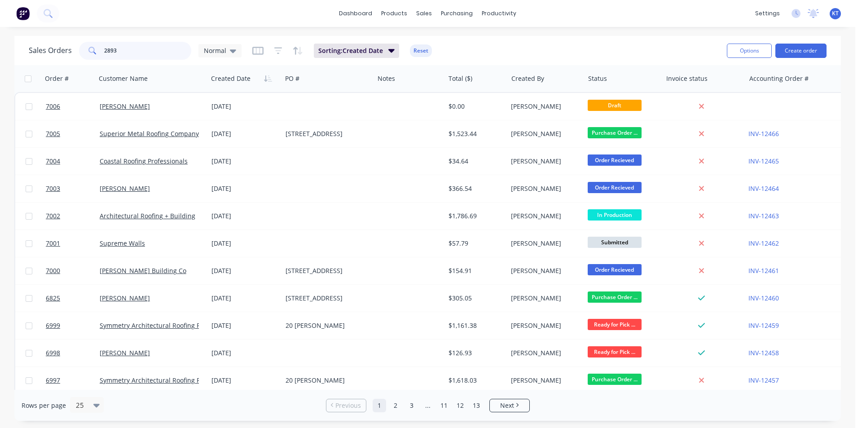
type input "2893"
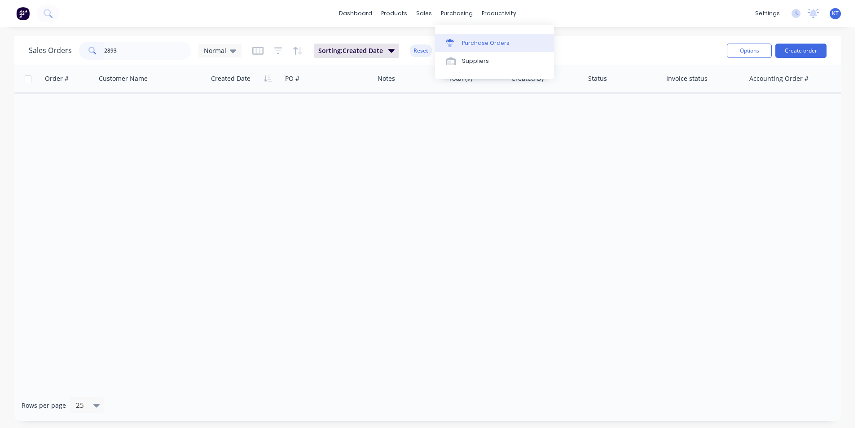
click at [465, 39] on div "Purchase Orders" at bounding box center [486, 43] width 48 height 8
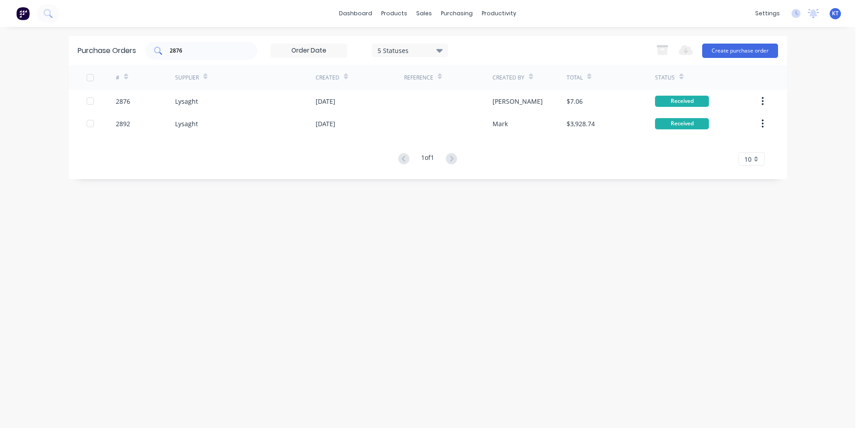
click at [204, 47] on input "2876" at bounding box center [206, 50] width 75 height 9
type input "2893"
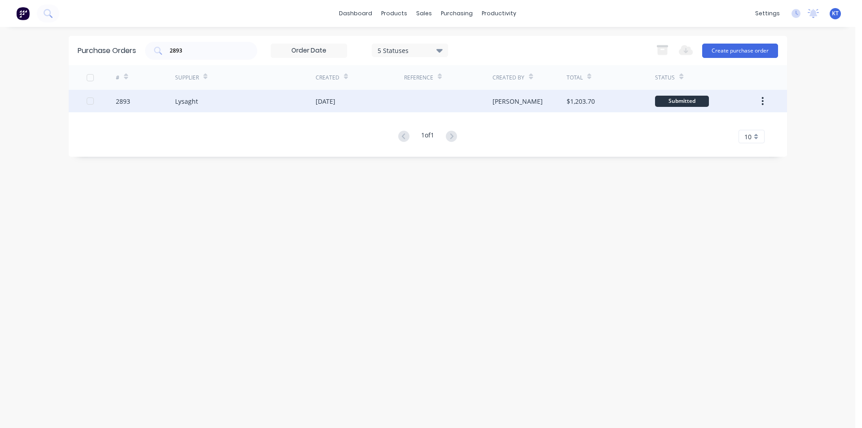
click at [277, 109] on div "Lysaght" at bounding box center [245, 101] width 140 height 22
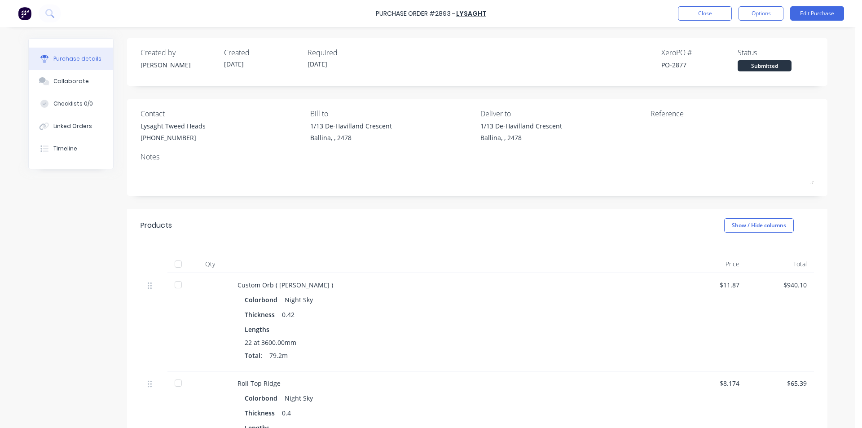
click at [175, 262] on div at bounding box center [178, 264] width 18 height 18
click at [71, 134] on button "Linked Orders" at bounding box center [71, 126] width 84 height 22
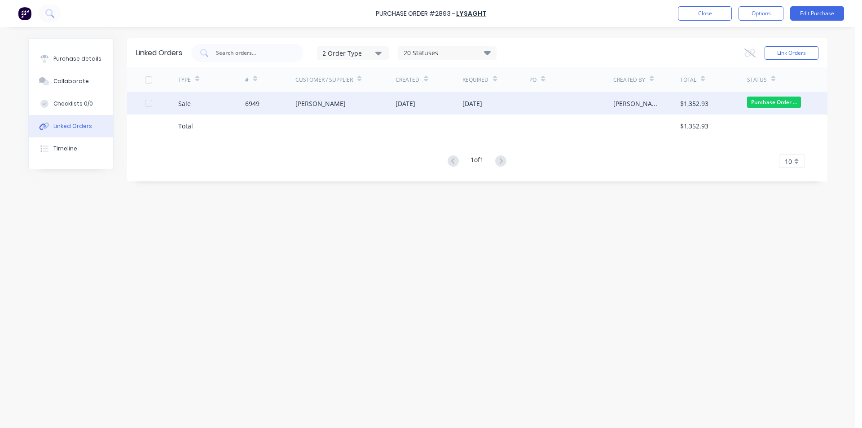
click at [309, 94] on div "Carlos Guzman" at bounding box center [345, 103] width 101 height 22
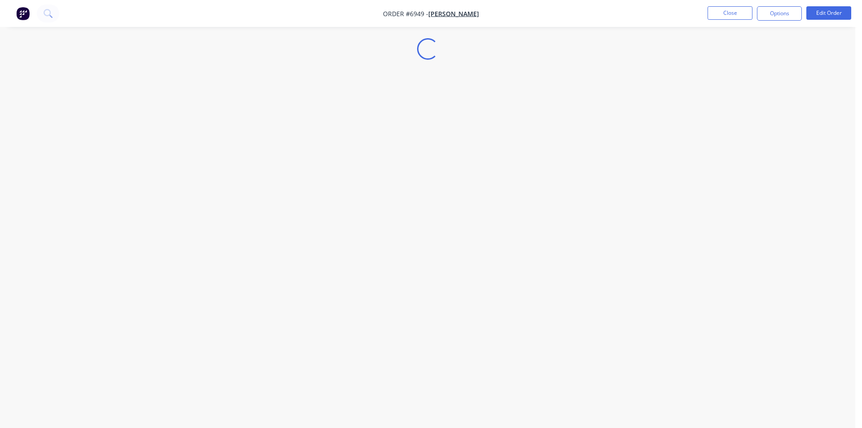
click at [755, 70] on div "Loading..." at bounding box center [427, 214] width 855 height 428
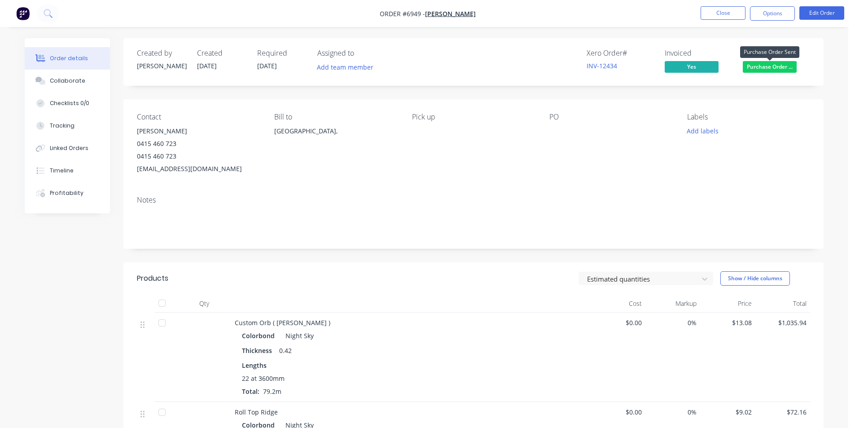
click at [774, 64] on span "Purchase Order ..." at bounding box center [770, 66] width 54 height 11
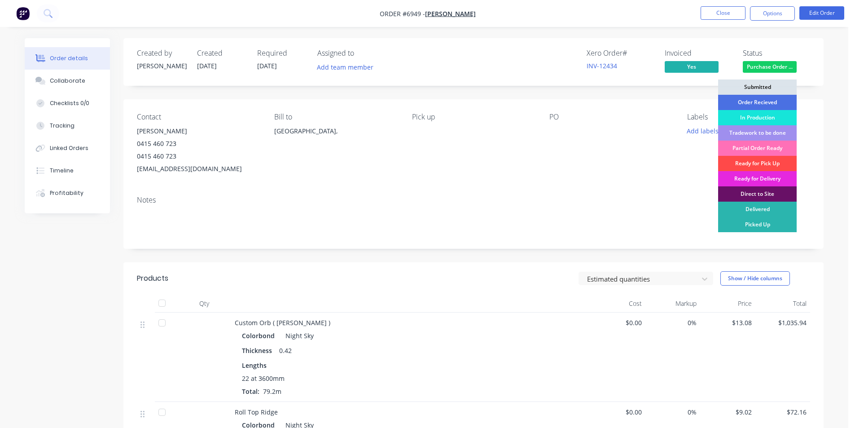
click at [776, 161] on div "Ready for Pick Up" at bounding box center [757, 163] width 79 height 15
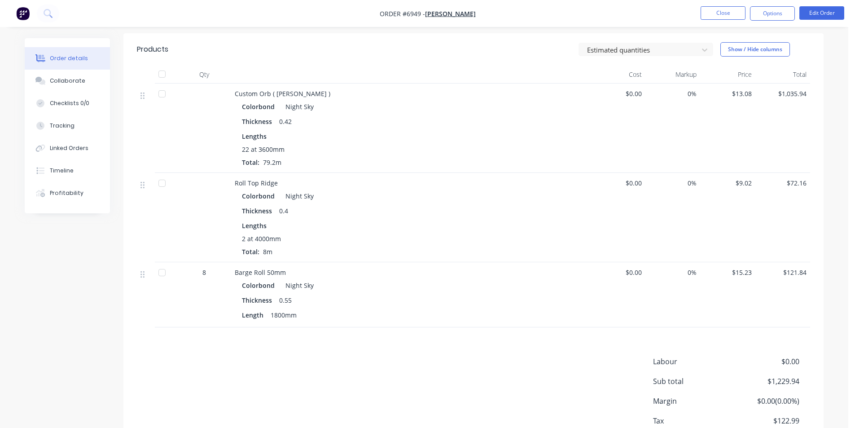
scroll to position [153, 0]
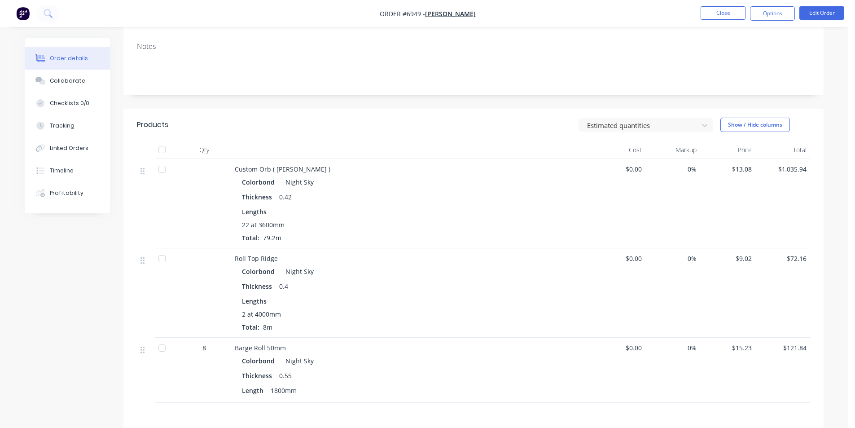
click at [163, 150] on div at bounding box center [162, 149] width 18 height 18
click at [65, 75] on button "Collaborate" at bounding box center [67, 81] width 85 height 22
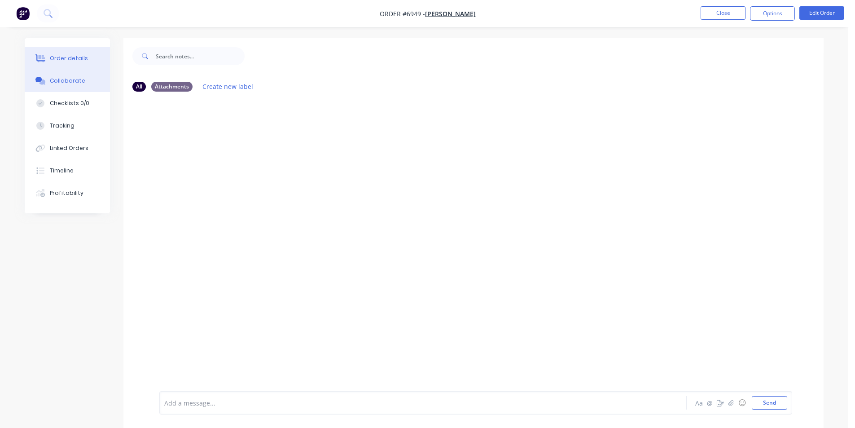
click at [76, 64] on button "Order details" at bounding box center [67, 58] width 85 height 22
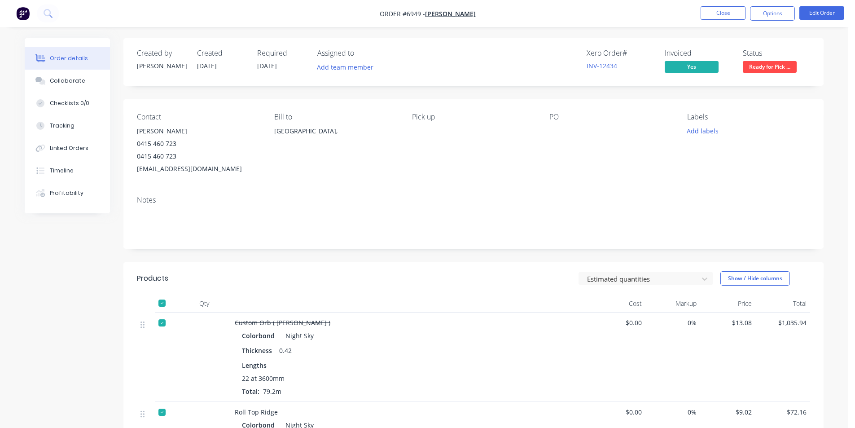
click at [771, 72] on span "Ready for Pick ..." at bounding box center [770, 66] width 54 height 11
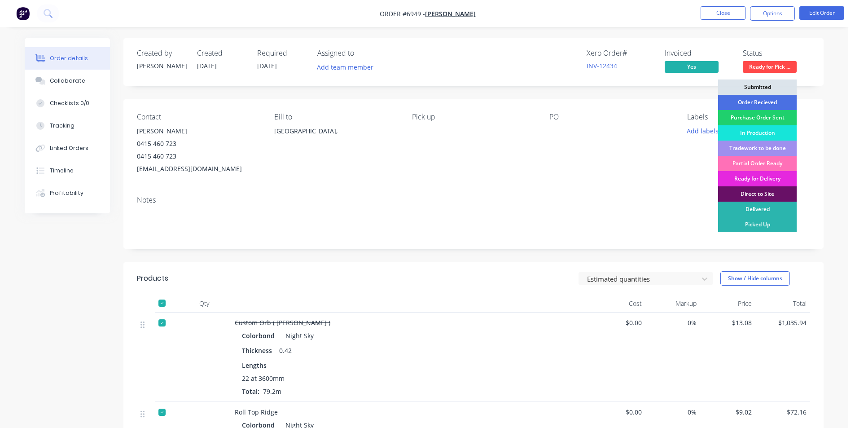
drag, startPoint x: 794, startPoint y: 109, endPoint x: 799, endPoint y: 105, distance: 6.1
click at [796, 109] on div "Order Recieved" at bounding box center [757, 102] width 79 height 15
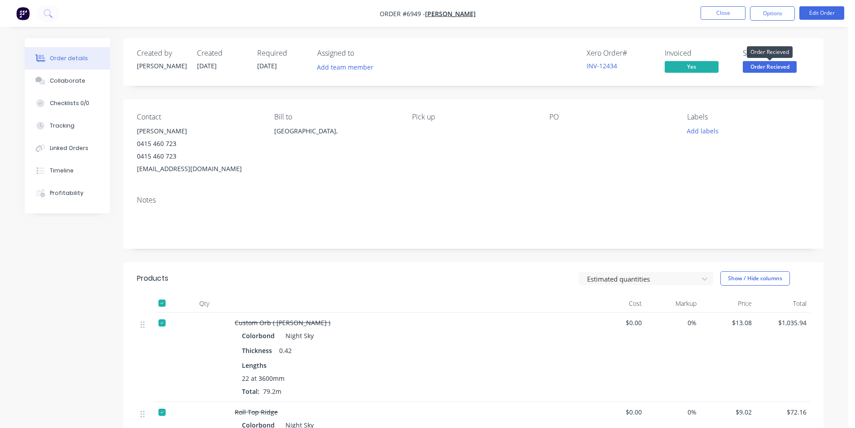
click at [779, 66] on span "Order Recieved" at bounding box center [770, 66] width 54 height 11
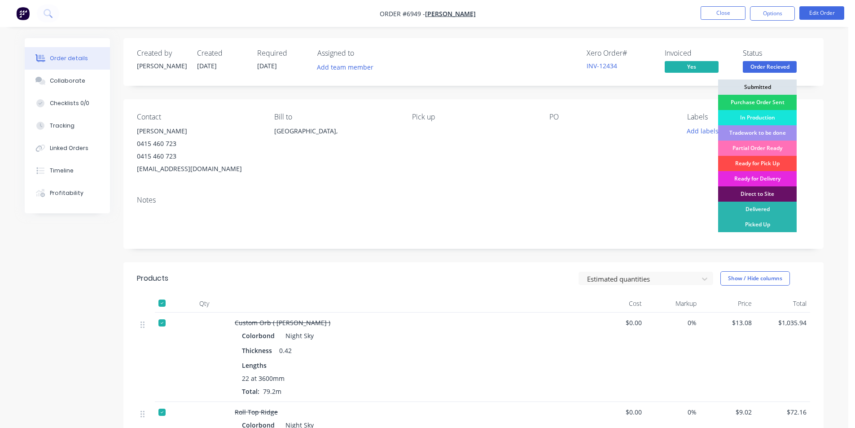
click at [777, 159] on div "Ready for Pick Up" at bounding box center [757, 163] width 79 height 15
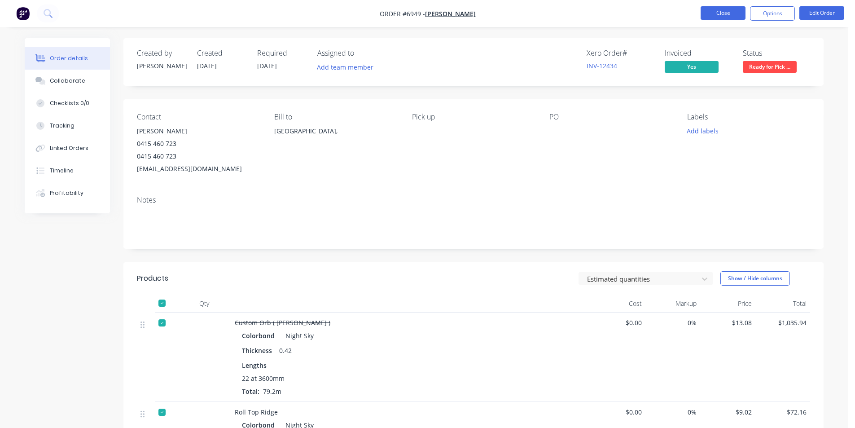
click at [709, 12] on button "Close" at bounding box center [723, 12] width 45 height 13
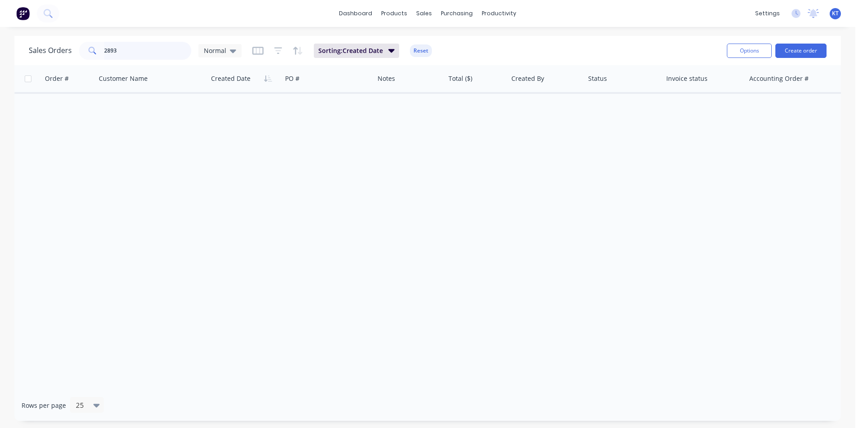
click at [149, 54] on input "2893" at bounding box center [148, 51] width 88 height 18
click at [473, 15] on div "purchasing" at bounding box center [456, 13] width 41 height 13
click at [478, 37] on link "Purchase Orders" at bounding box center [494, 43] width 119 height 18
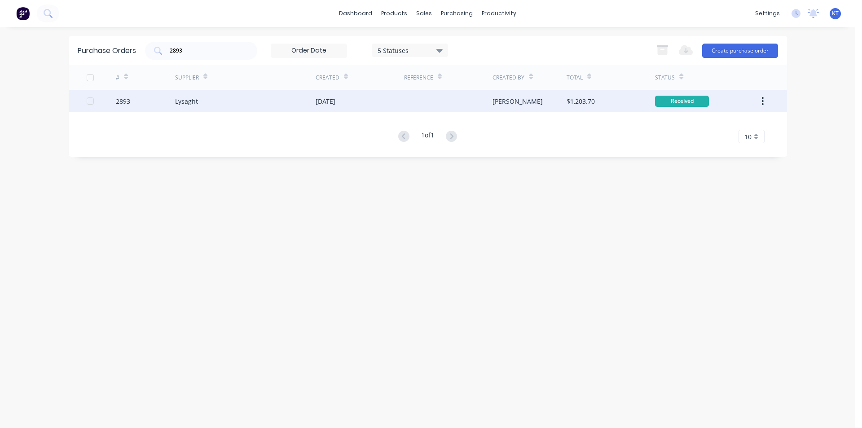
click at [421, 90] on div "# Supplier Created Reference Created By Total Status 2893 Lysaght 22 Sep 2025 C…" at bounding box center [428, 104] width 718 height 78
click at [360, 106] on div "[DATE]" at bounding box center [360, 101] width 88 height 22
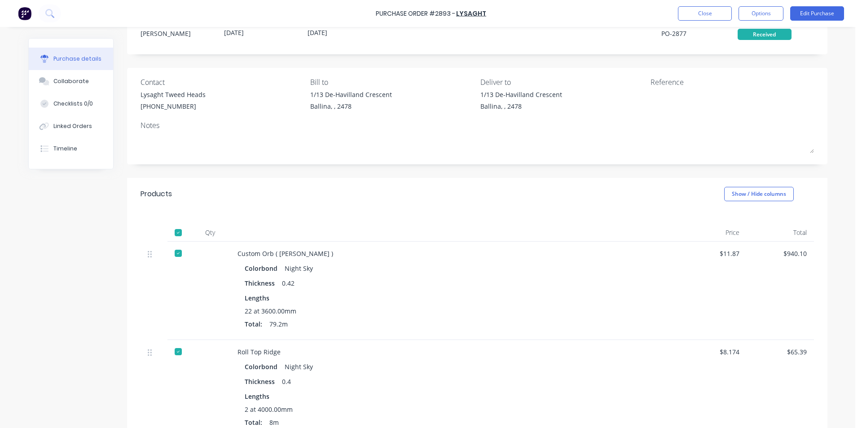
scroll to position [224, 0]
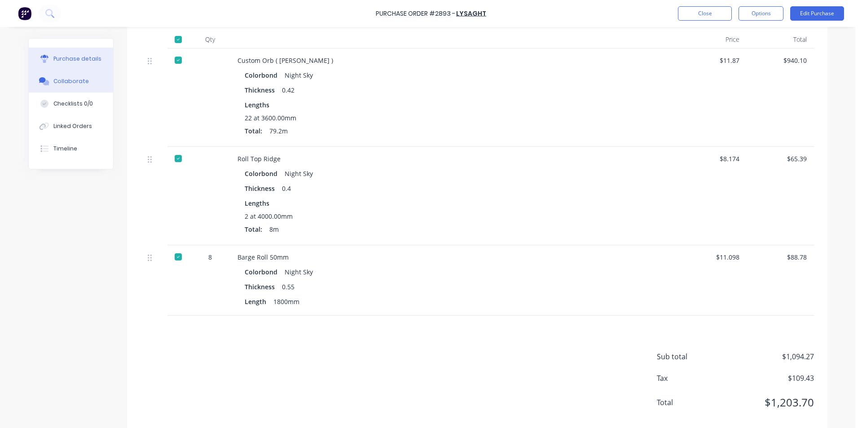
click at [67, 86] on button "Collaborate" at bounding box center [71, 81] width 84 height 22
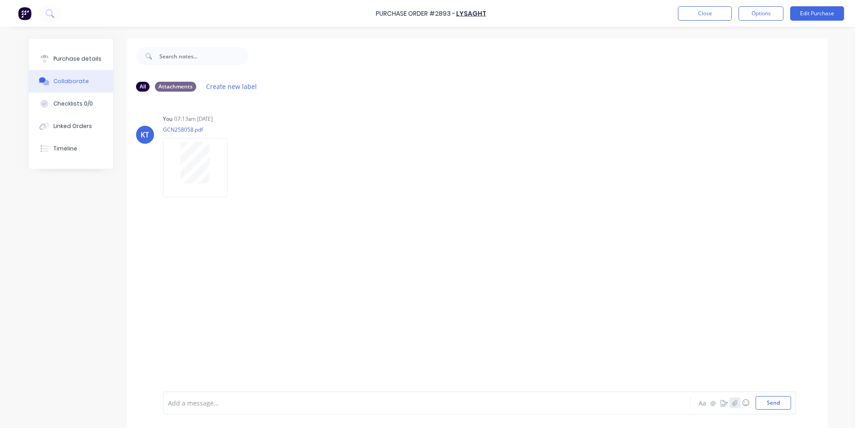
click at [733, 402] on icon "button" at bounding box center [734, 402] width 5 height 6
click at [780, 401] on button "Send" at bounding box center [772, 402] width 35 height 13
click at [742, 391] on div "Add a message... Aa @ ☺ Send" at bounding box center [479, 402] width 633 height 23
click at [729, 401] on button "button" at bounding box center [734, 402] width 11 height 11
click at [780, 407] on button "Send" at bounding box center [772, 402] width 35 height 13
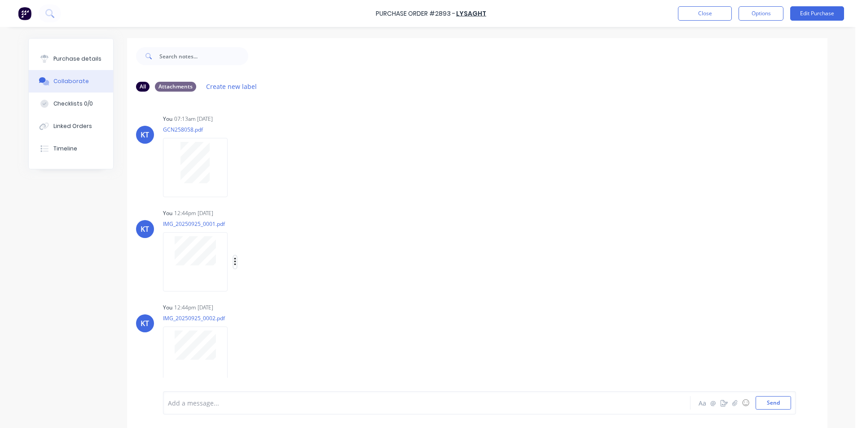
click at [234, 263] on icon "button" at bounding box center [235, 262] width 3 height 10
click at [262, 305] on button "Delete" at bounding box center [293, 306] width 101 height 20
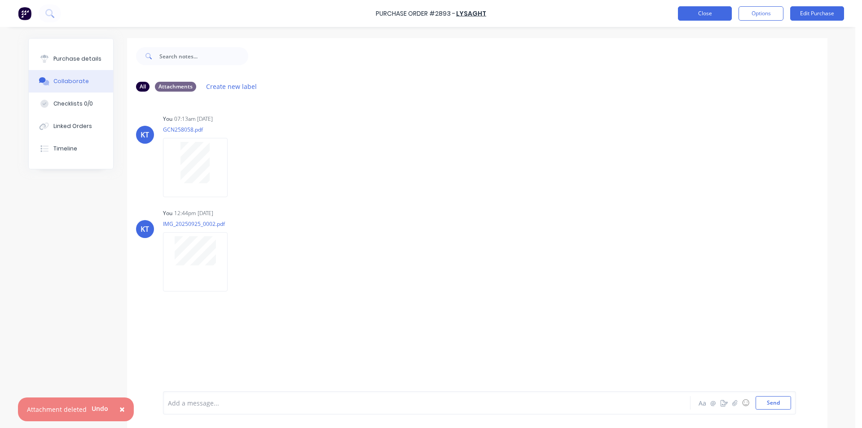
click at [721, 11] on button "Close" at bounding box center [705, 13] width 54 height 14
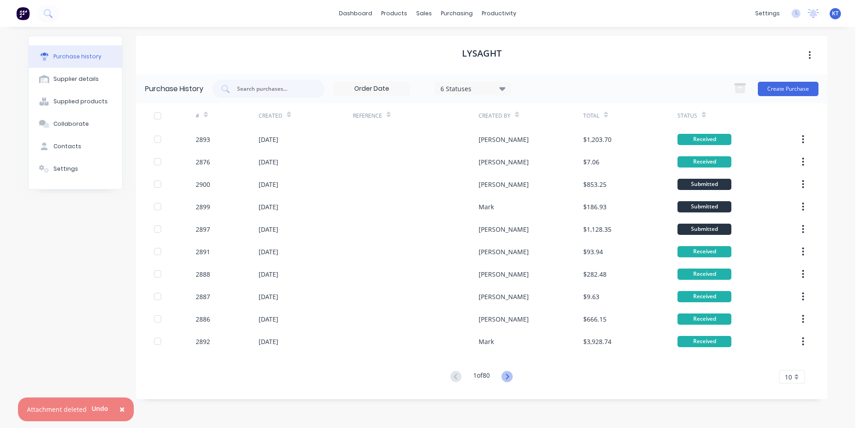
click at [510, 377] on icon at bounding box center [506, 376] width 11 height 11
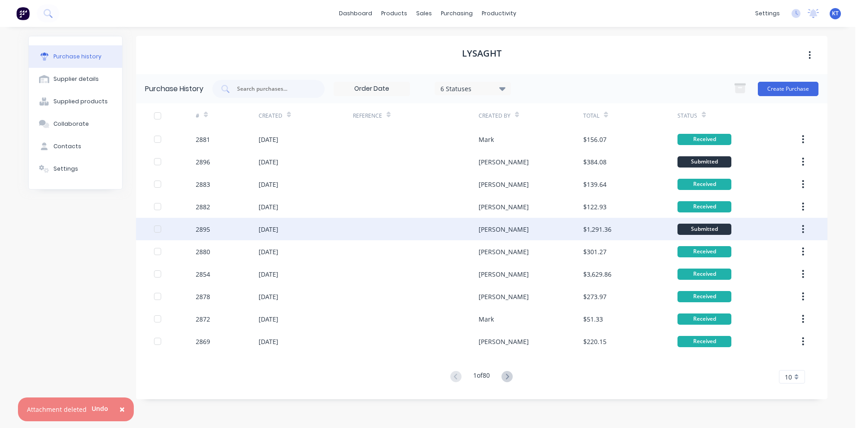
click at [296, 239] on div "[DATE]" at bounding box center [306, 229] width 94 height 22
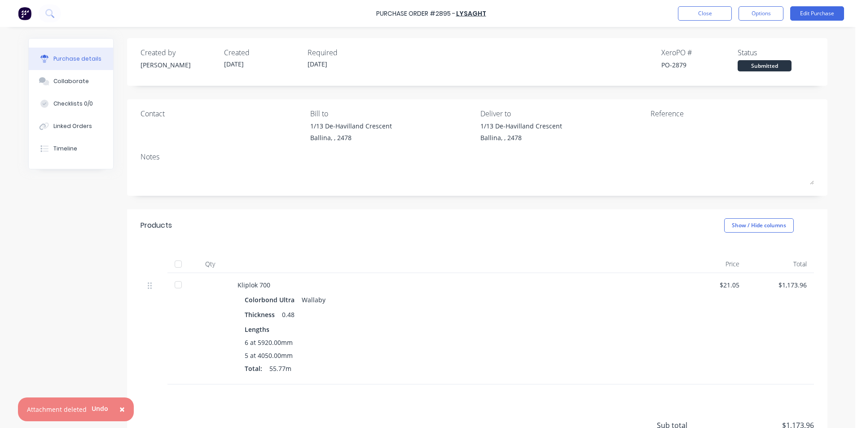
click at [169, 265] on div at bounding box center [178, 264] width 18 height 18
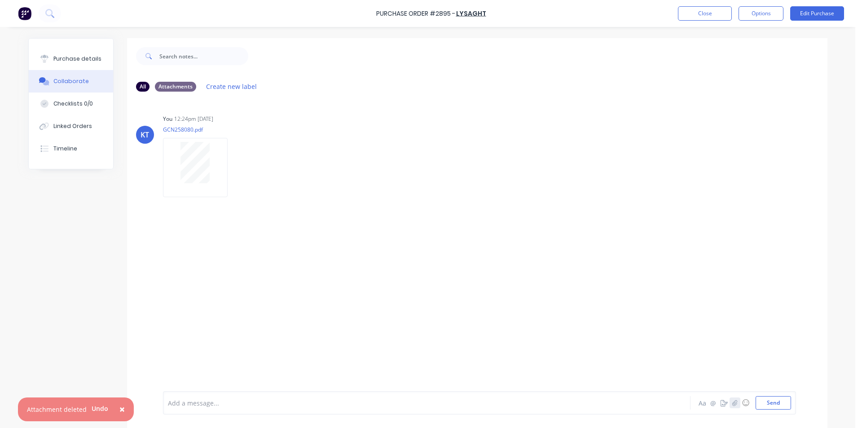
click at [732, 405] on icon "button" at bounding box center [734, 402] width 5 height 6
click at [769, 403] on button "Send" at bounding box center [772, 402] width 35 height 13
click at [64, 122] on div "Linked Orders" at bounding box center [72, 126] width 39 height 8
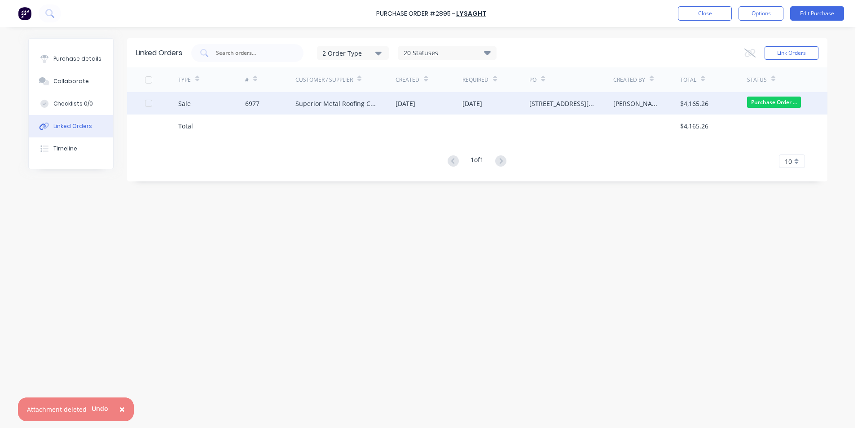
click at [276, 105] on div "6977" at bounding box center [270, 103] width 50 height 22
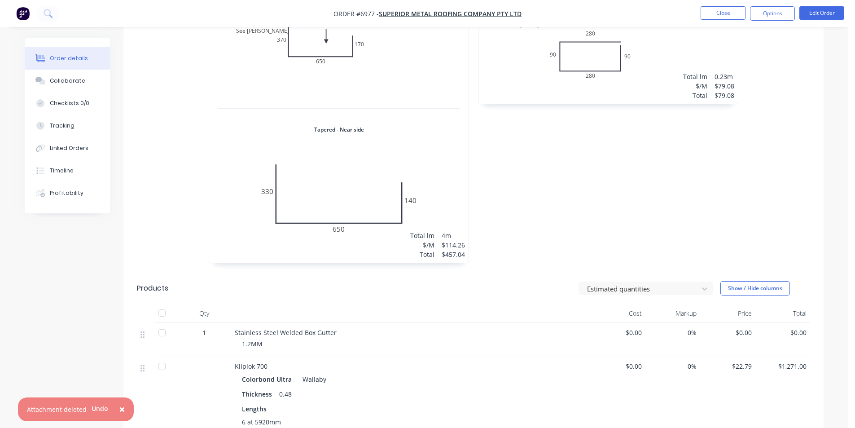
scroll to position [1481, 0]
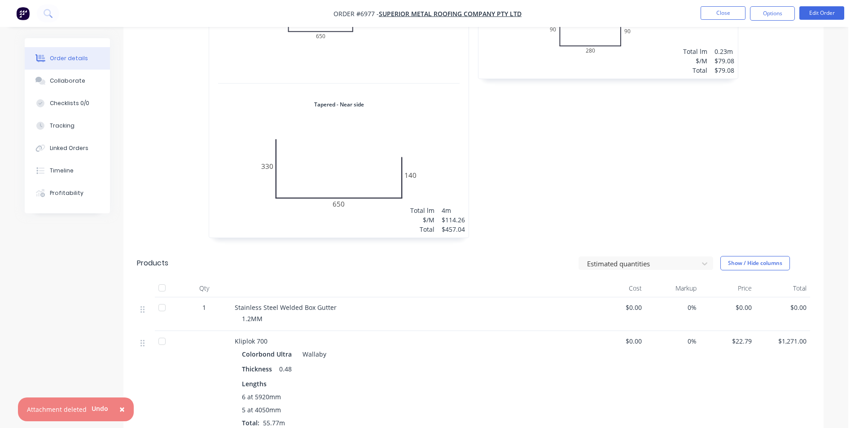
click at [161, 332] on div at bounding box center [162, 341] width 18 height 18
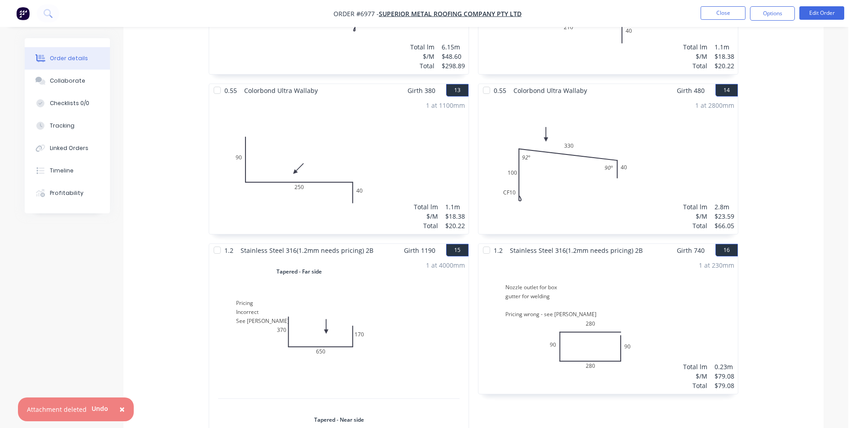
scroll to position [1160, 0]
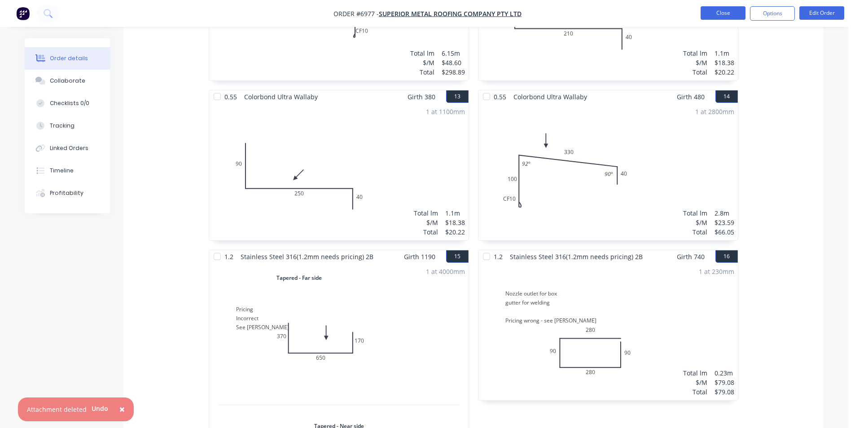
click at [726, 7] on button "Close" at bounding box center [723, 12] width 45 height 13
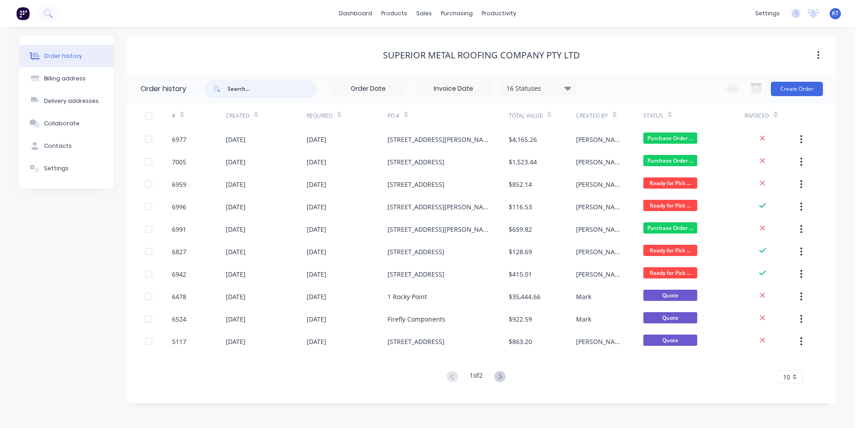
click at [304, 96] on input "text" at bounding box center [272, 89] width 89 height 18
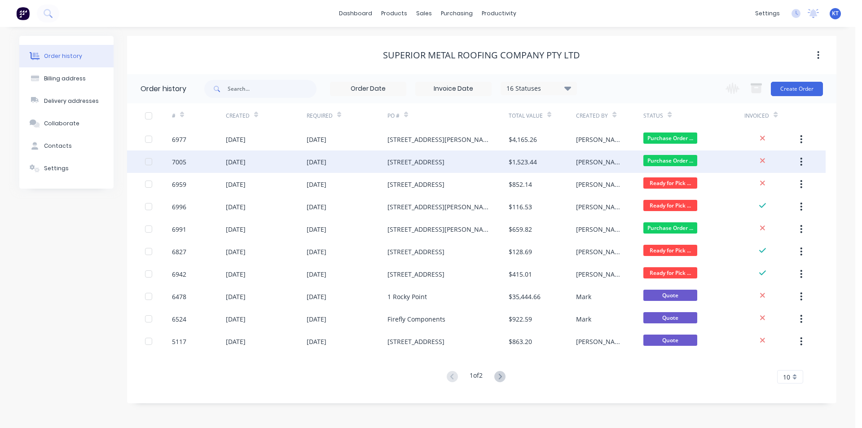
click at [474, 156] on div "39A Granuaille Rd" at bounding box center [447, 161] width 121 height 22
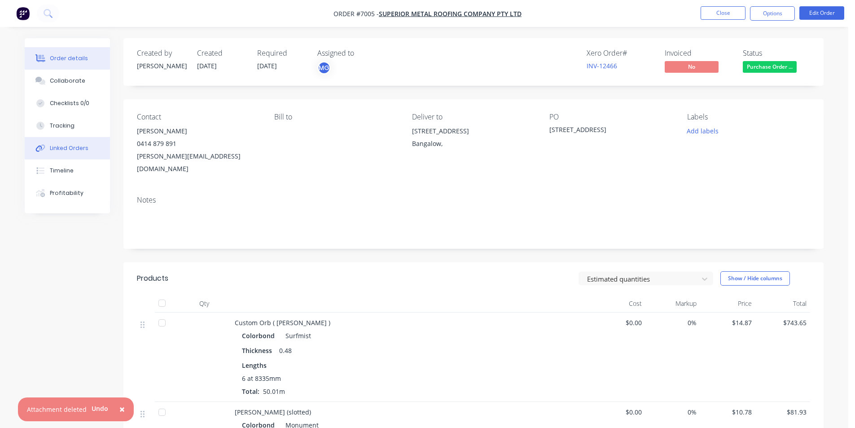
click at [73, 148] on div "Linked Orders" at bounding box center [69, 148] width 39 height 8
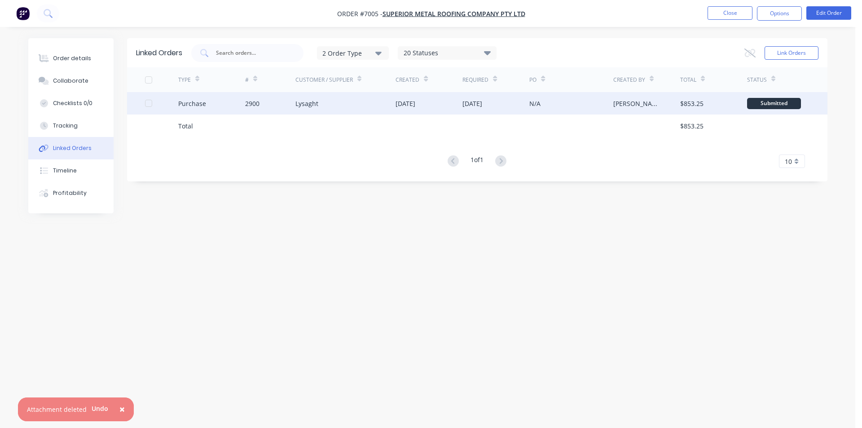
click at [208, 102] on div "Purchase" at bounding box center [211, 103] width 67 height 22
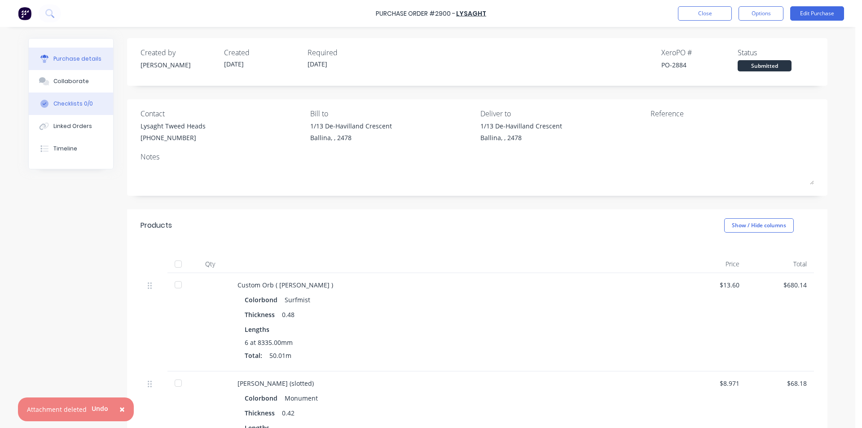
click at [82, 114] on button "Checklists 0/0" at bounding box center [71, 103] width 84 height 22
type textarea "x"
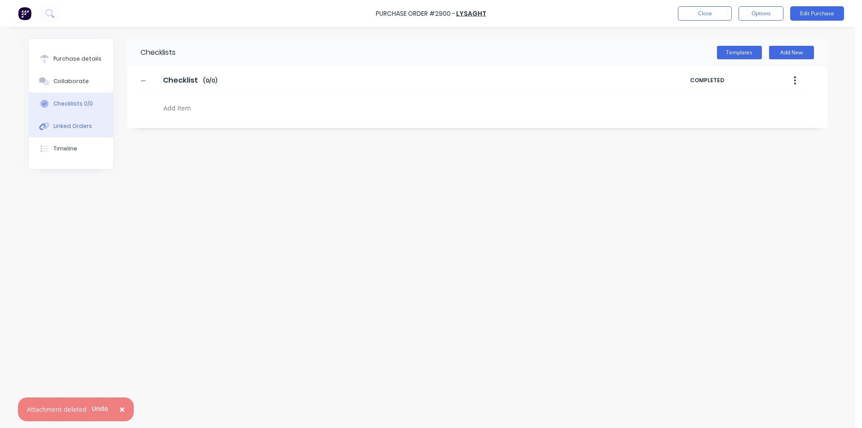
click at [82, 125] on div "Linked Orders" at bounding box center [72, 126] width 39 height 8
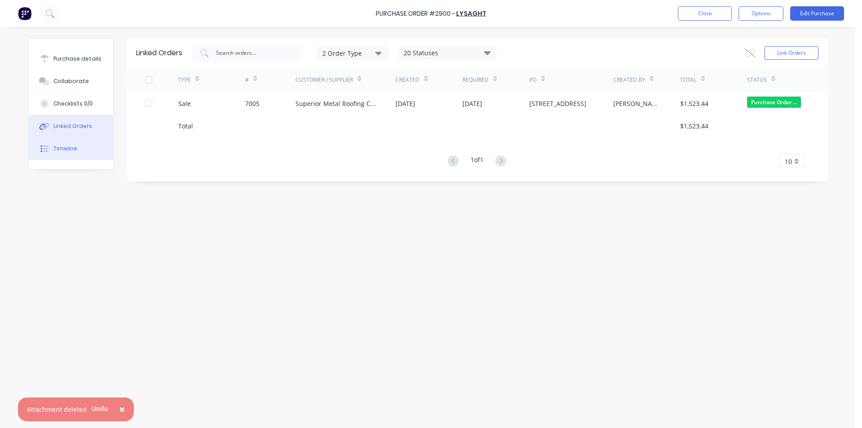
drag, startPoint x: 63, startPoint y: 147, endPoint x: 71, endPoint y: 153, distance: 9.6
click at [63, 148] on div "Timeline" at bounding box center [65, 149] width 24 height 8
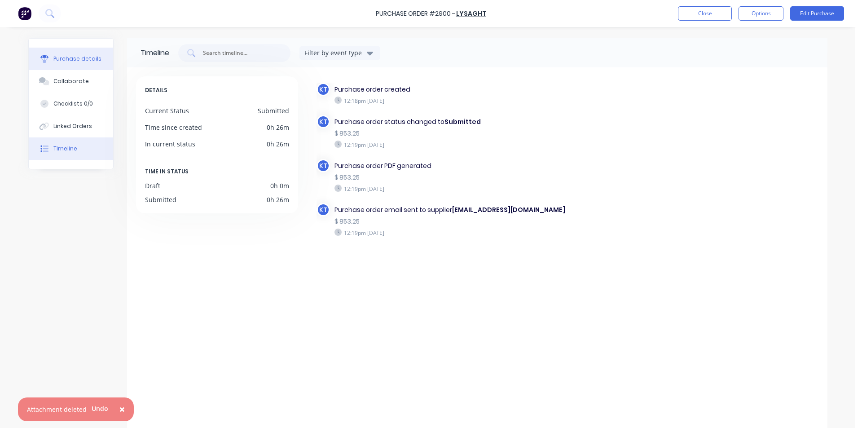
click at [70, 52] on button "Purchase details" at bounding box center [71, 59] width 84 height 22
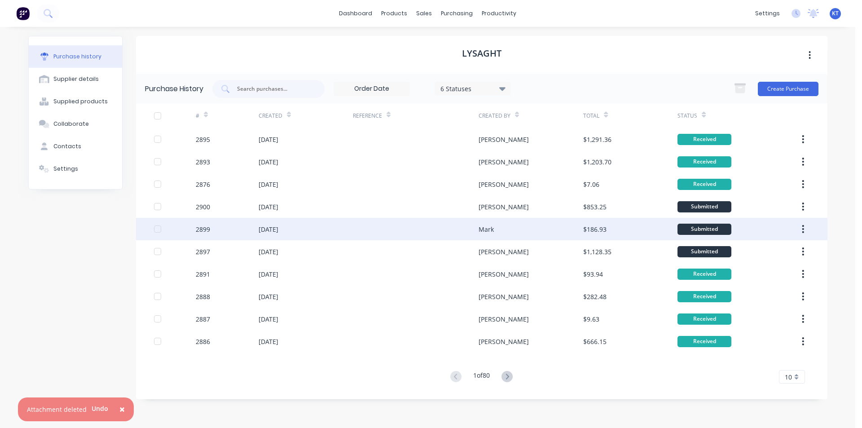
click at [278, 228] on div "[DATE]" at bounding box center [269, 228] width 20 height 9
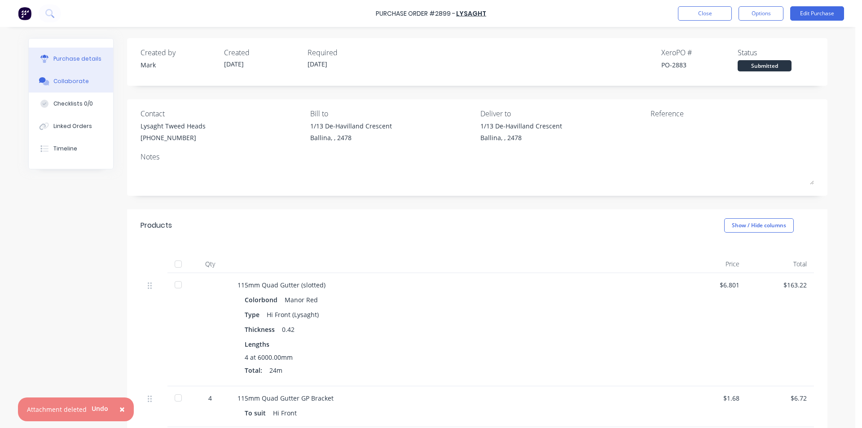
click at [77, 83] on div "Collaborate" at bounding box center [70, 81] width 35 height 8
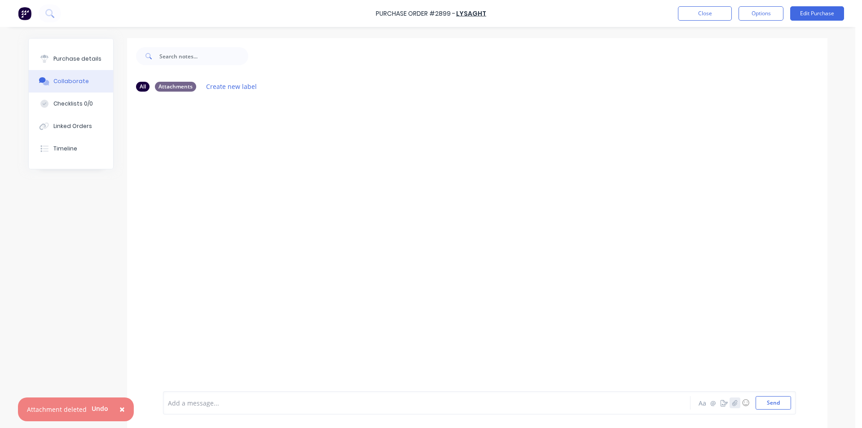
click at [732, 406] on button "button" at bounding box center [734, 402] width 11 height 11
click at [763, 400] on button "Send" at bounding box center [772, 402] width 35 height 13
click at [693, 15] on button "Close" at bounding box center [705, 13] width 54 height 14
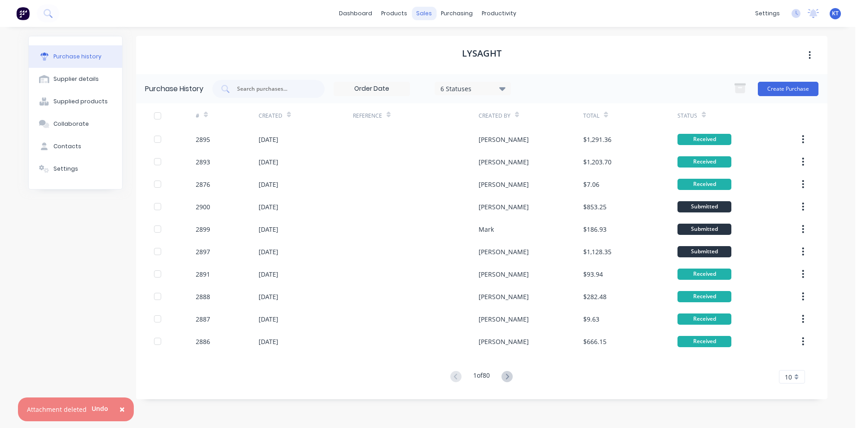
click at [422, 13] on div "sales" at bounding box center [424, 13] width 25 height 13
click at [443, 42] on div "Sales Orders" at bounding box center [457, 43] width 37 height 8
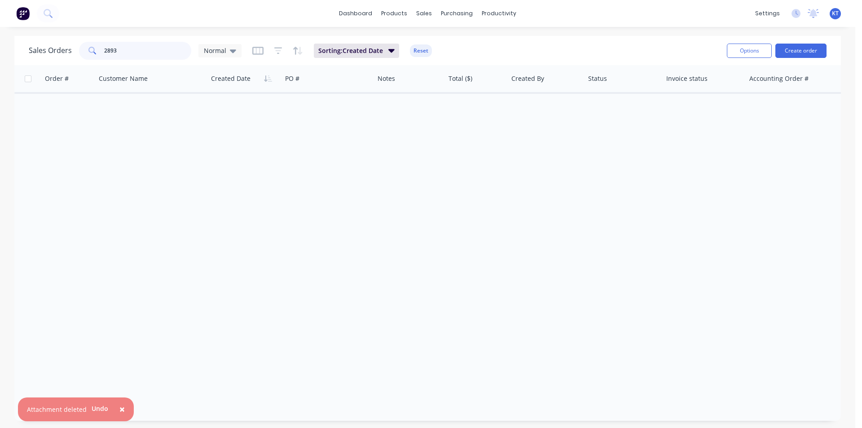
click at [143, 47] on input "2893" at bounding box center [148, 51] width 88 height 18
type input "2"
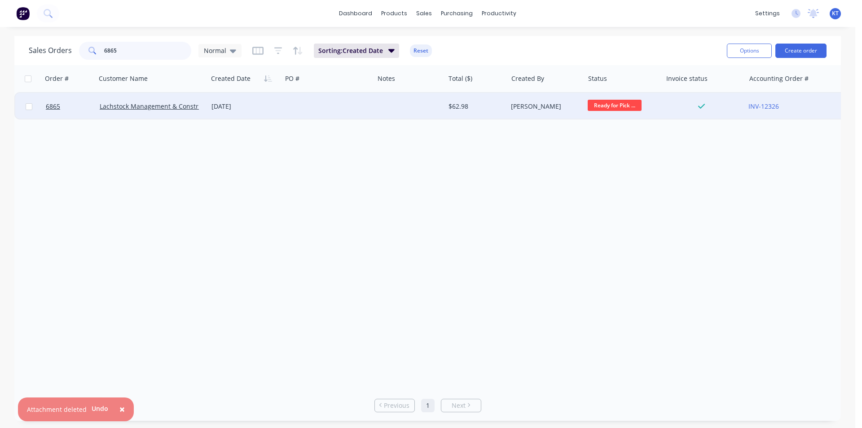
type input "6865"
click at [359, 107] on div at bounding box center [328, 106] width 92 height 27
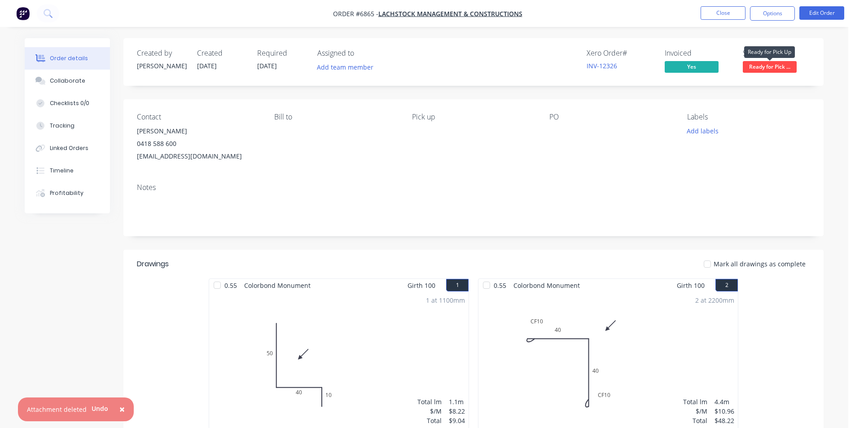
click at [766, 68] on span "Ready for Pick ..." at bounding box center [770, 66] width 54 height 11
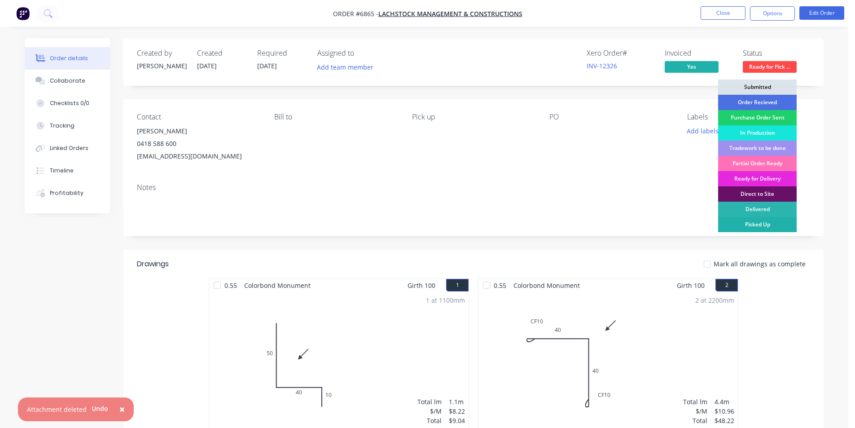
click at [761, 222] on div "Picked Up" at bounding box center [757, 224] width 79 height 15
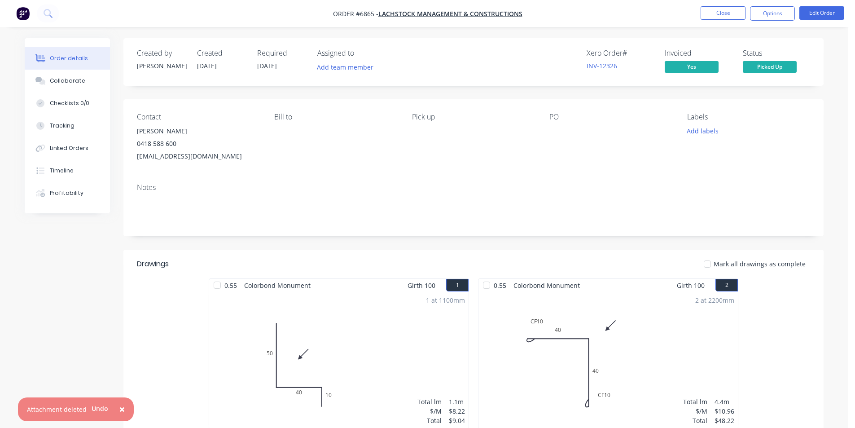
click at [716, 267] on div at bounding box center [707, 264] width 18 height 18
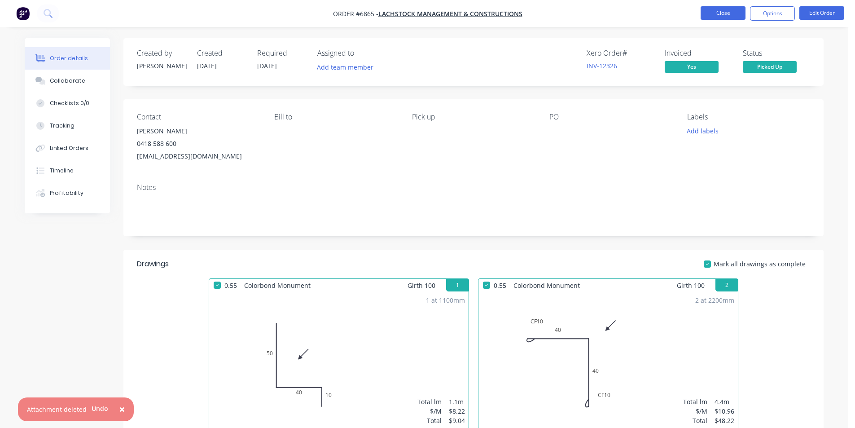
click at [721, 15] on button "Close" at bounding box center [723, 12] width 45 height 13
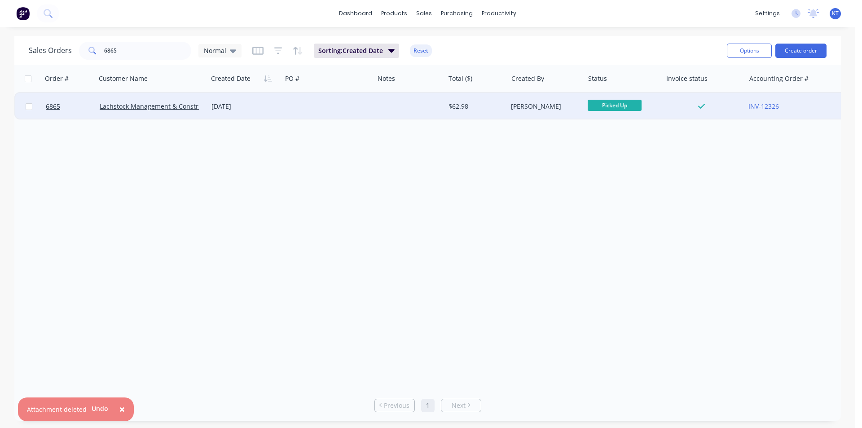
click at [346, 110] on div at bounding box center [328, 106] width 92 height 27
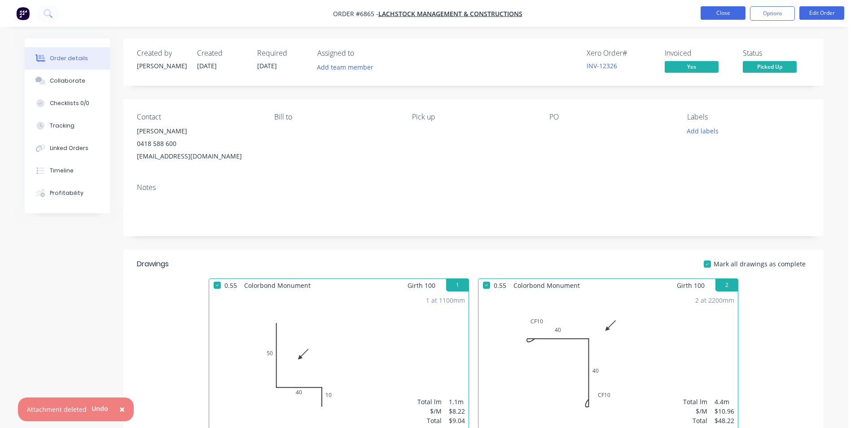
click at [710, 12] on button "Close" at bounding box center [723, 12] width 45 height 13
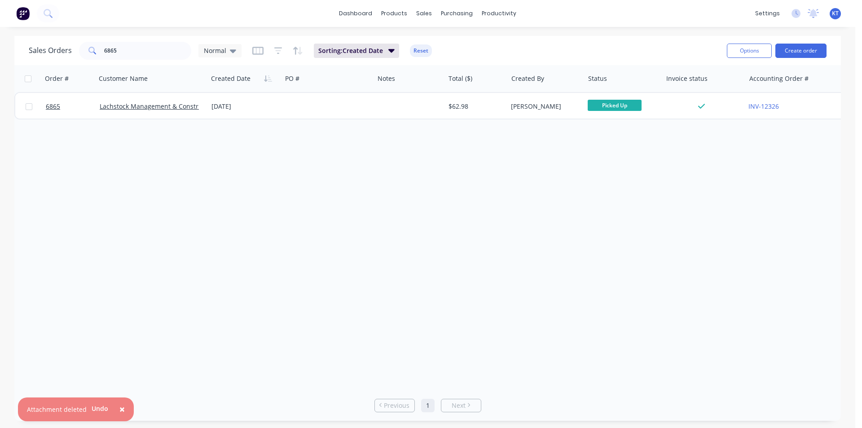
click at [120, 409] on span "×" at bounding box center [121, 409] width 5 height 13
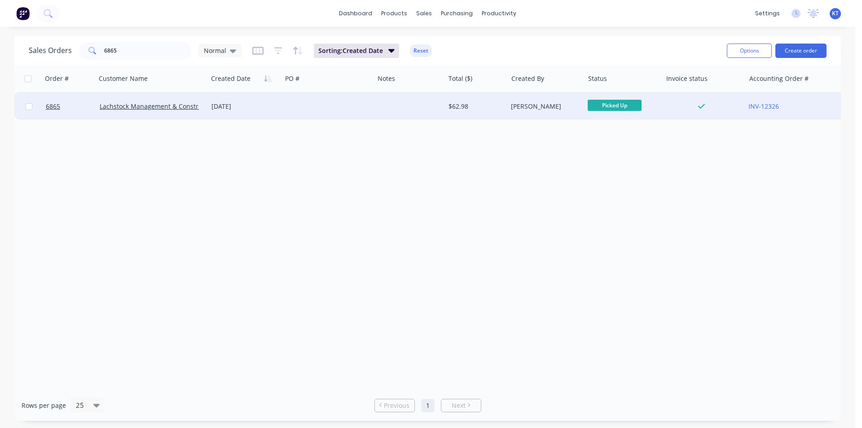
click at [416, 111] on div at bounding box center [409, 106] width 70 height 27
click at [466, 108] on div "$62.98" at bounding box center [474, 106] width 53 height 9
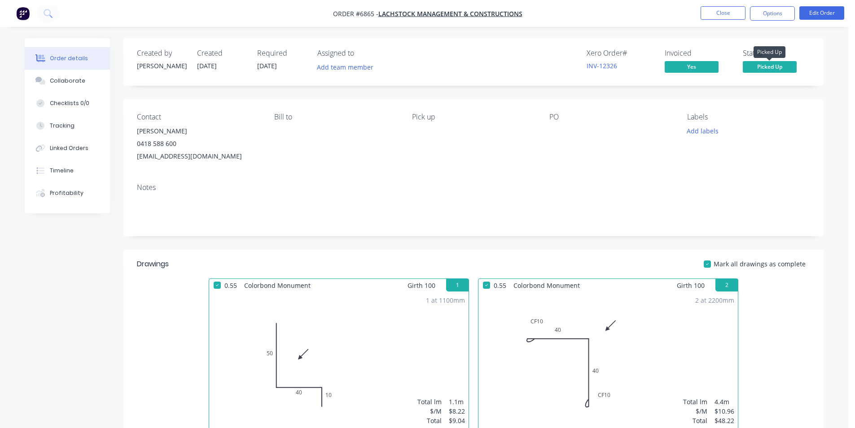
click at [761, 70] on span "Picked Up" at bounding box center [770, 66] width 54 height 11
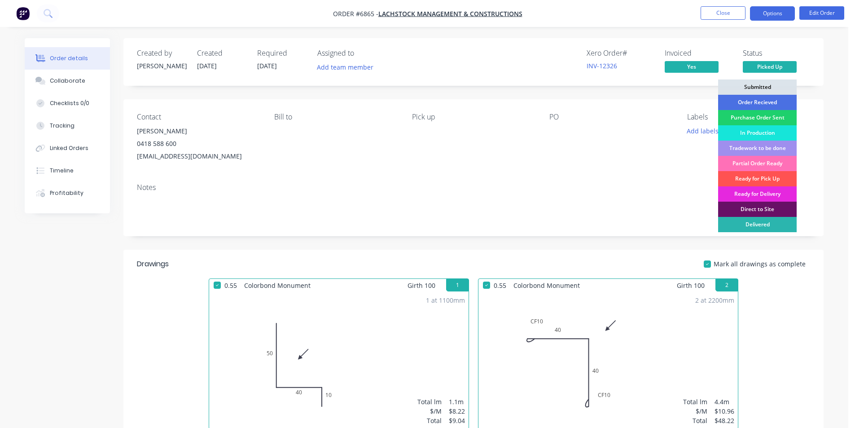
click at [763, 16] on button "Options" at bounding box center [772, 13] width 45 height 14
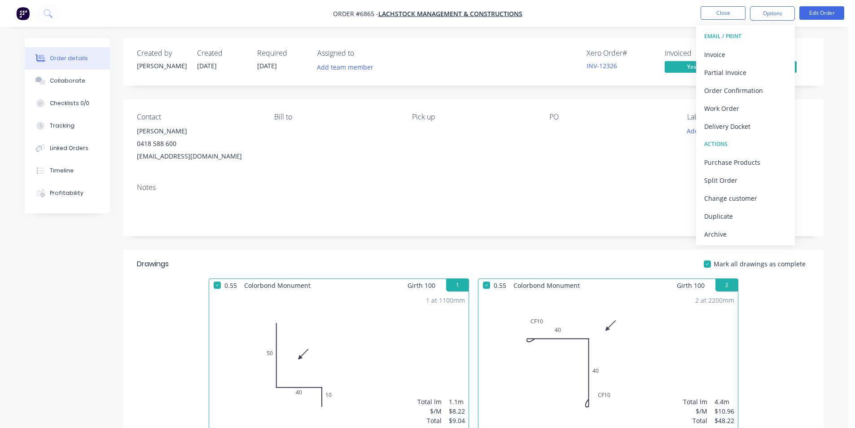
click at [728, 233] on div "Archive" at bounding box center [745, 234] width 83 height 13
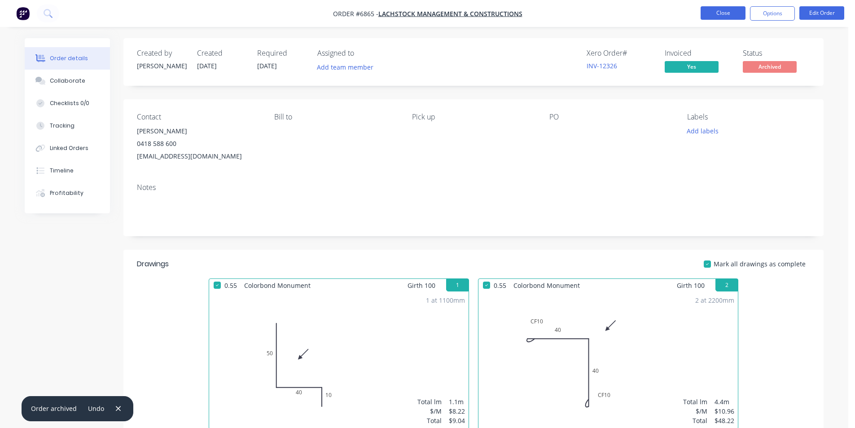
click at [734, 11] on button "Close" at bounding box center [723, 12] width 45 height 13
